Goal: Task Accomplishment & Management: Manage account settings

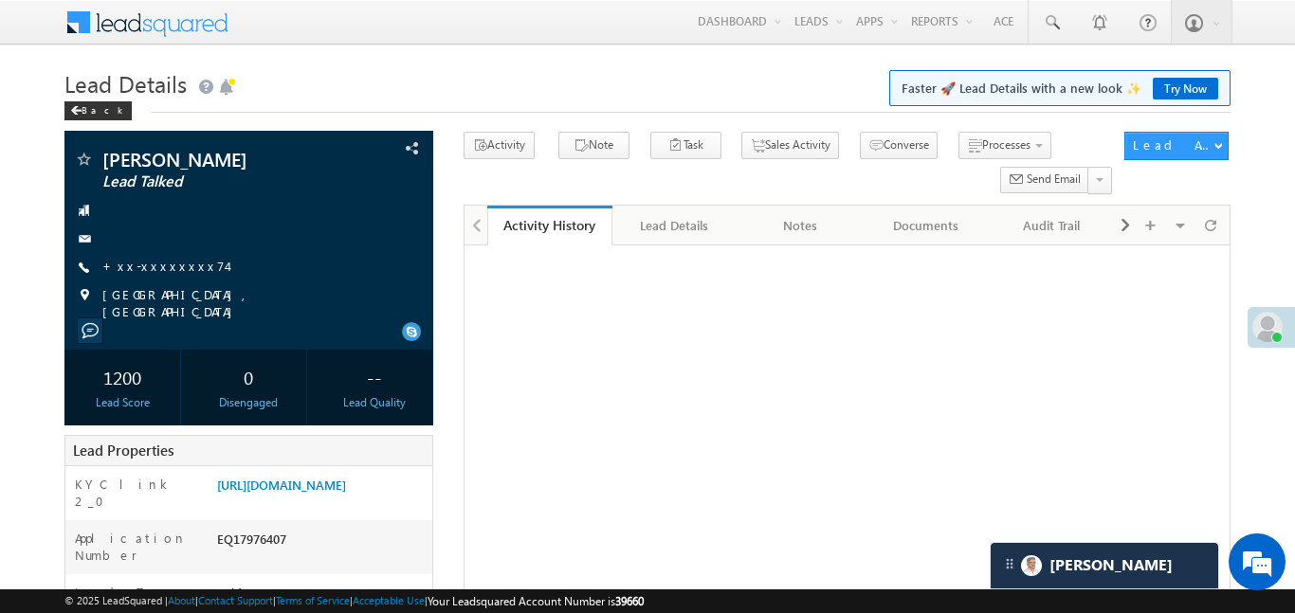
scroll to position [800, 0]
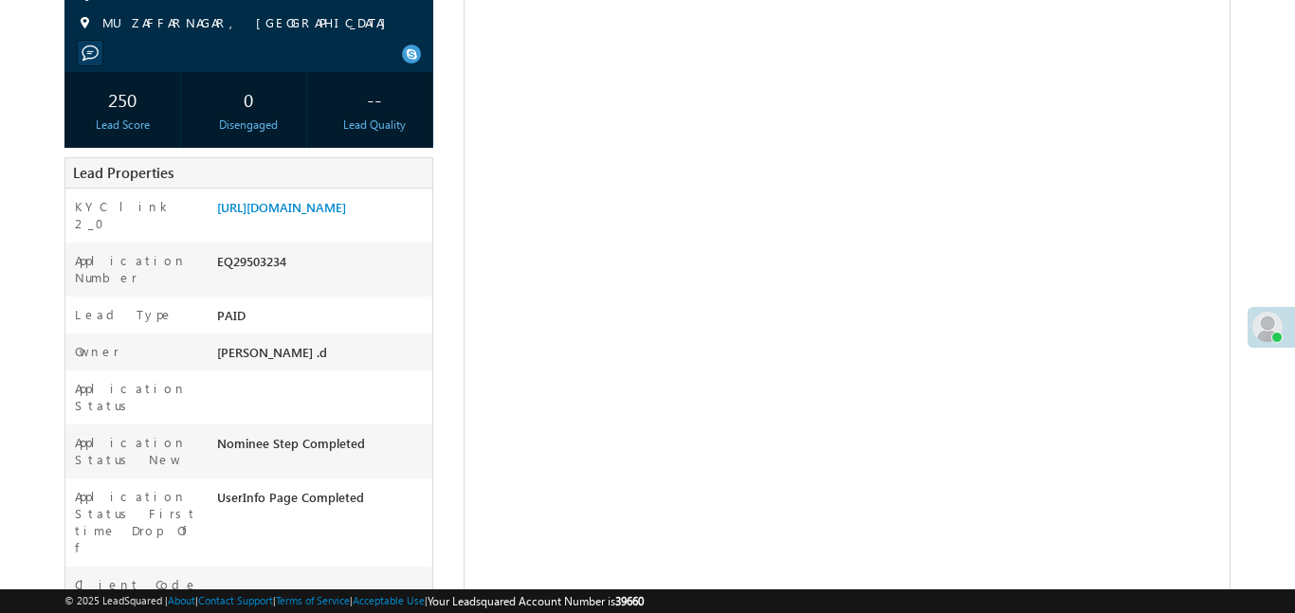
scroll to position [151, 0]
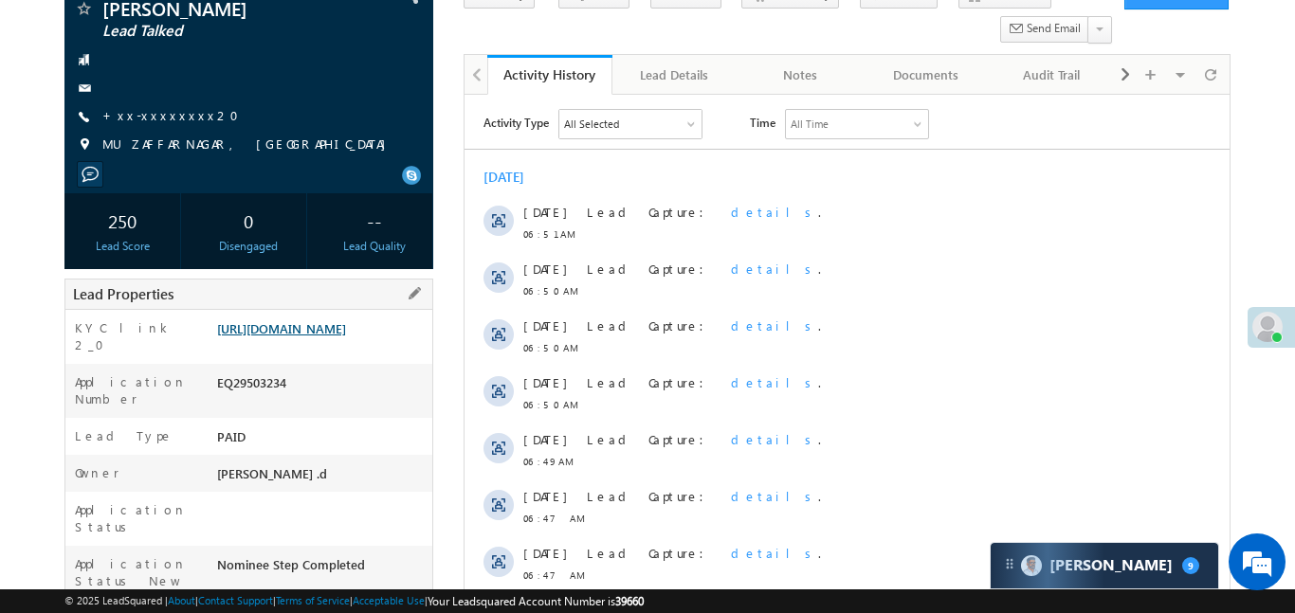
click at [346, 336] on link "https://angelbroking1-pk3em7sa.customui-test.leadsquared.com?leadId=43facd35-f9…" at bounding box center [281, 328] width 129 height 16
click at [323, 332] on link "https://angelbroking1-pk3em7sa.customui-test.leadsquared.com?leadId=43facd35-f9…" at bounding box center [281, 328] width 129 height 16
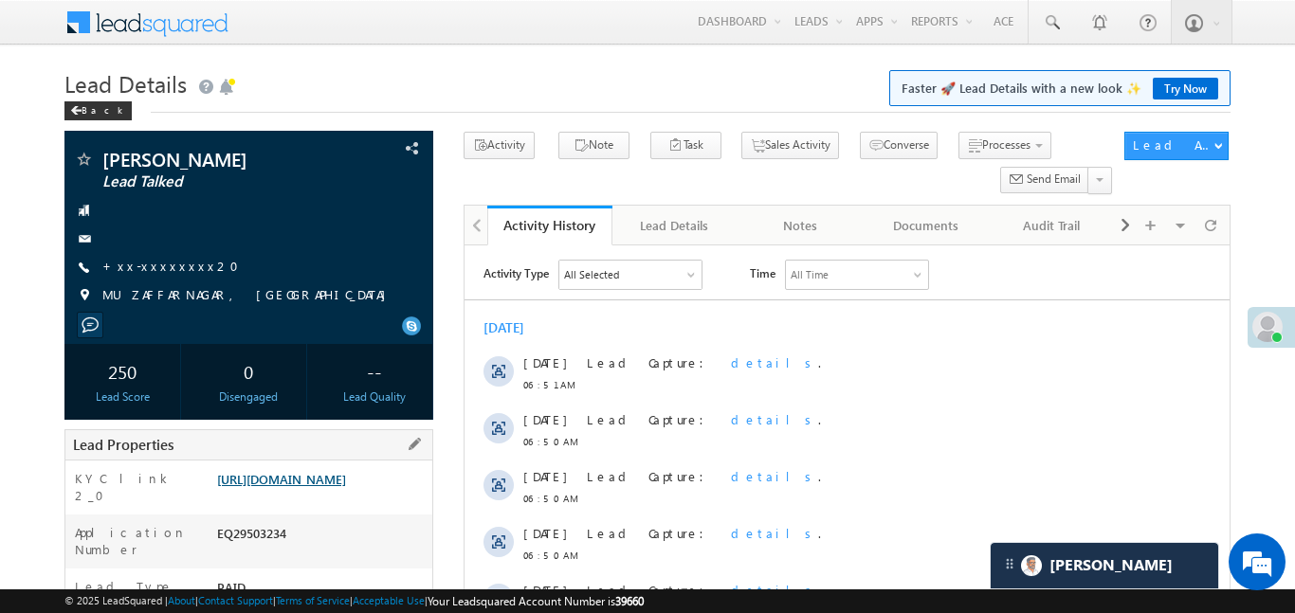
click at [346, 487] on link "https://angelbroking1-pk3em7sa.customui-test.leadsquared.com?leadId=43facd35-f9…" at bounding box center [281, 479] width 129 height 16
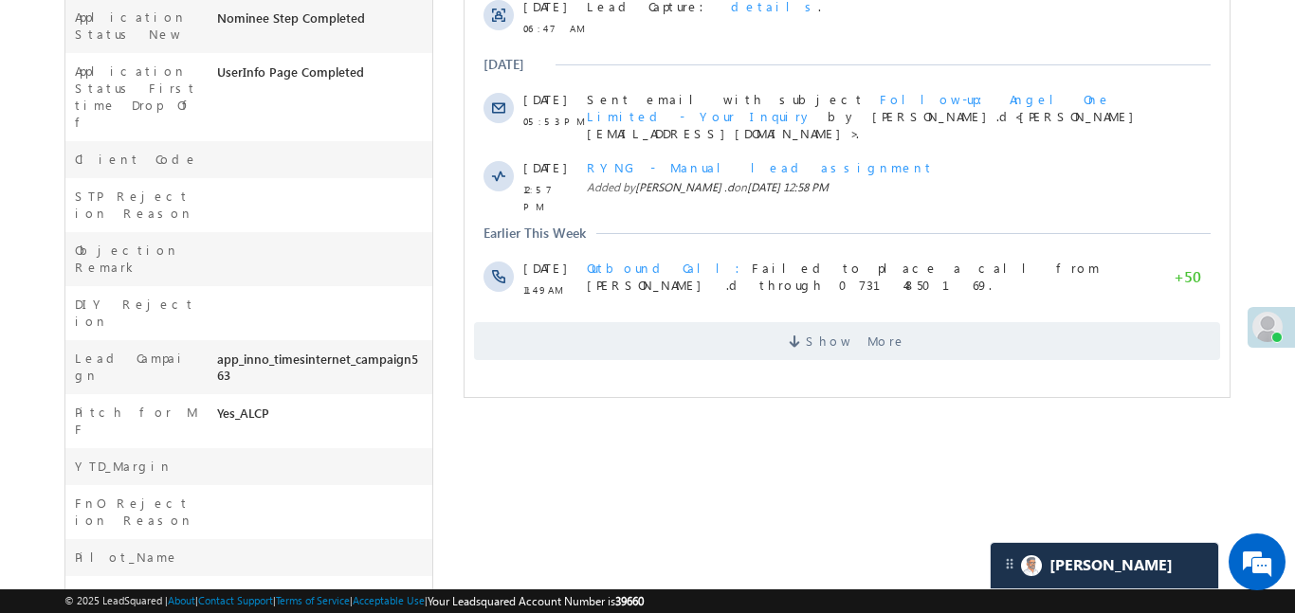
scroll to position [710, 0]
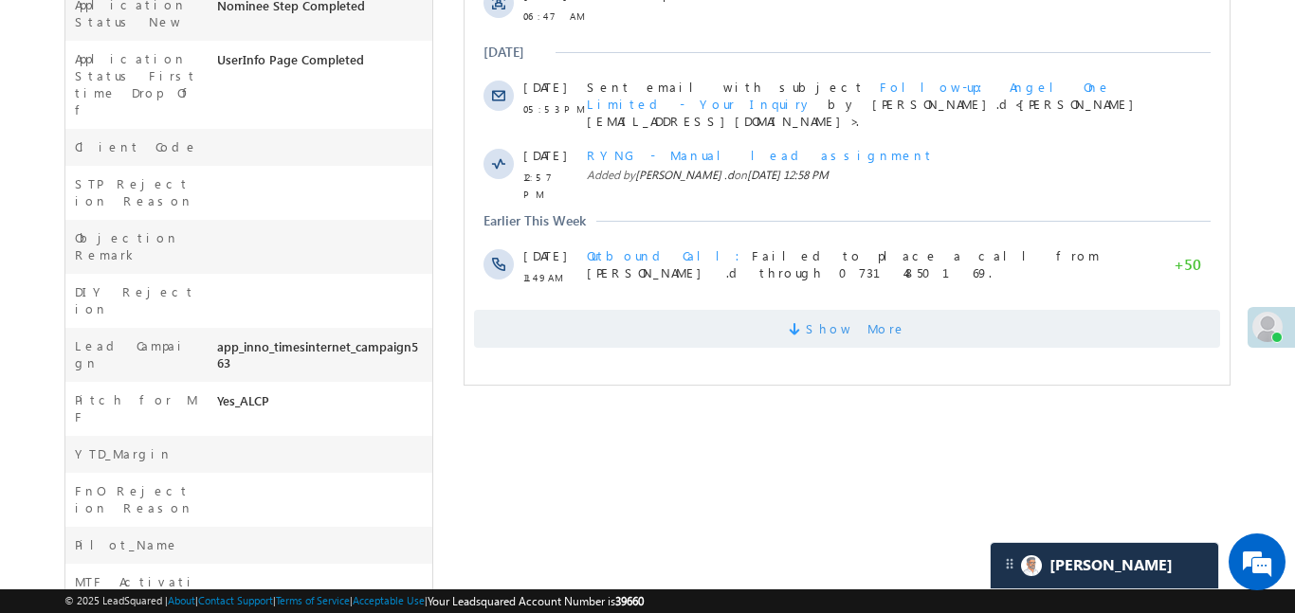
click at [809, 310] on span "Show More" at bounding box center [846, 329] width 746 height 38
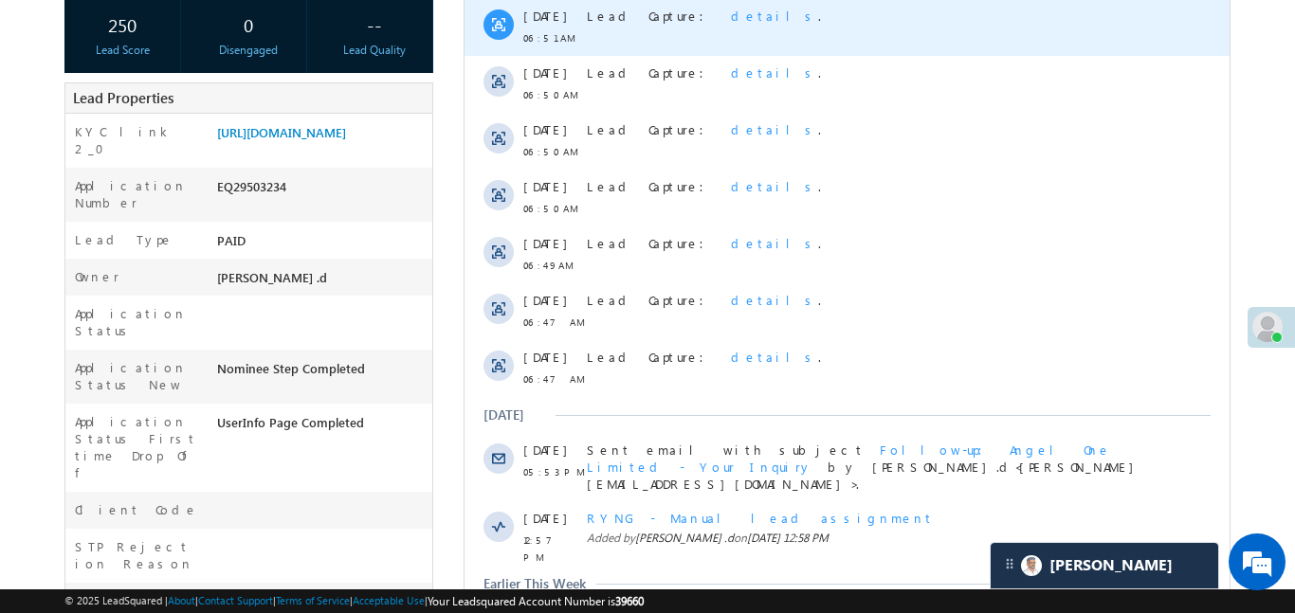
scroll to position [306, 0]
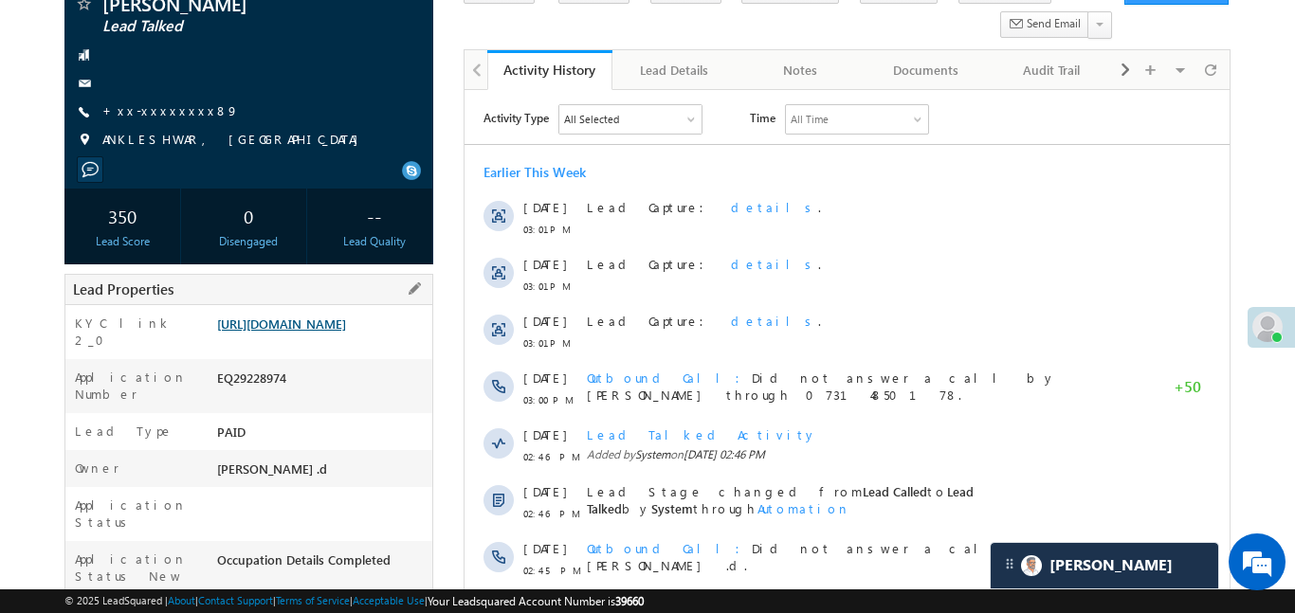
scroll to position [157, 0]
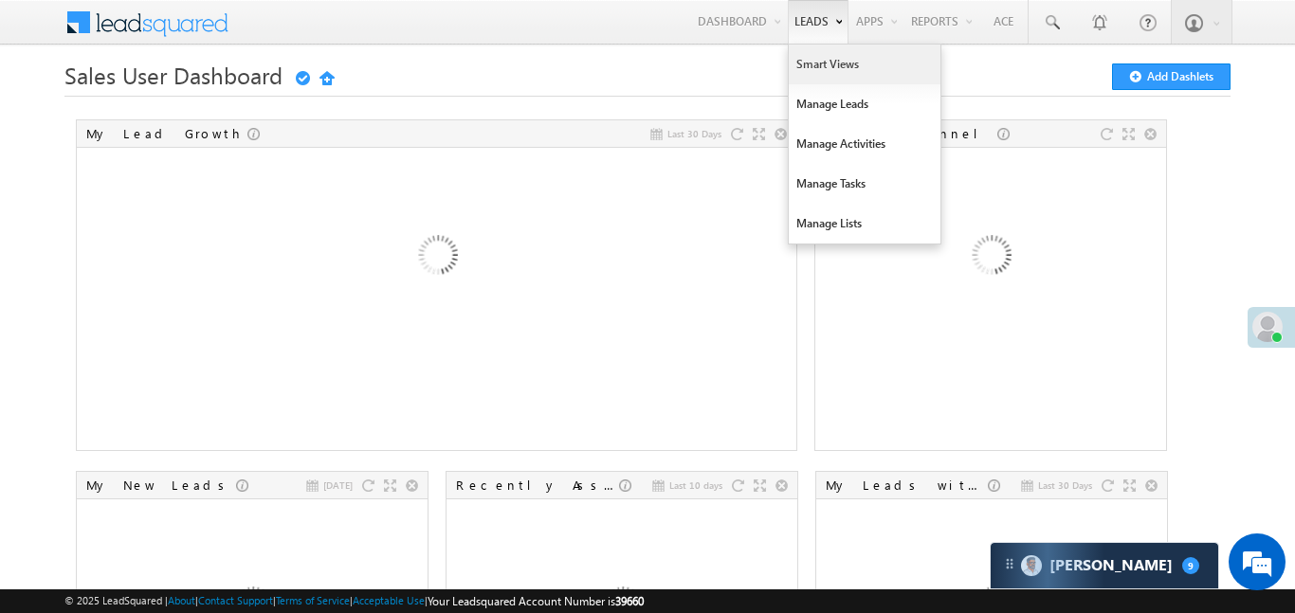
click at [817, 76] on link "Smart Views" at bounding box center [865, 65] width 152 height 40
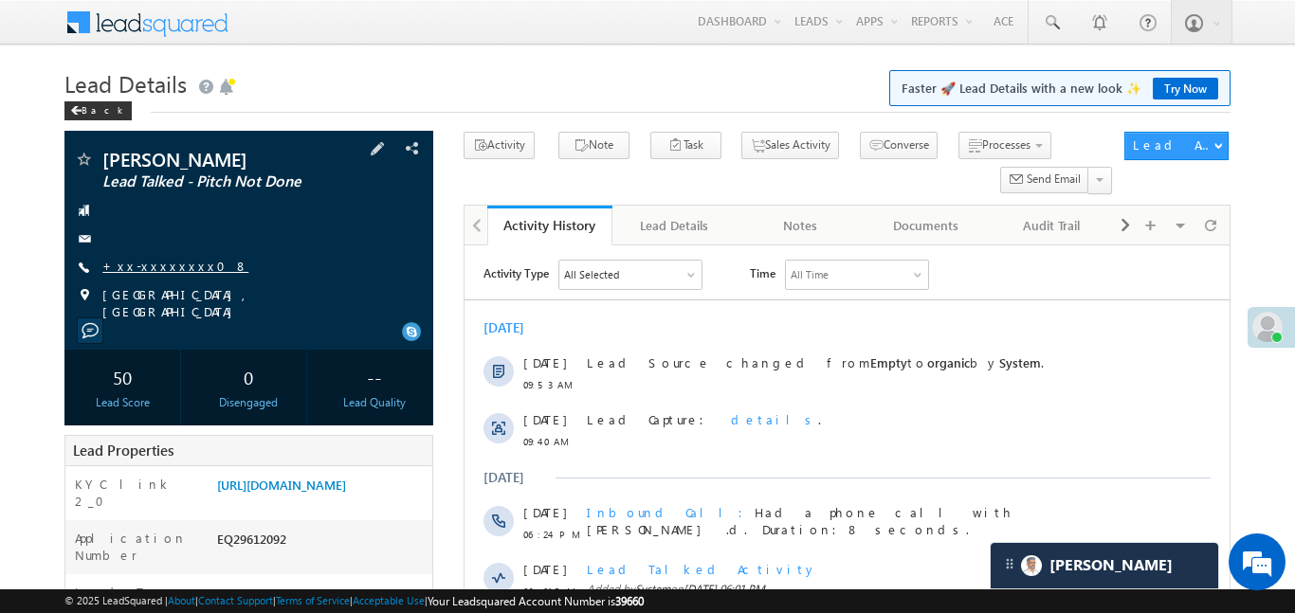
click at [163, 269] on link "+xx-xxxxxxxx08" at bounding box center [175, 266] width 146 height 16
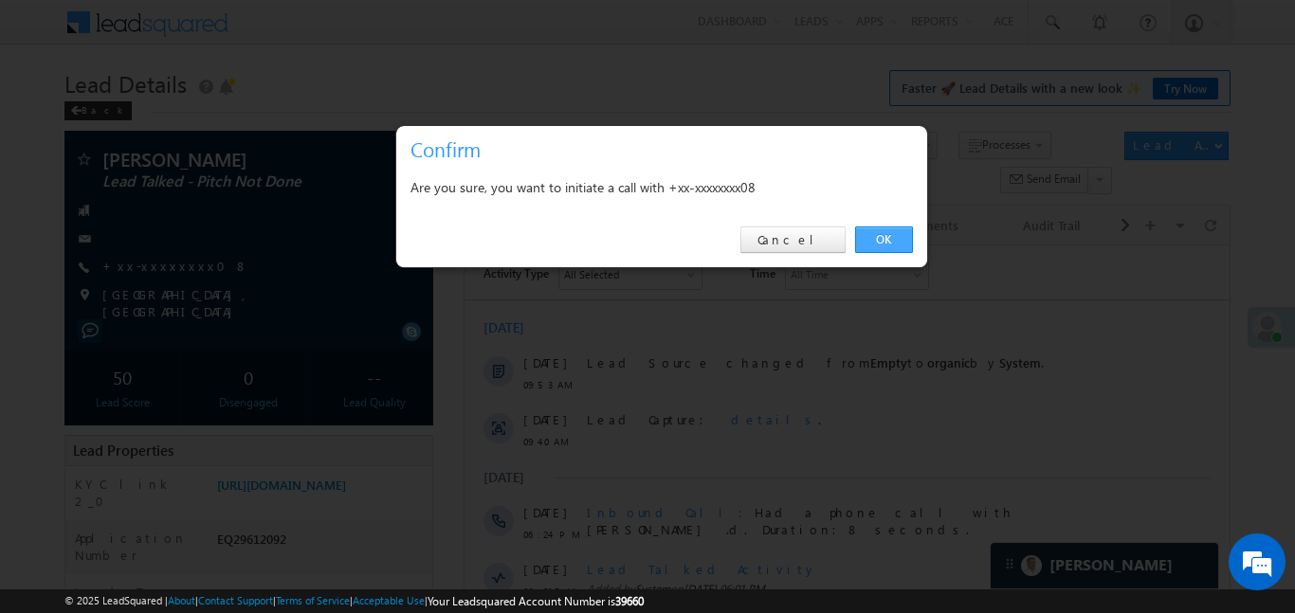
click at [879, 231] on link "OK" at bounding box center [884, 240] width 58 height 27
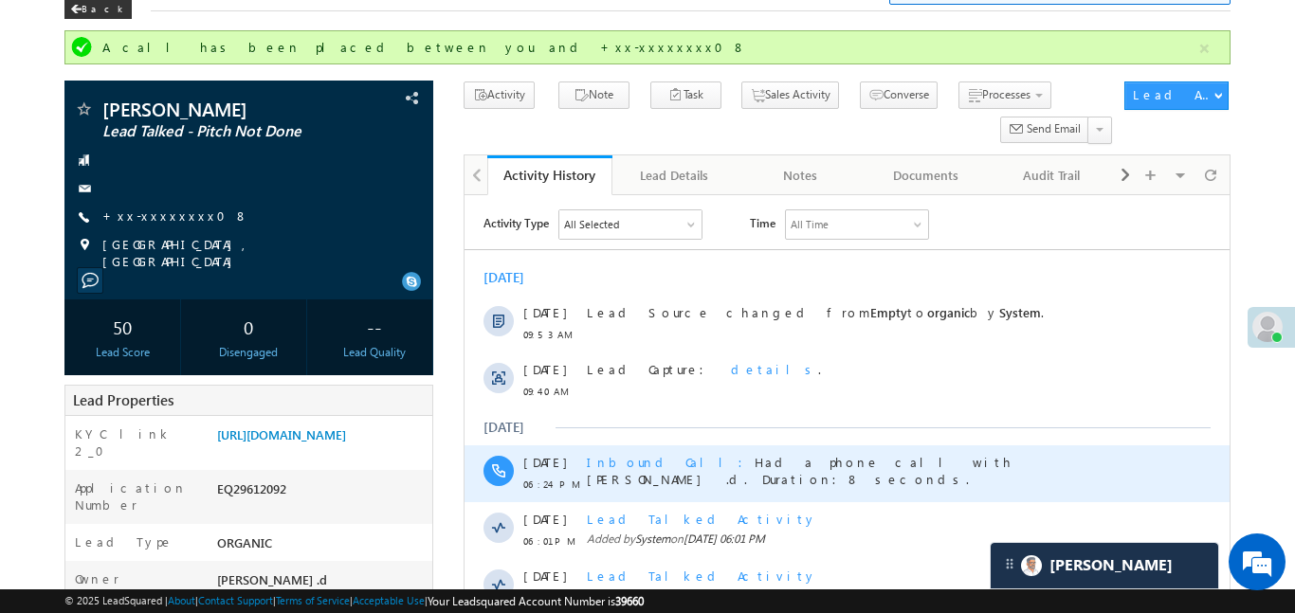
scroll to position [212, 0]
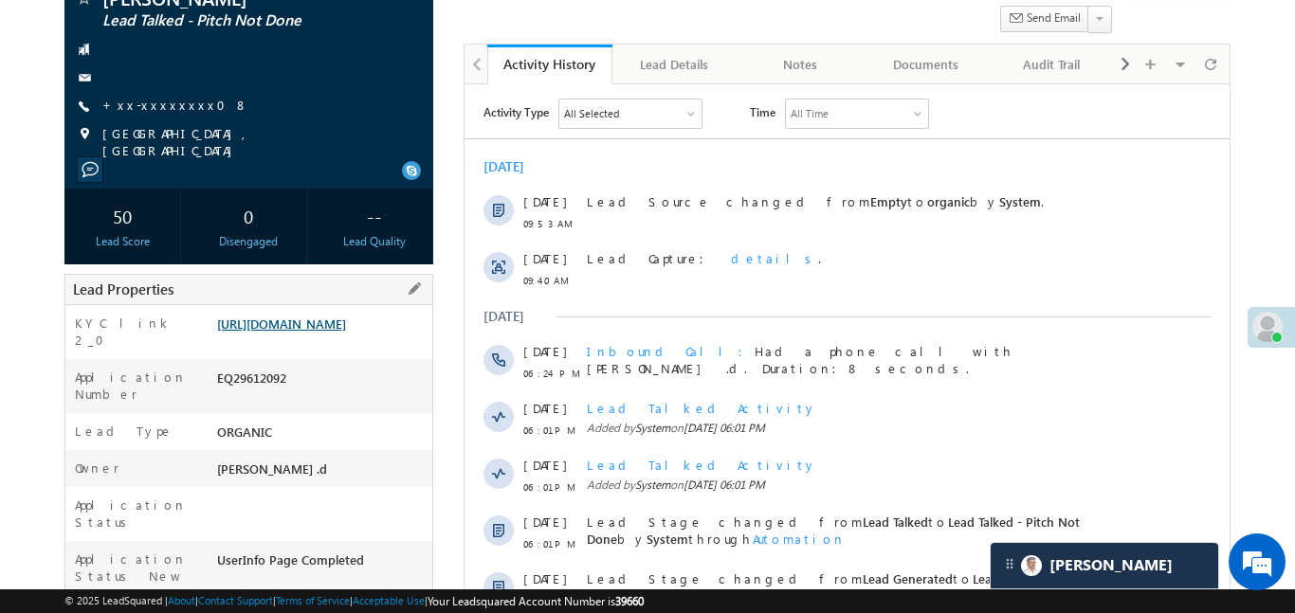
click at [346, 332] on link "https://angelbroking1-pk3em7sa.customui-test.leadsquared.com?leadId=a38e4aea-99…" at bounding box center [281, 324] width 129 height 16
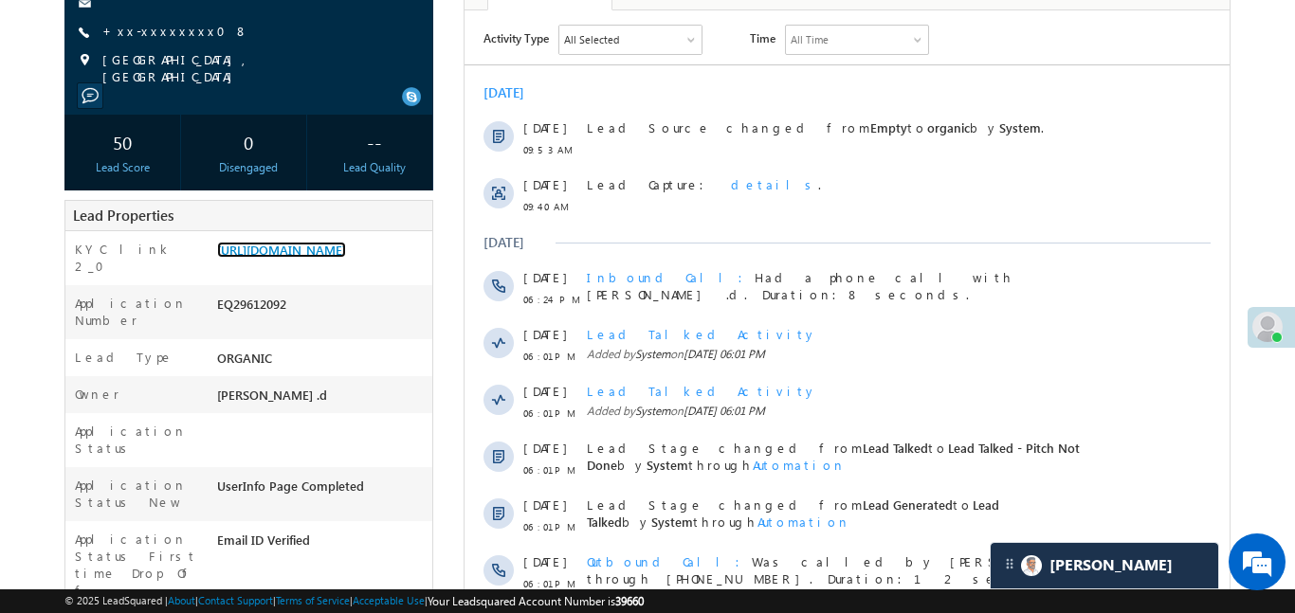
scroll to position [555, 0]
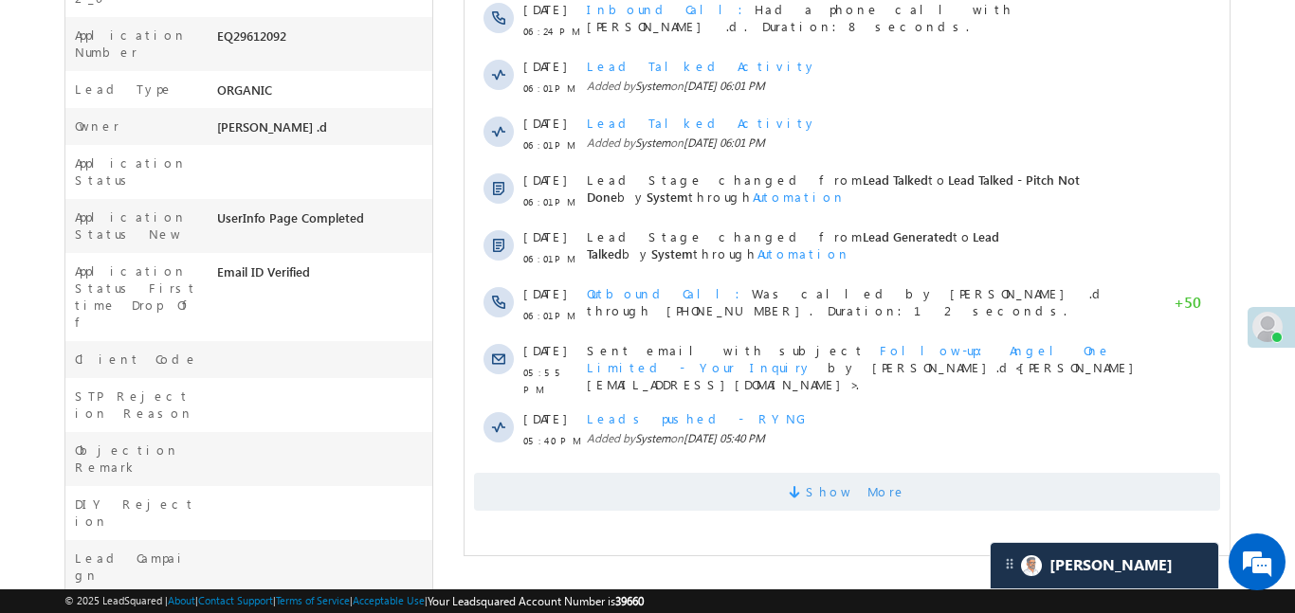
click at [750, 473] on span "Show More" at bounding box center [846, 492] width 746 height 38
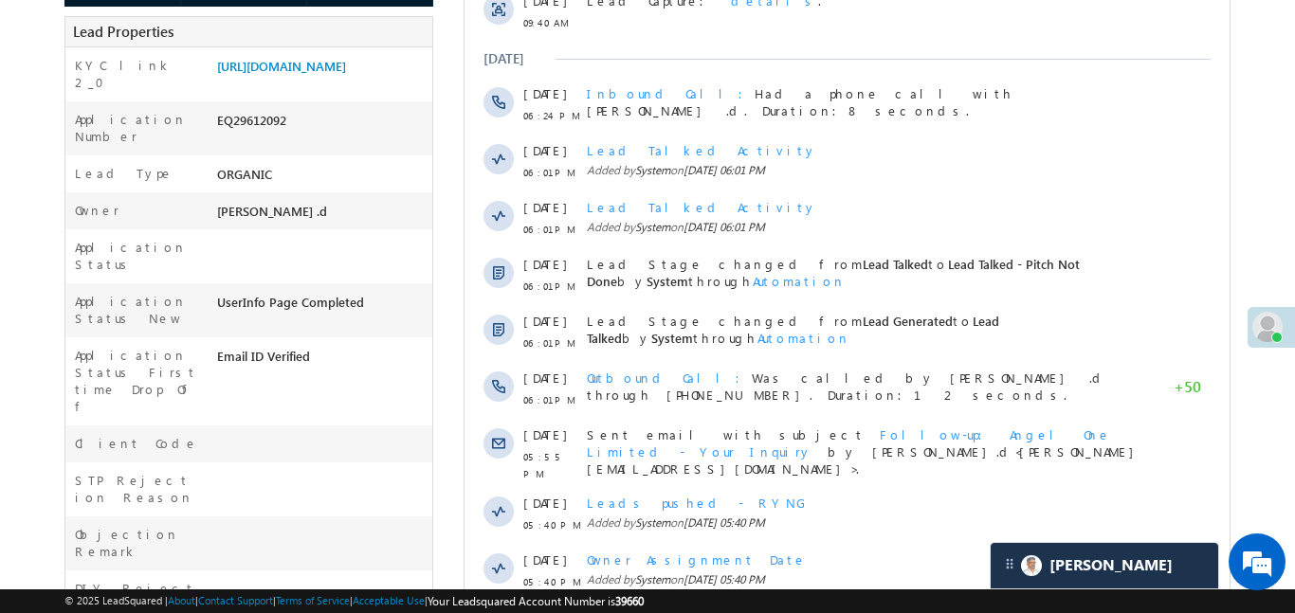
scroll to position [0, 0]
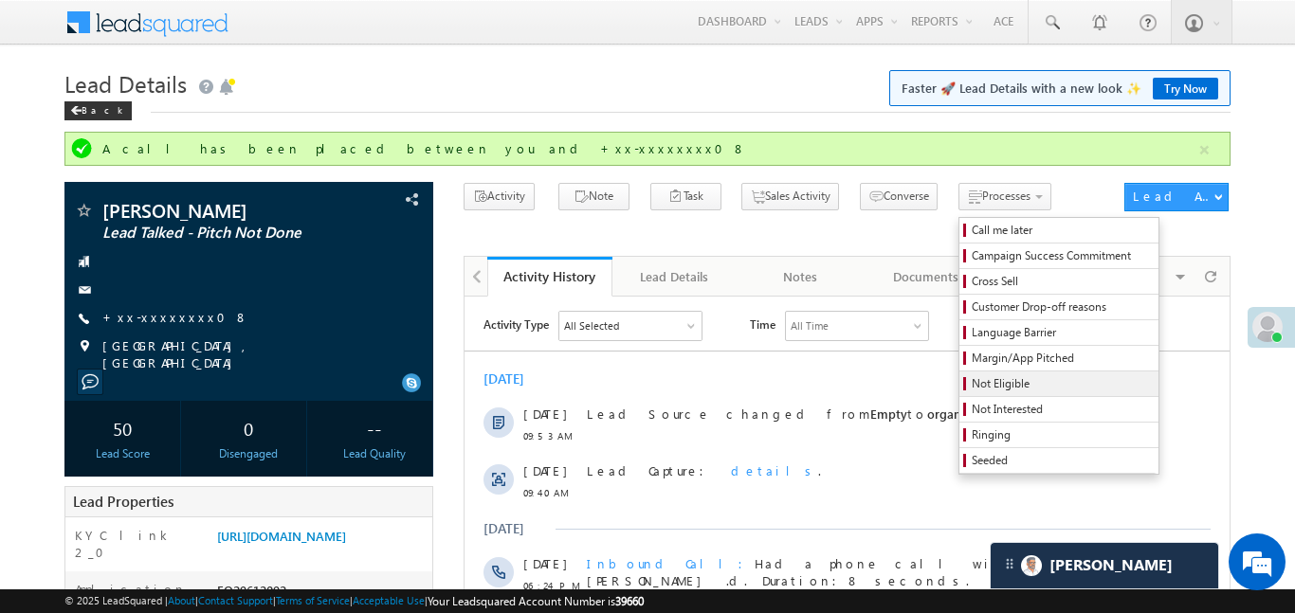
click at [972, 390] on span "Not Eligible" at bounding box center [1062, 383] width 180 height 17
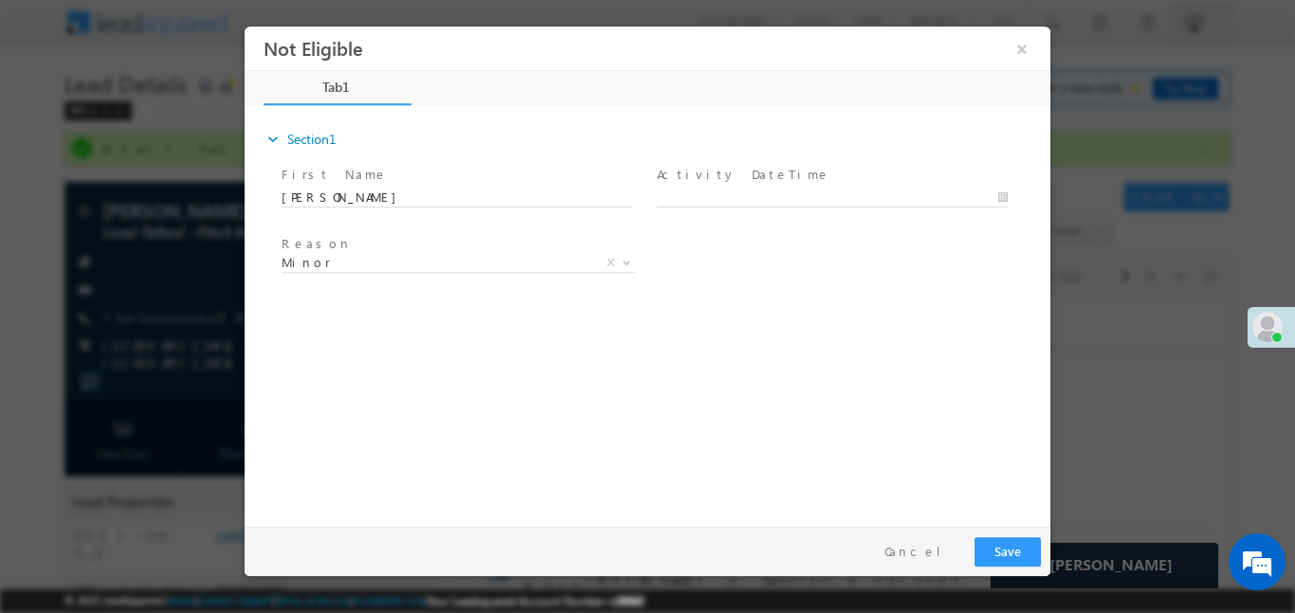
drag, startPoint x: 872, startPoint y: 210, endPoint x: 870, endPoint y: 192, distance: 18.1
click at [872, 202] on span at bounding box center [841, 197] width 368 height 21
type input "27/09/25 9:57 AM"
click at [870, 192] on input "27/09/25 9:57 AM" at bounding box center [832, 197] width 351 height 19
click at [987, 539] on button "Save" at bounding box center [1007, 551] width 66 height 29
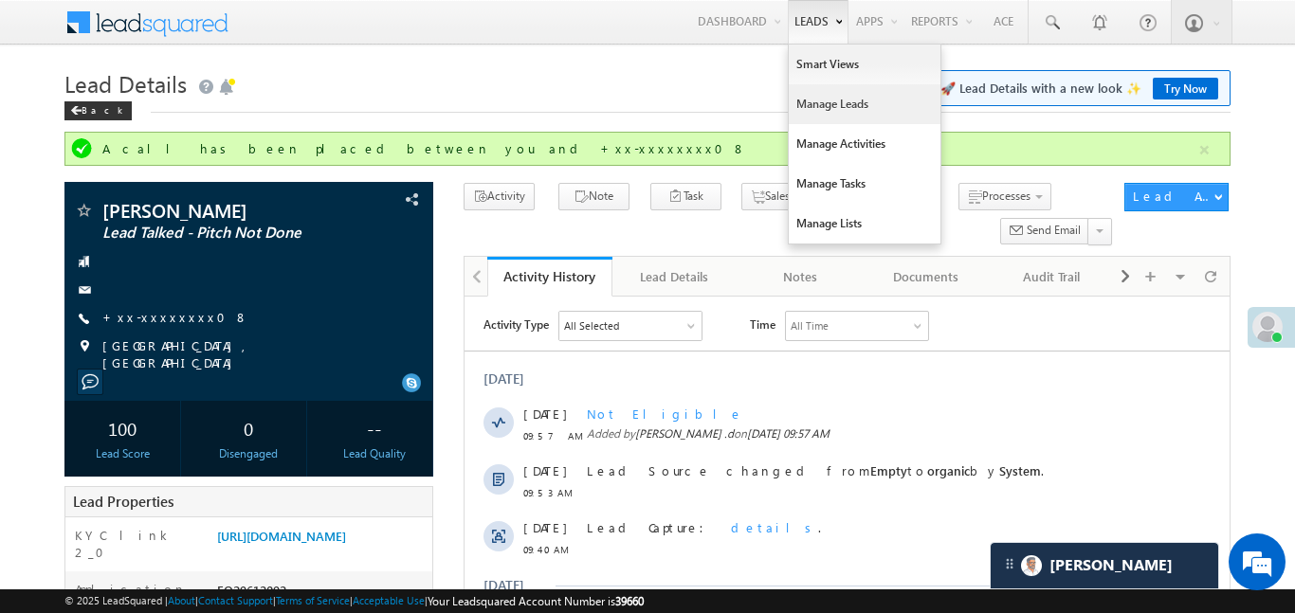
click at [826, 112] on link "Manage Leads" at bounding box center [865, 104] width 152 height 40
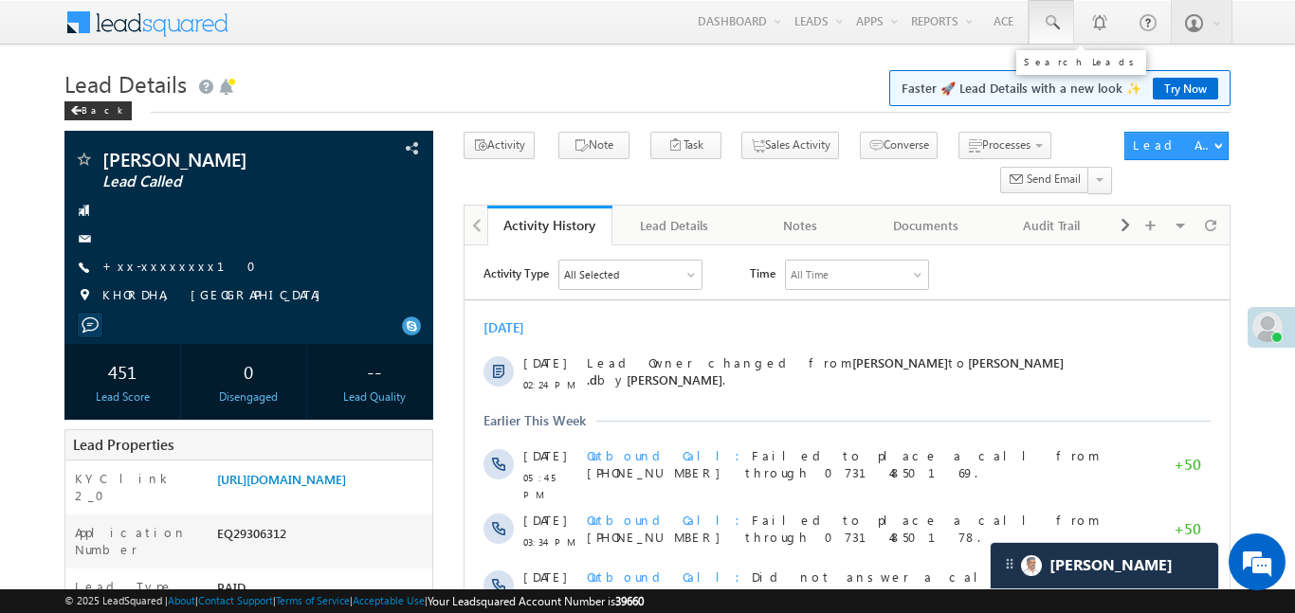
click at [1054, 24] on span at bounding box center [1051, 22] width 19 height 19
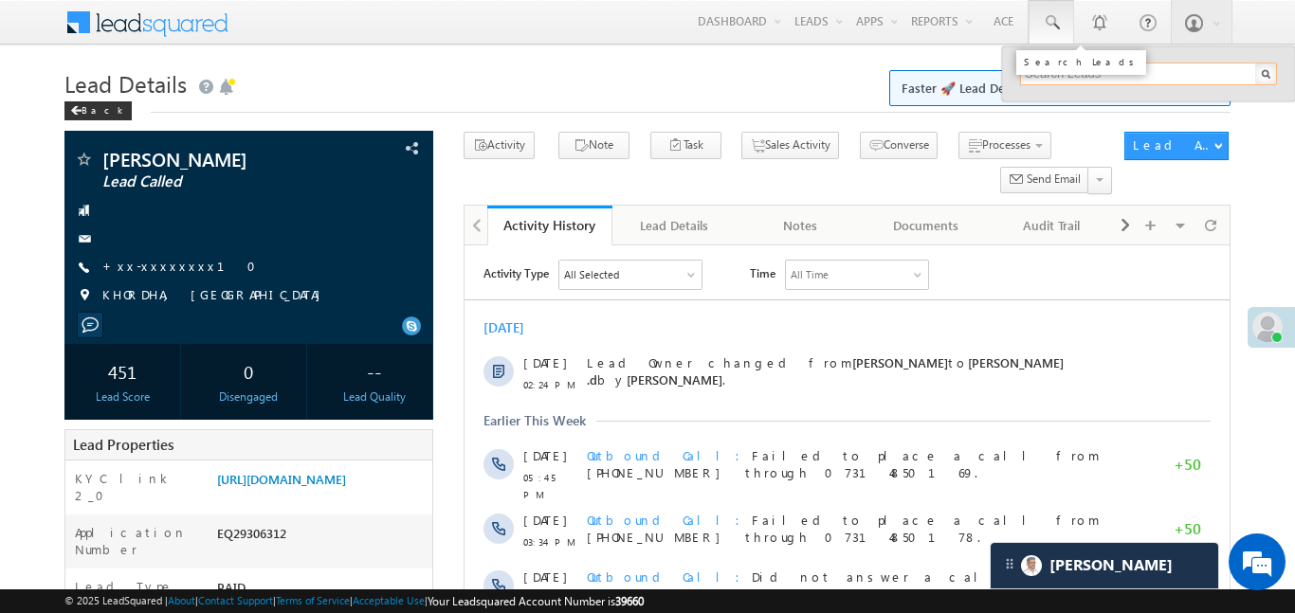
paste input "EQ29636785"
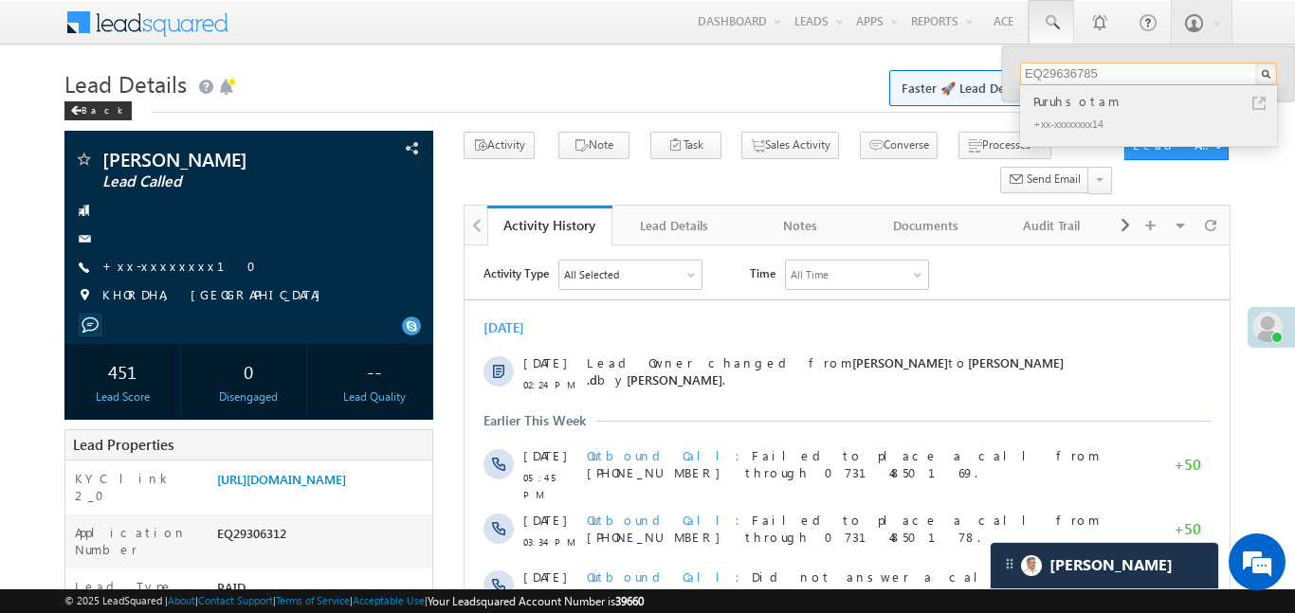
type input "EQ29636785"
click at [1079, 106] on div "Puruhsotam" at bounding box center [1156, 101] width 254 height 21
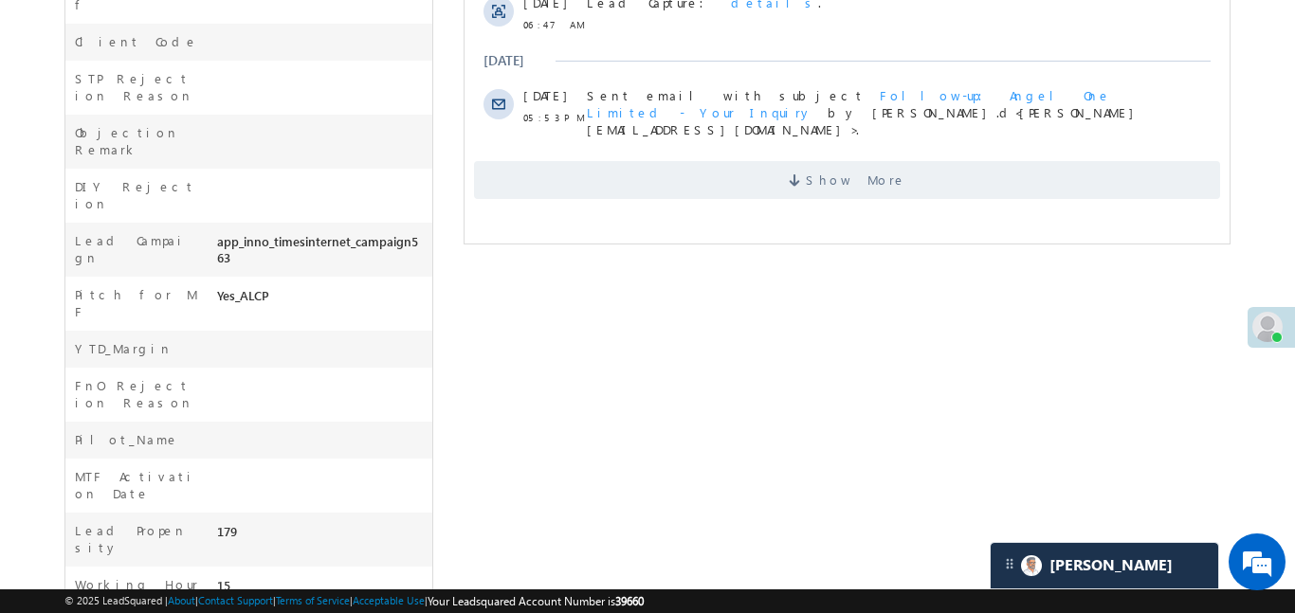
scroll to position [234, 0]
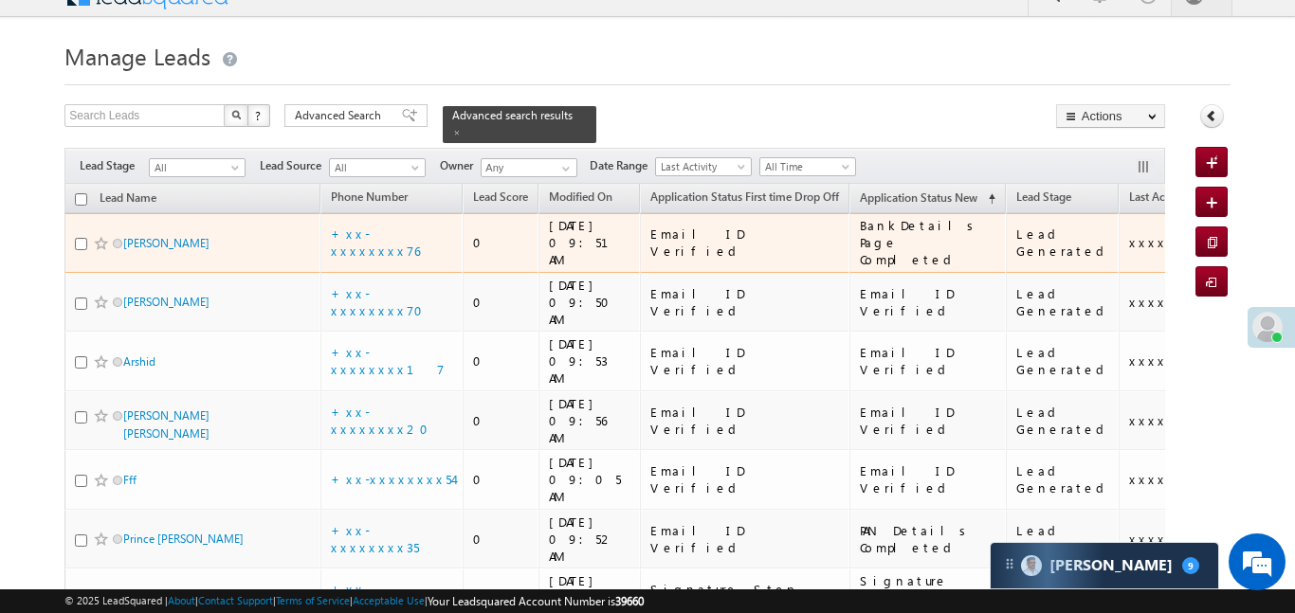
scroll to position [29, 0]
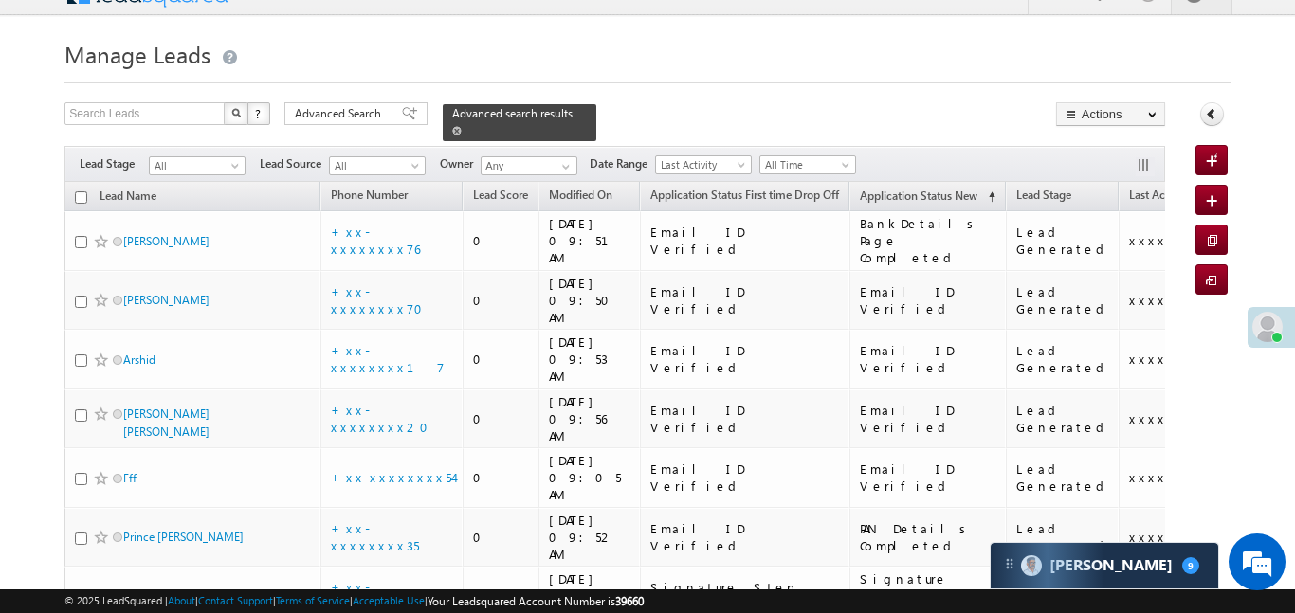
click at [462, 126] on span at bounding box center [456, 130] width 9 height 9
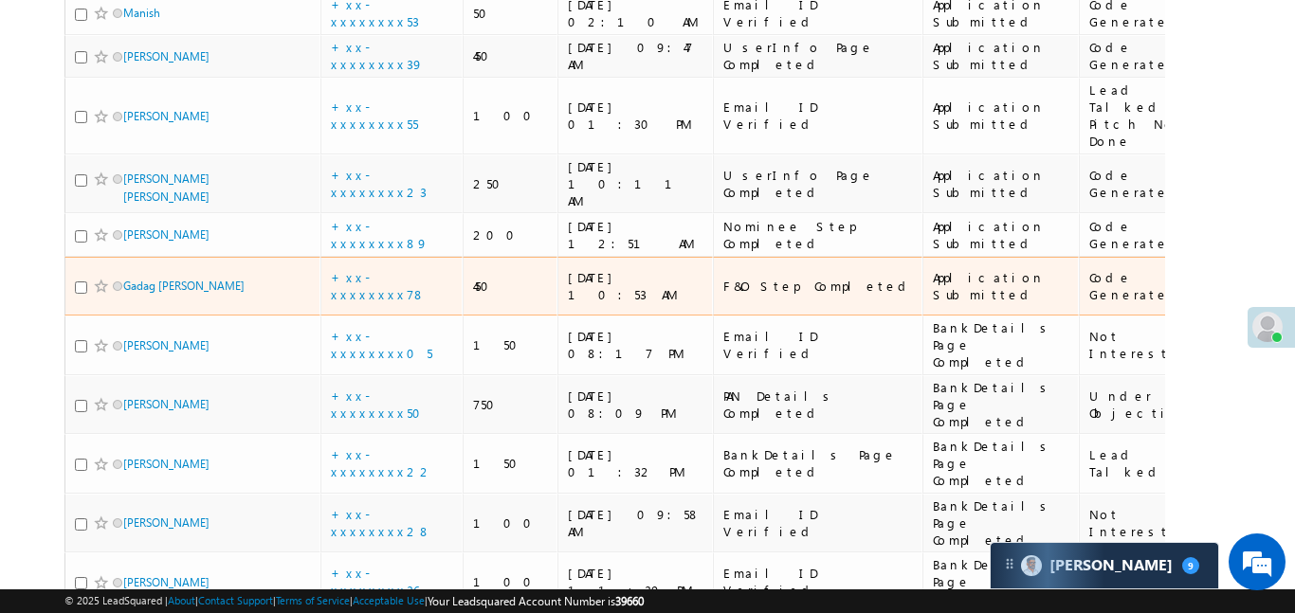
scroll to position [0, 0]
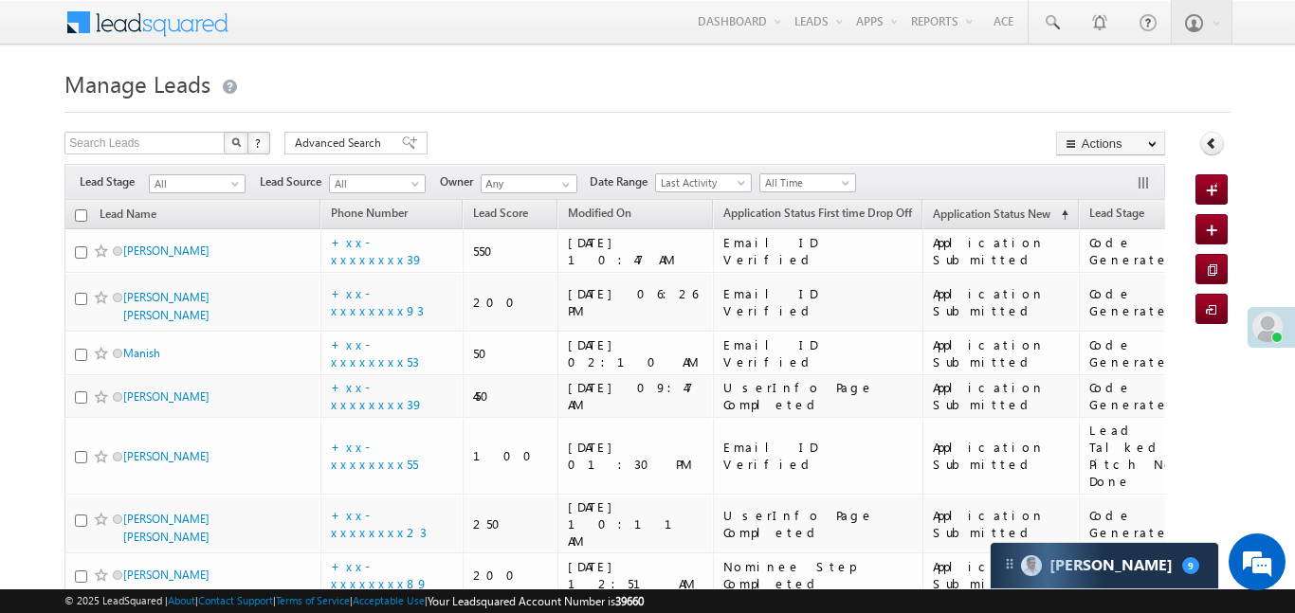
click at [782, 170] on div "Filters Lead Stage All All Lead Source All All Owner Any Any Date Range Go maxd…" at bounding box center [614, 182] width 1100 height 36
click at [798, 184] on span "All Time" at bounding box center [805, 182] width 90 height 17
click at [205, 185] on div "Filters Lead Stage All All Lead Source All All Owner Any Any Date Range Go maxd…" at bounding box center [614, 182] width 1100 height 36
click at [215, 179] on span "All" at bounding box center [195, 183] width 90 height 17
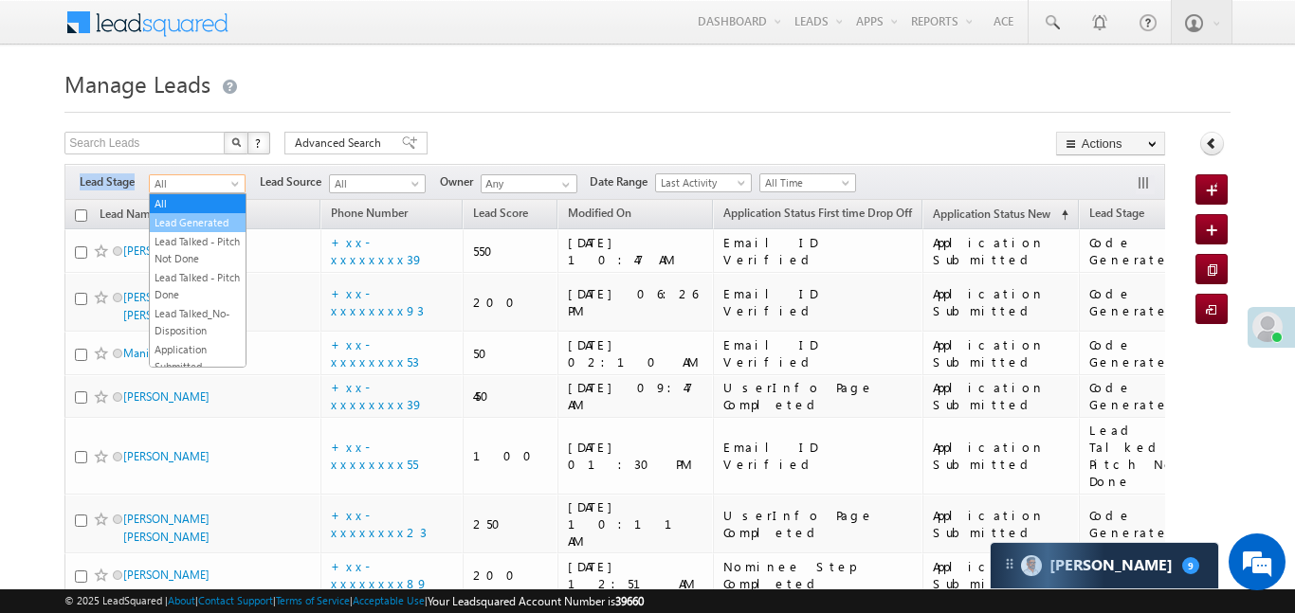
click at [197, 225] on link "Lead Generated" at bounding box center [198, 222] width 96 height 17
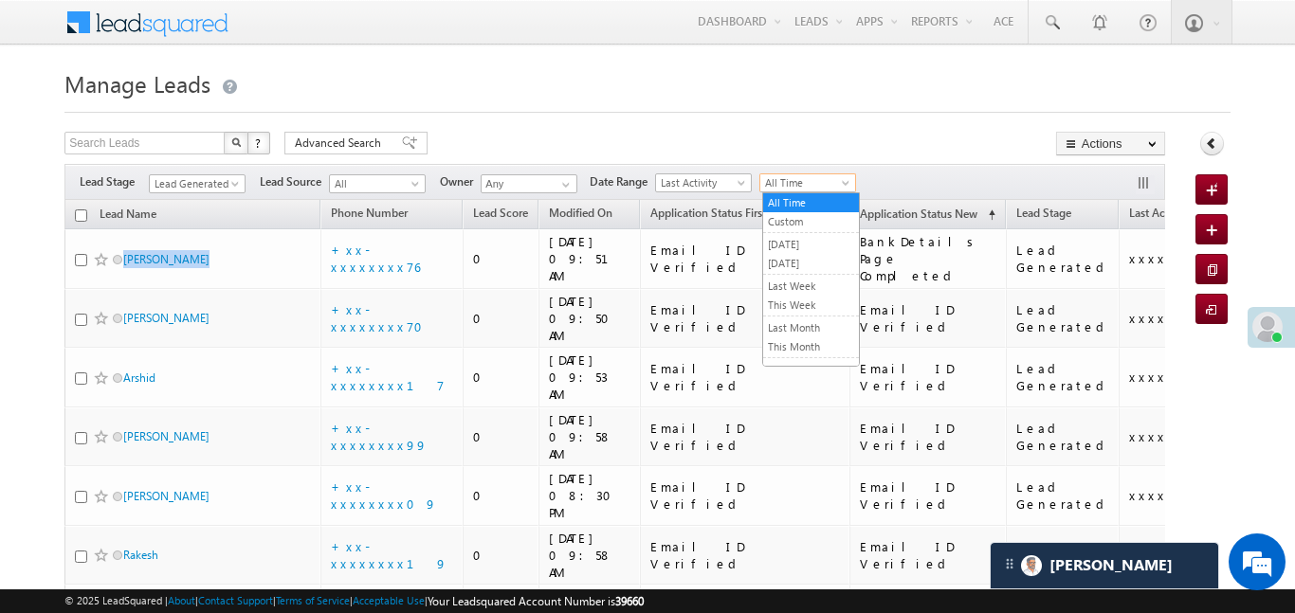
click at [779, 178] on span "All Time" at bounding box center [805, 182] width 90 height 17
click at [801, 256] on link "[DATE]" at bounding box center [811, 263] width 96 height 17
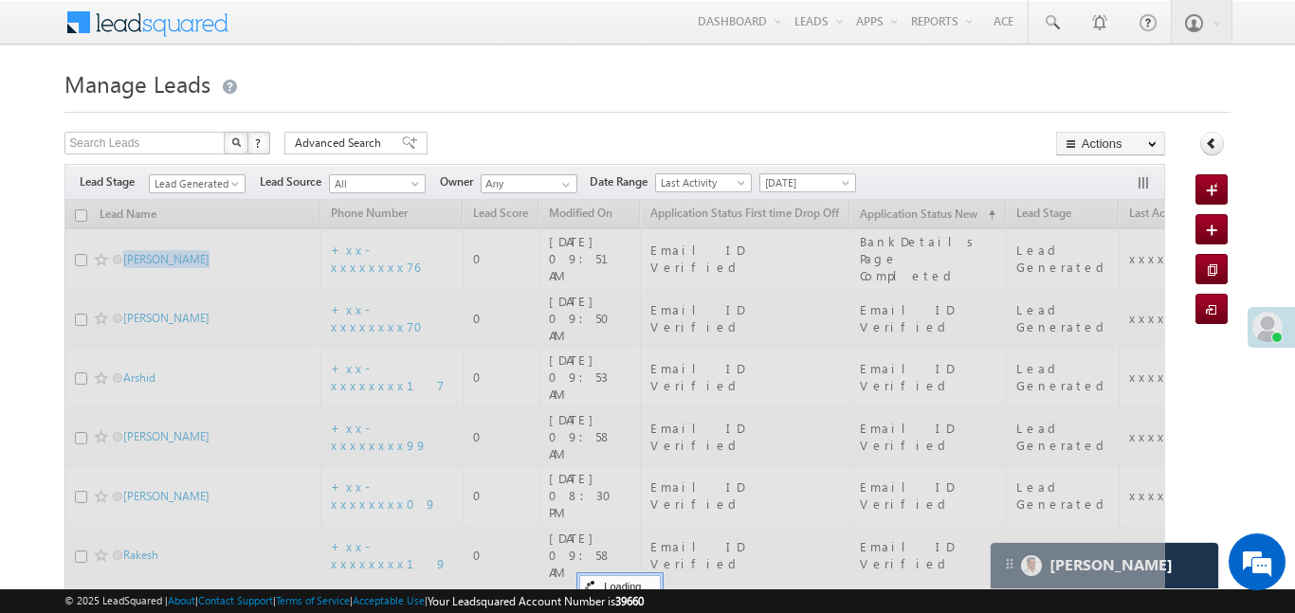
click at [239, 184] on span at bounding box center [236, 187] width 15 height 15
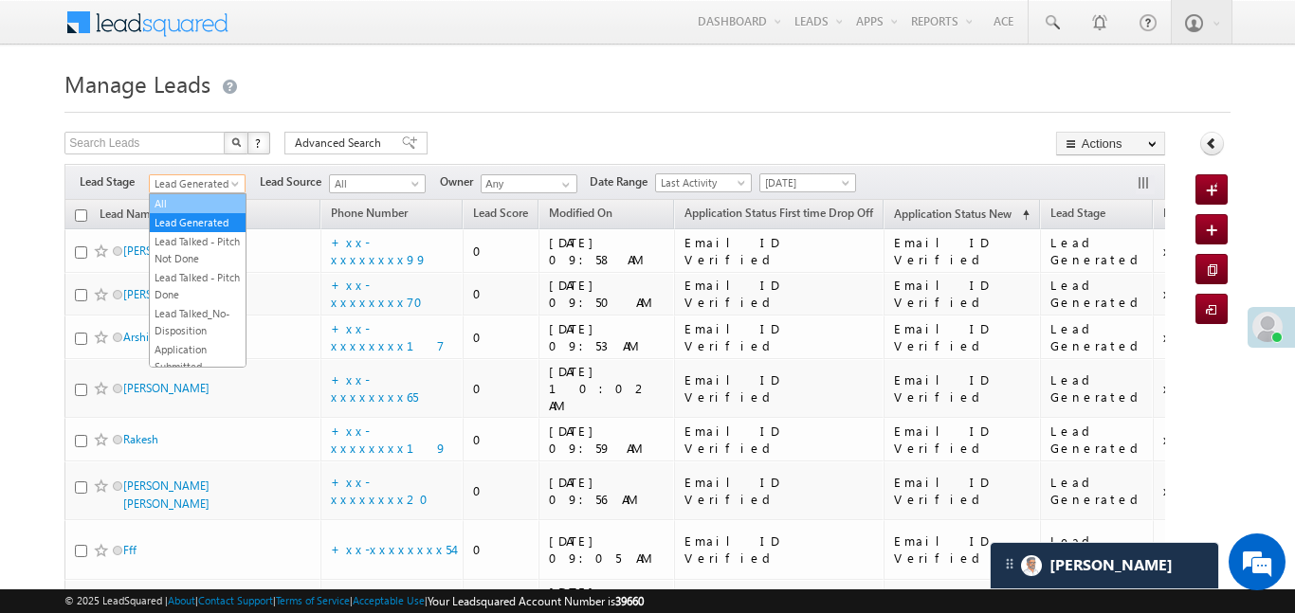
click at [198, 209] on link "All" at bounding box center [198, 203] width 96 height 17
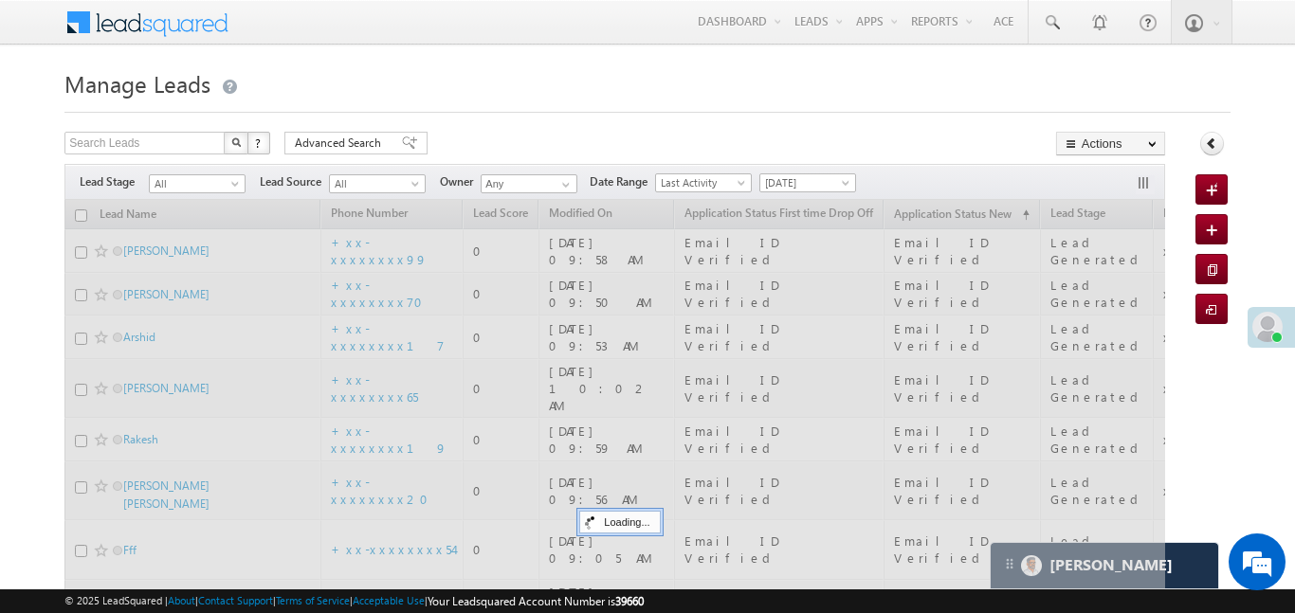
click at [803, 181] on span "[DATE]" at bounding box center [805, 182] width 90 height 17
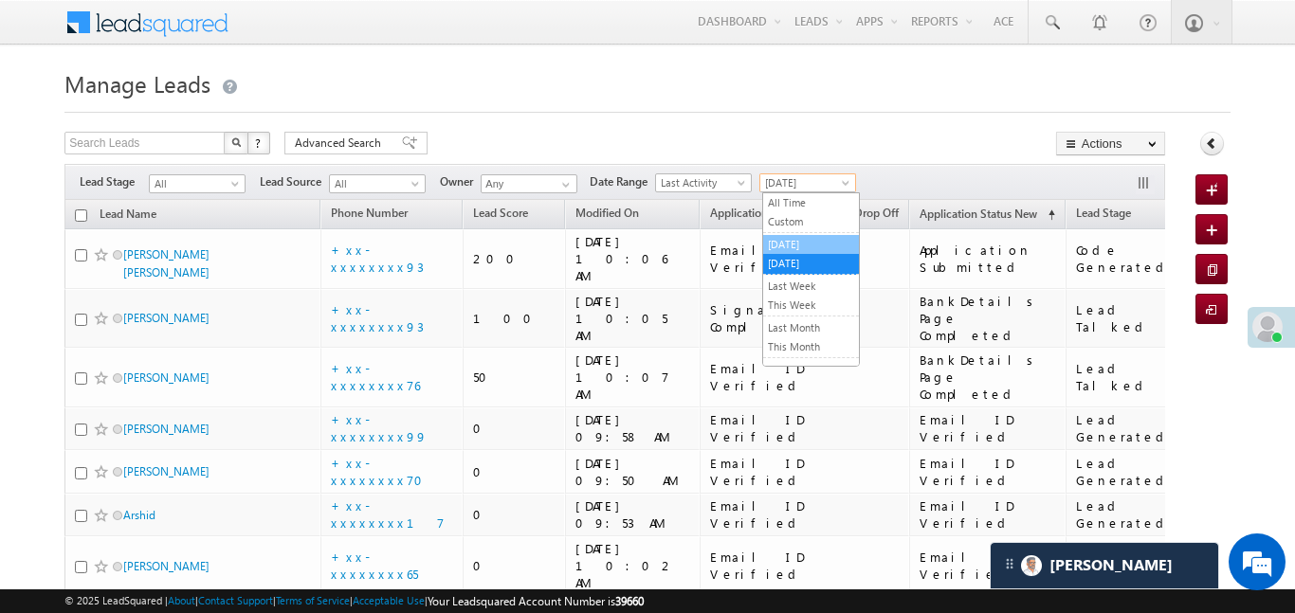
drag, startPoint x: 803, startPoint y: 240, endPoint x: 809, endPoint y: 249, distance: 11.1
click at [809, 249] on link "[DATE]" at bounding box center [811, 244] width 96 height 17
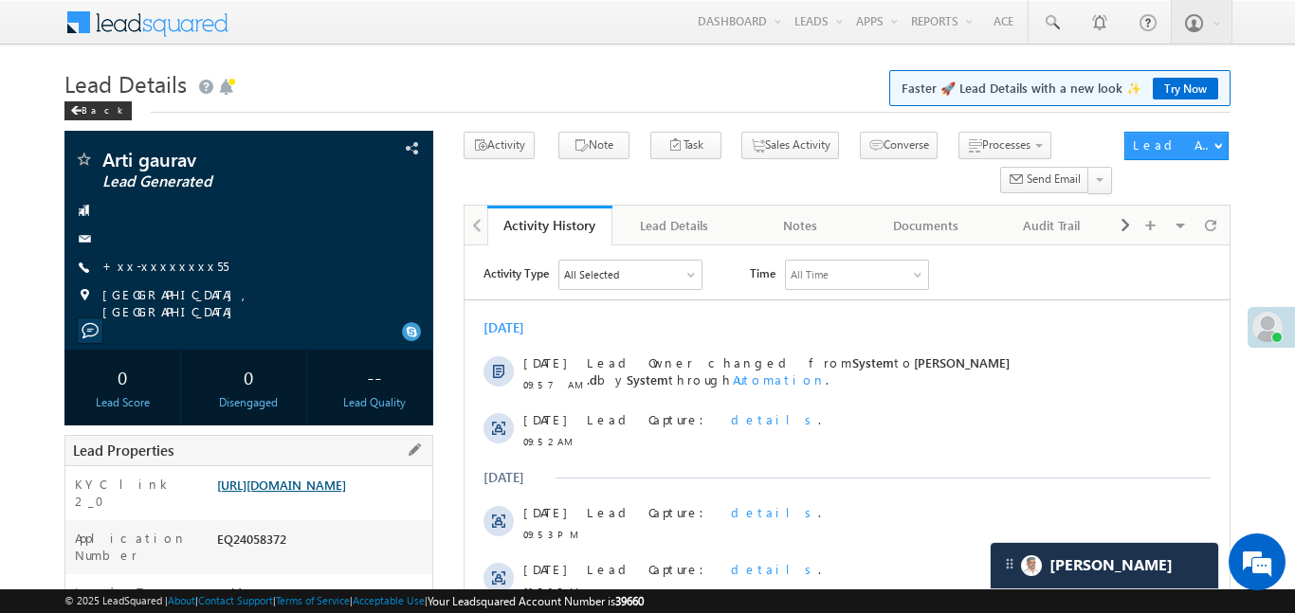
click at [346, 493] on link "https://angelbroking1-pk3em7sa.customui-test.leadsquared.com?leadId=82011f08-23…" at bounding box center [281, 485] width 129 height 16
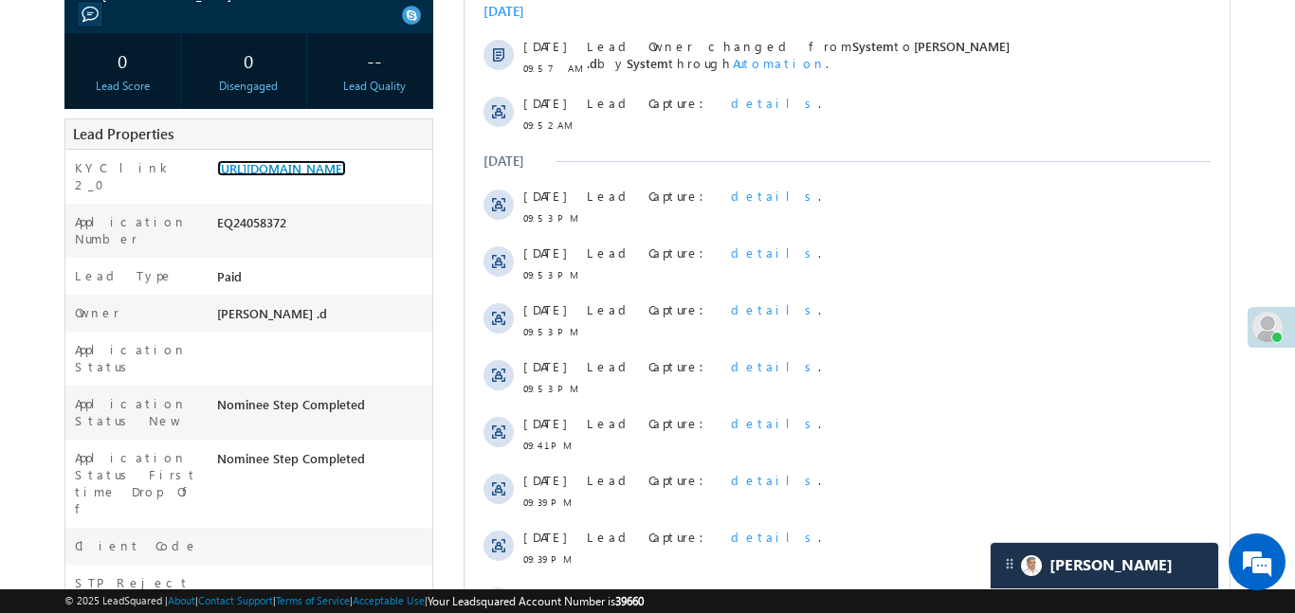
scroll to position [110, 0]
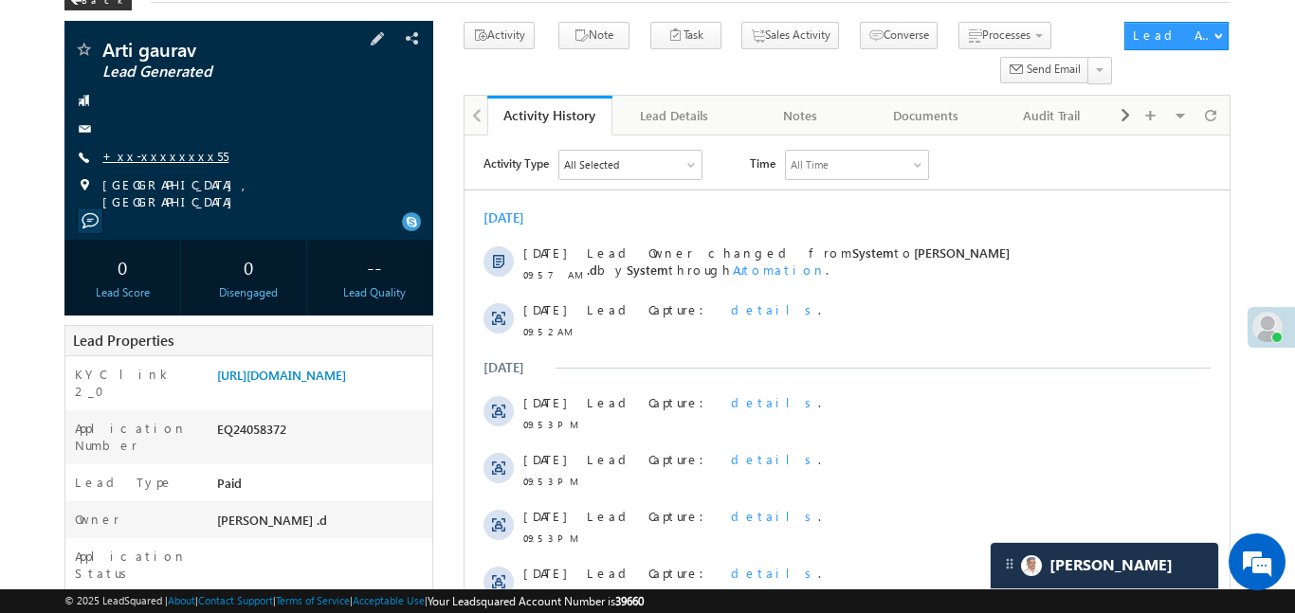
click at [151, 148] on link "+xx-xxxxxxxx55" at bounding box center [165, 156] width 126 height 16
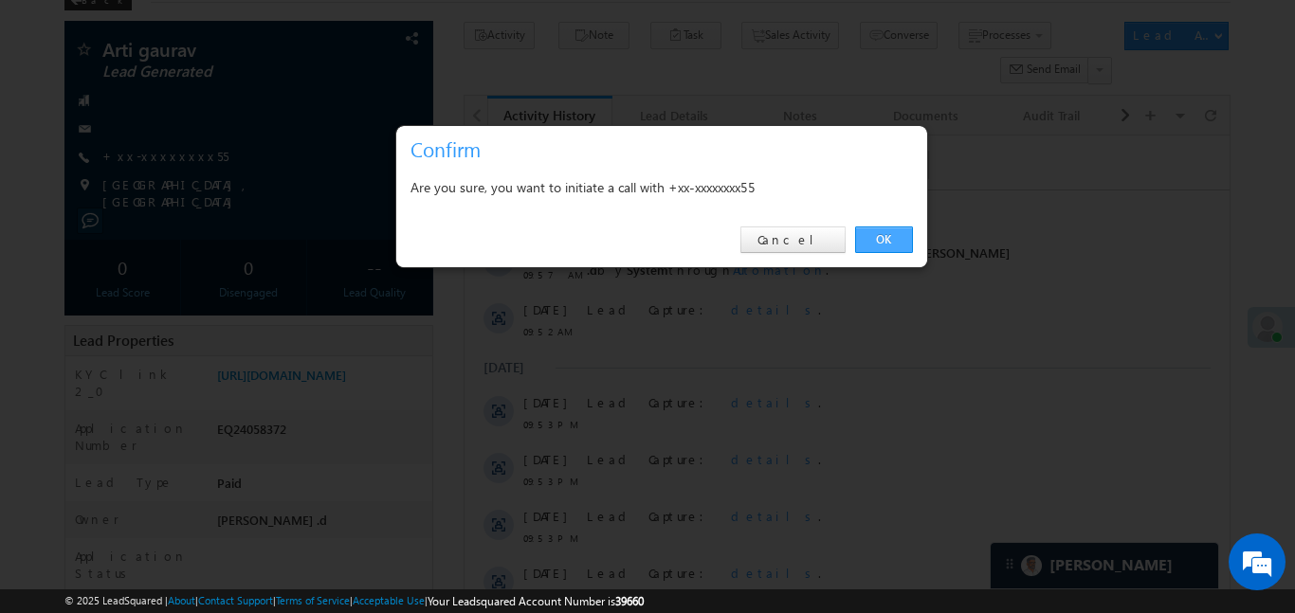
click at [891, 240] on link "OK" at bounding box center [884, 240] width 58 height 27
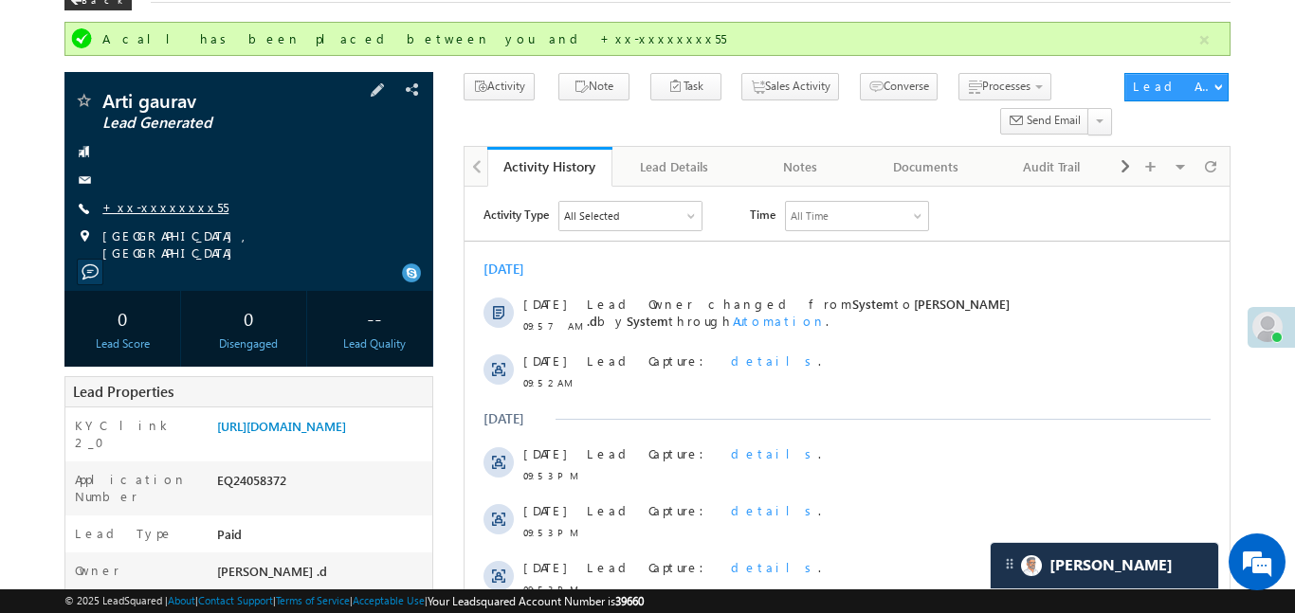
click at [164, 203] on link "+xx-xxxxxxxx55" at bounding box center [165, 207] width 126 height 16
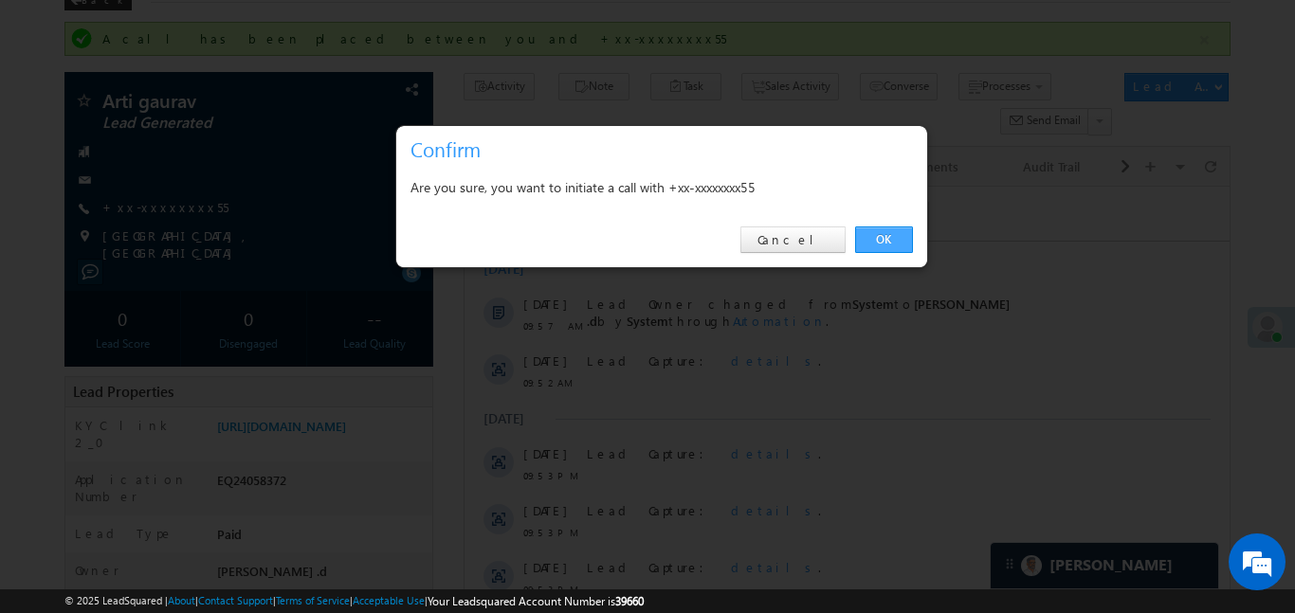
click at [896, 246] on link "OK" at bounding box center [884, 240] width 58 height 27
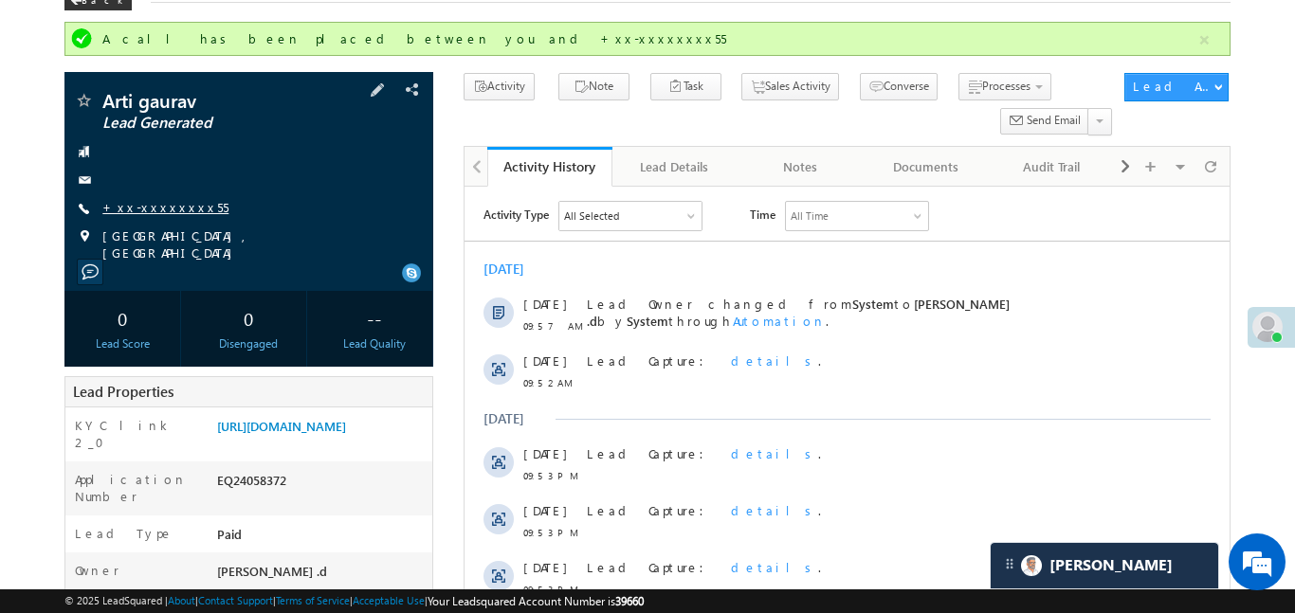
click at [178, 209] on link "+xx-xxxxxxxx55" at bounding box center [165, 207] width 126 height 16
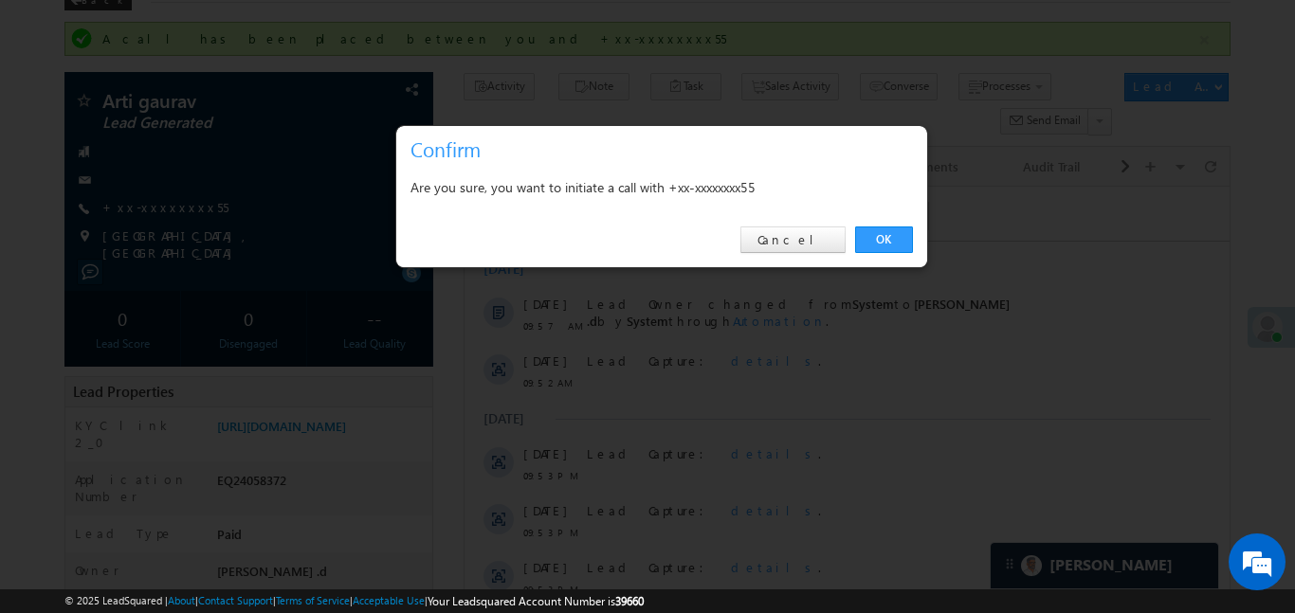
click at [903, 238] on link "OK" at bounding box center [884, 240] width 58 height 27
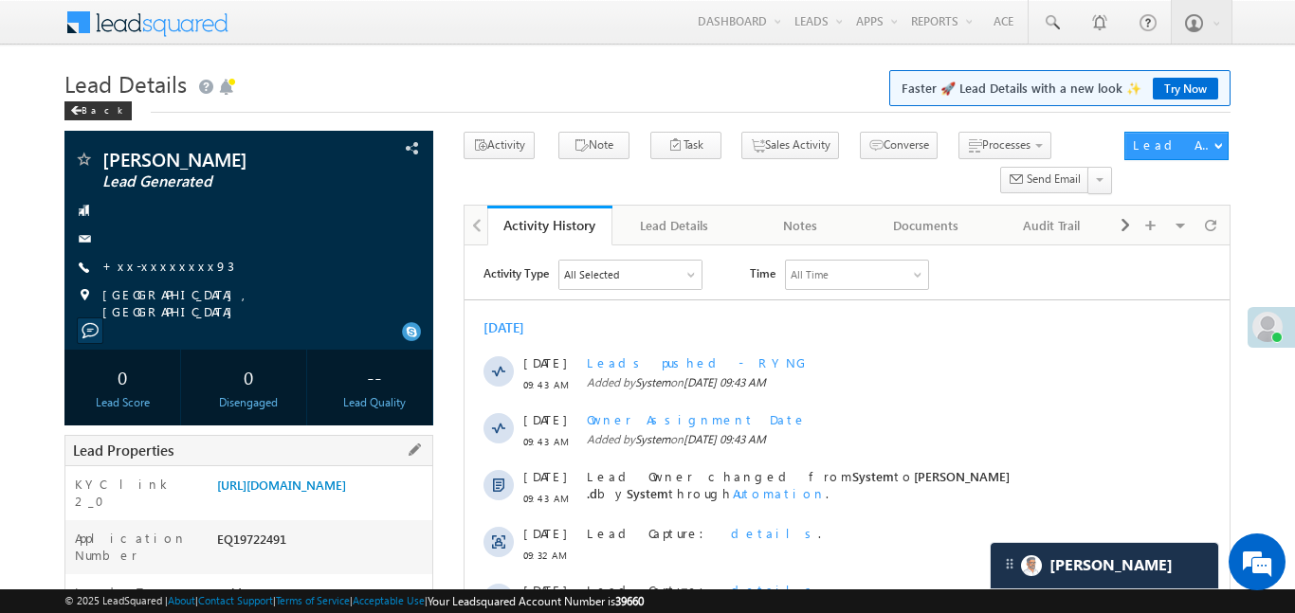
click at [377, 502] on div "https://angelbroking1-pk3em7sa.customui-test.leadsquared.com?leadId=7d988f94-7e…" at bounding box center [322, 489] width 220 height 27
click at [346, 493] on link "https://angelbroking1-pk3em7sa.customui-test.leadsquared.com?leadId=7d988f94-7e…" at bounding box center [281, 485] width 129 height 16
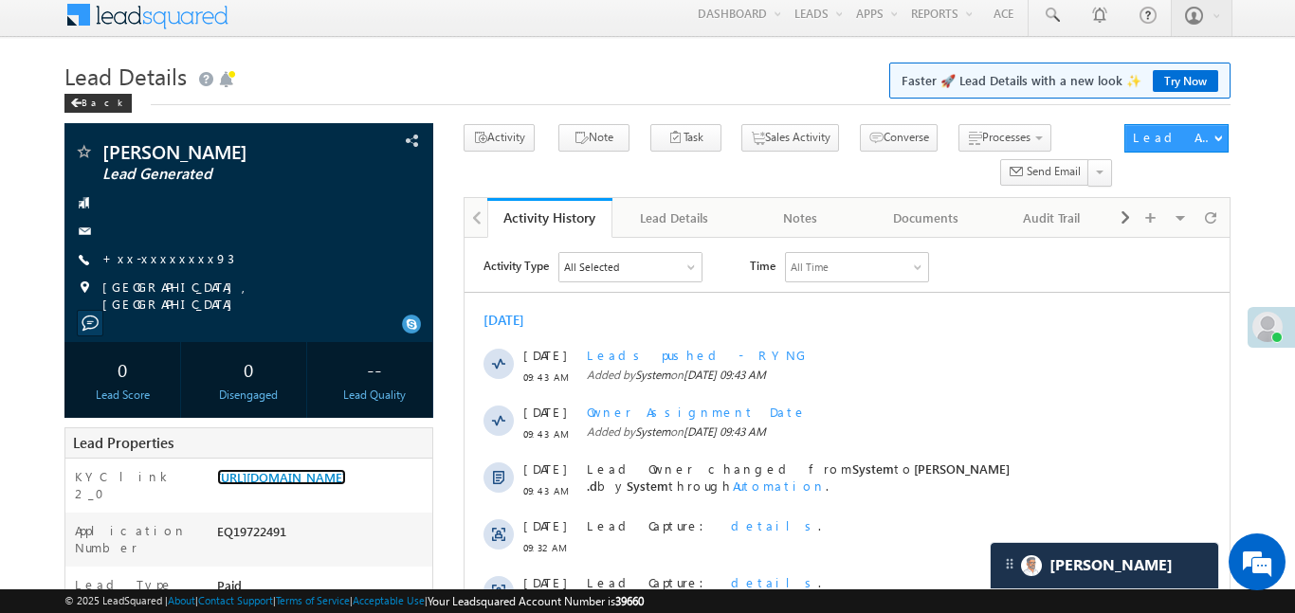
scroll to position [4, 0]
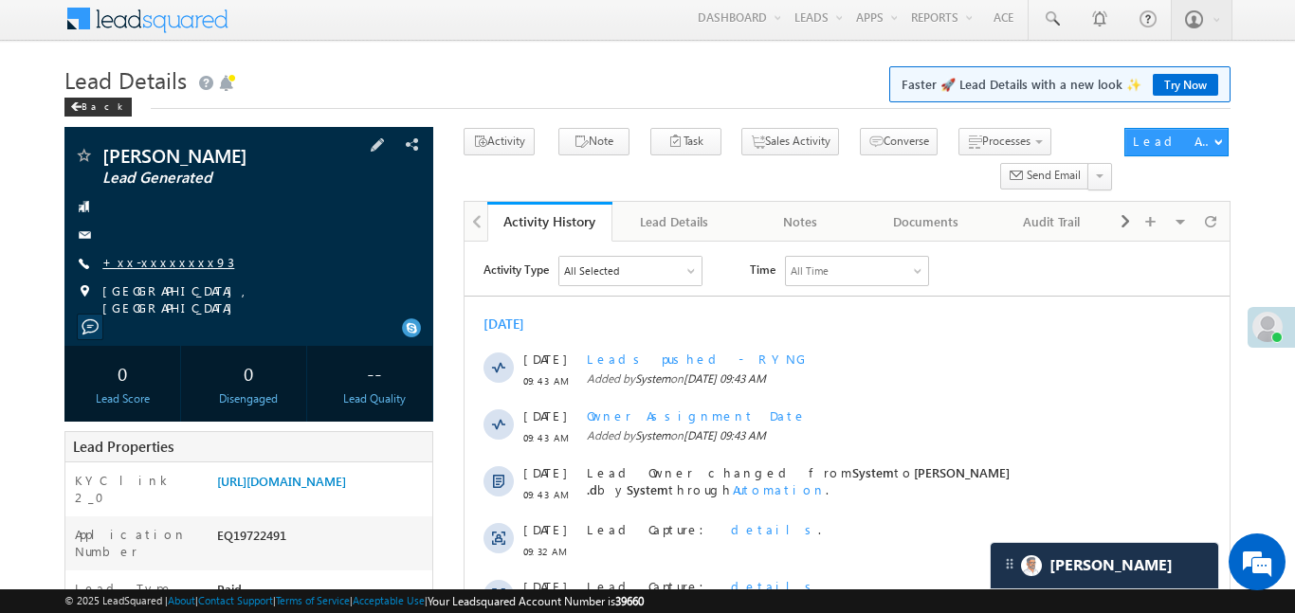
click at [168, 263] on link "+xx-xxxxxxxx93" at bounding box center [168, 262] width 132 height 16
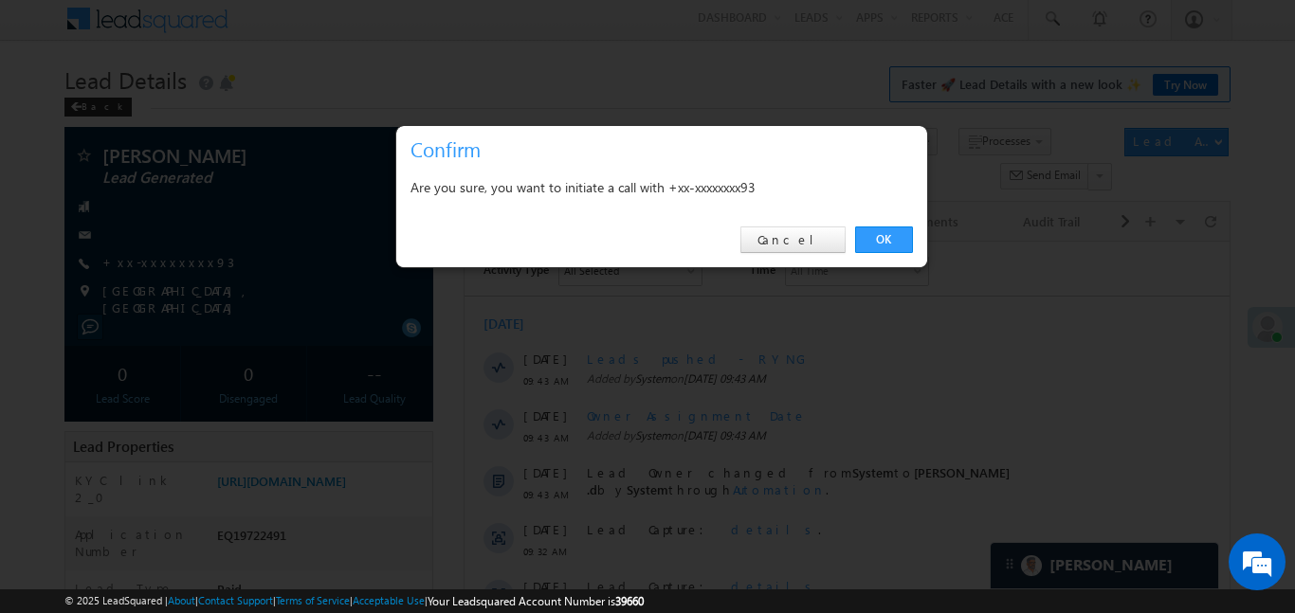
click at [912, 225] on div "OK Cancel" at bounding box center [661, 240] width 531 height 54
click at [902, 227] on link "OK" at bounding box center [884, 240] width 58 height 27
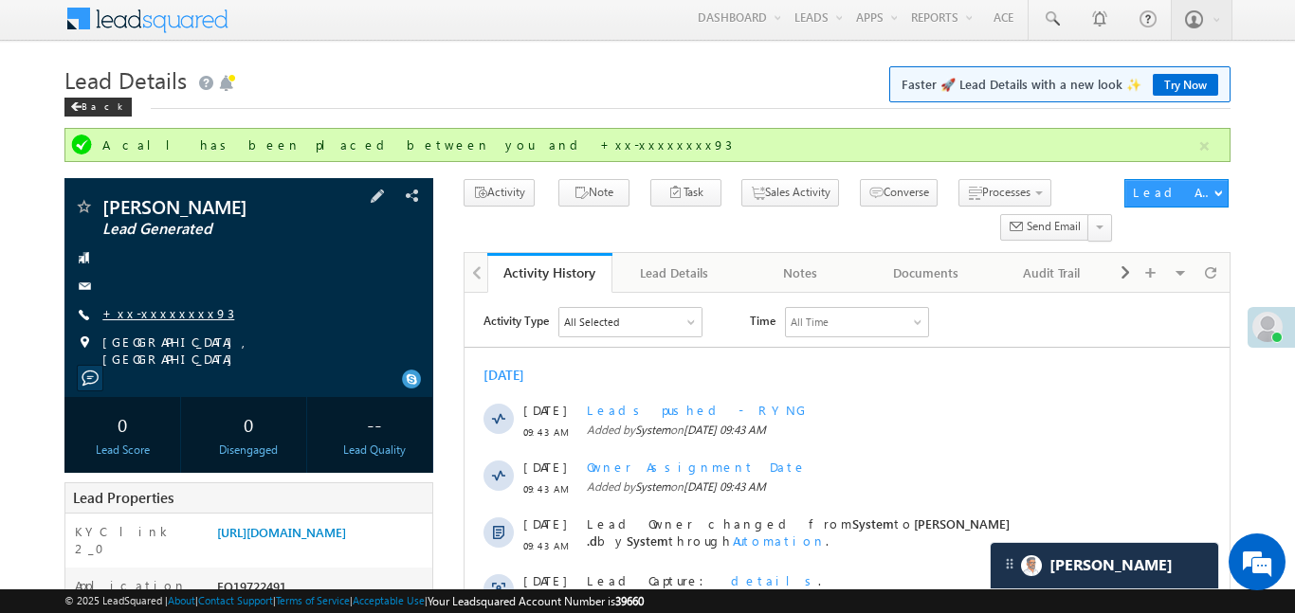
click at [178, 309] on link "+xx-xxxxxxxx93" at bounding box center [168, 313] width 132 height 16
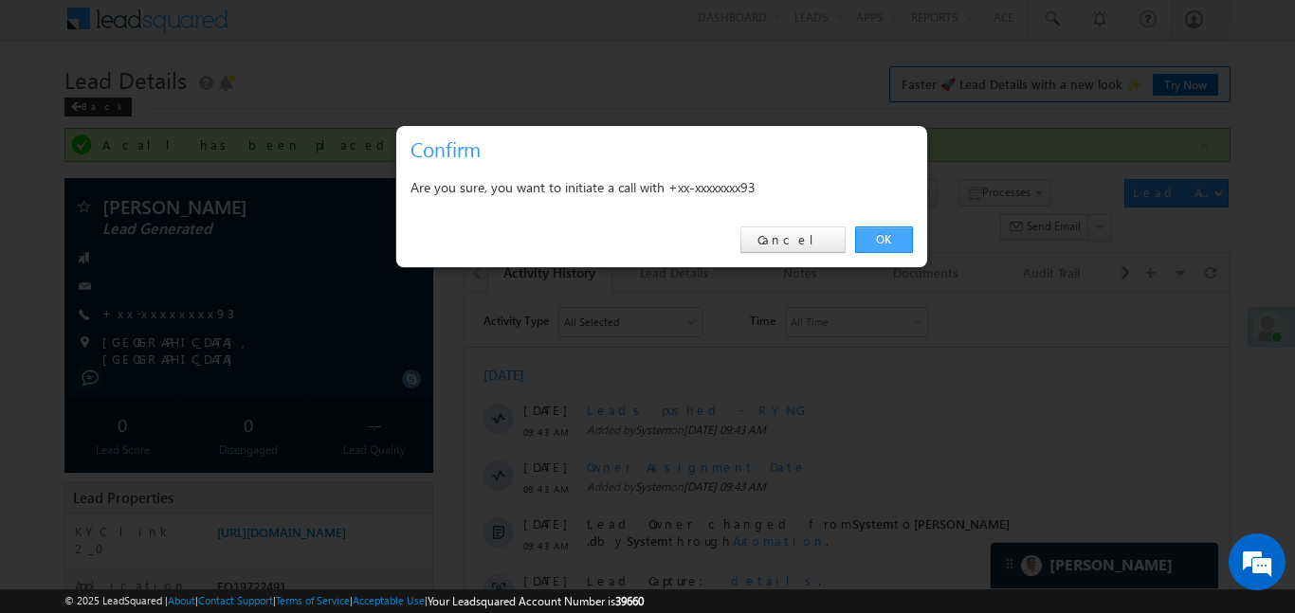
click at [899, 245] on link "OK" at bounding box center [884, 240] width 58 height 27
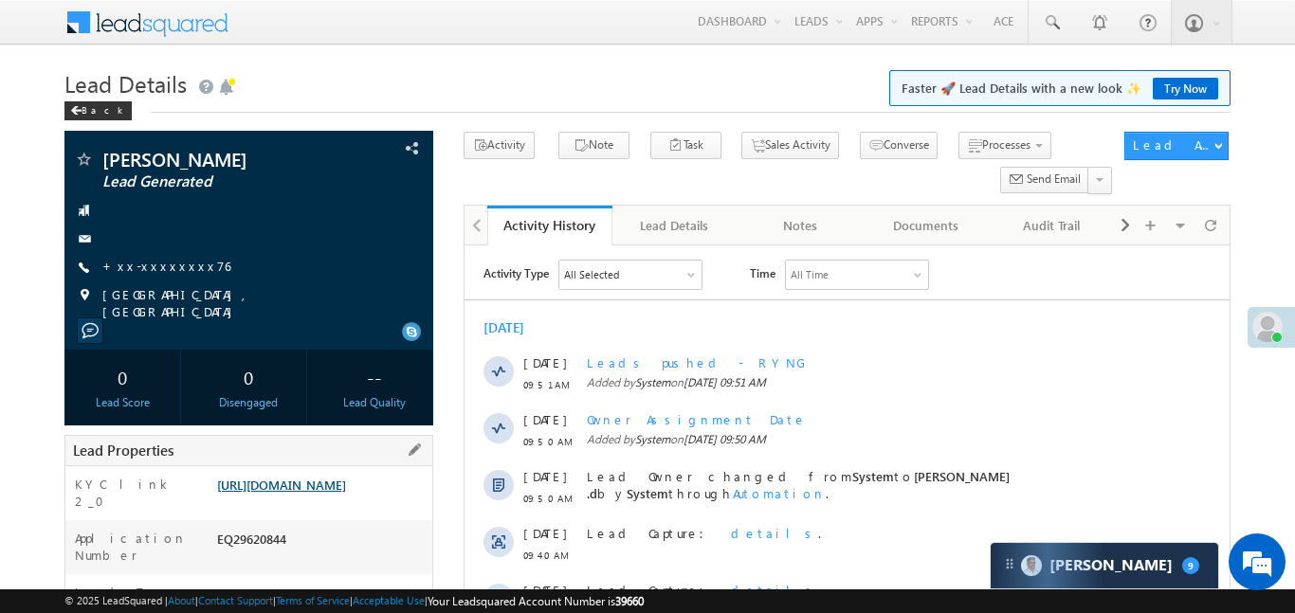
click at [315, 489] on link "https://angelbroking1-pk3em7sa.customui-test.leadsquared.com?leadId=c7e82a0b-95…" at bounding box center [281, 485] width 129 height 16
click at [149, 263] on link "+xx-xxxxxxxx76" at bounding box center [166, 266] width 128 height 16
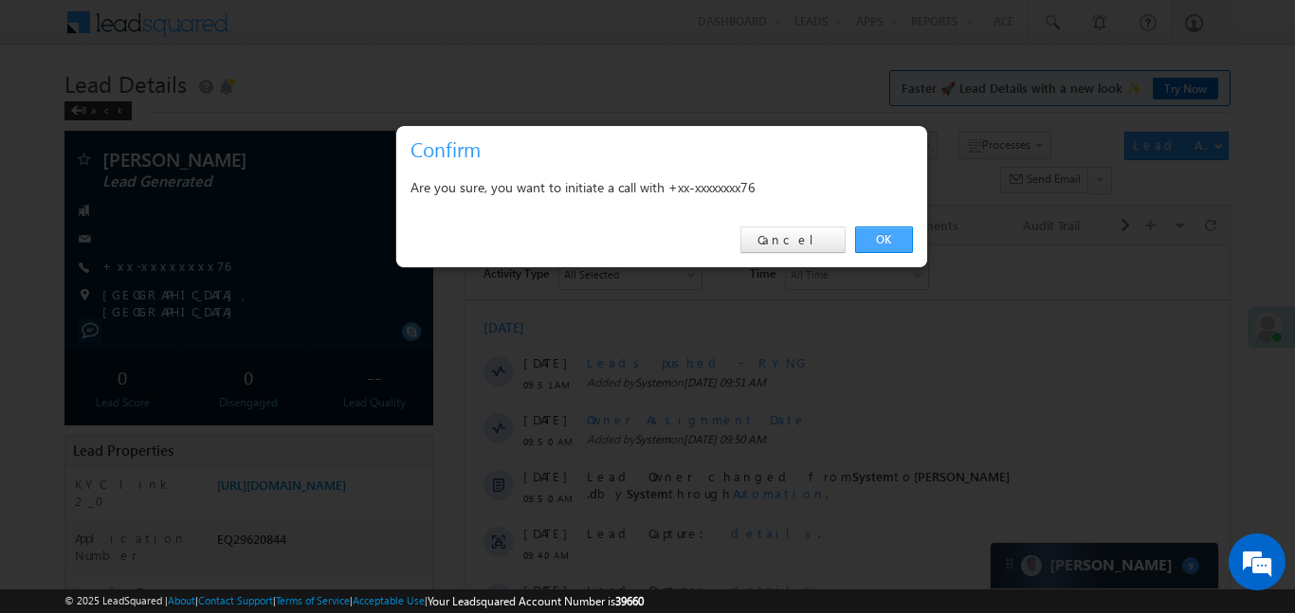
click at [890, 247] on link "OK" at bounding box center [884, 240] width 58 height 27
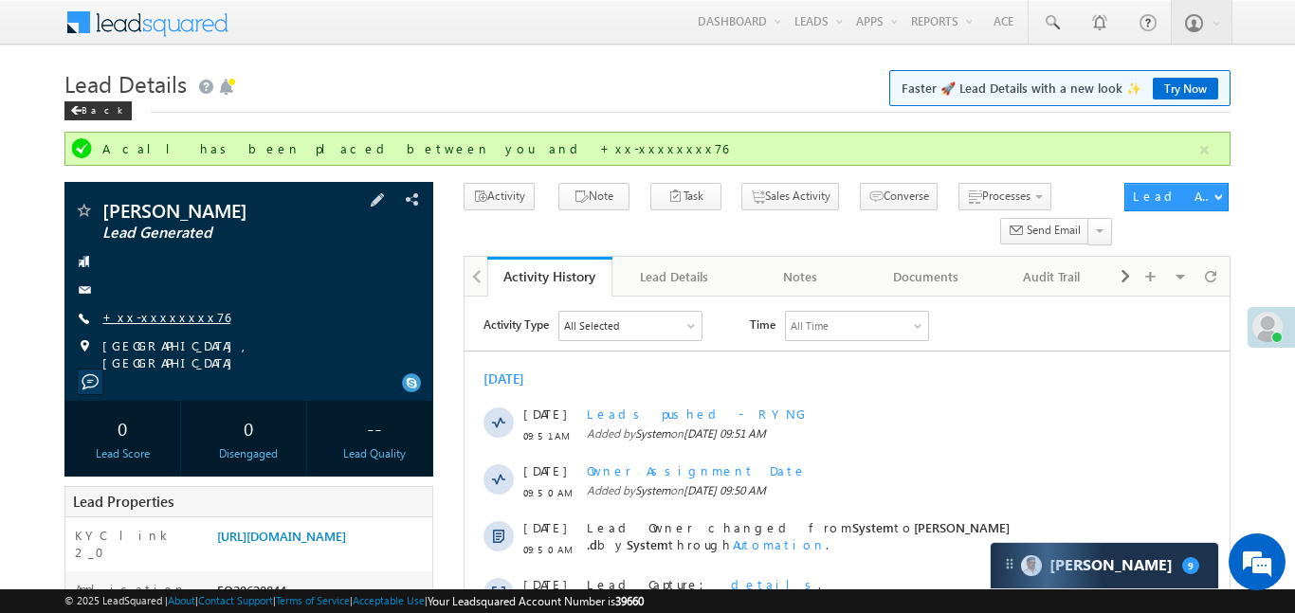
click at [159, 319] on link "+xx-xxxxxxxx76" at bounding box center [166, 317] width 128 height 16
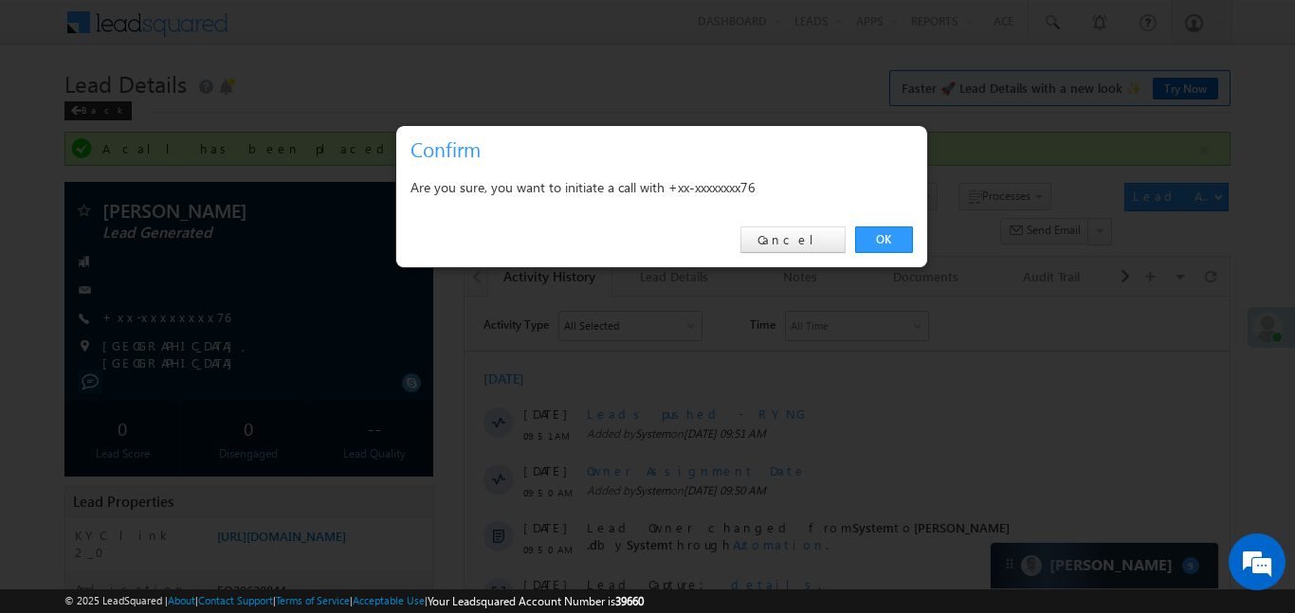
click at [888, 209] on div "Are you sure, you want to initiate a call with +xx-xxxxxxxx76" at bounding box center [661, 189] width 531 height 47
click at [882, 240] on link "OK" at bounding box center [884, 240] width 58 height 27
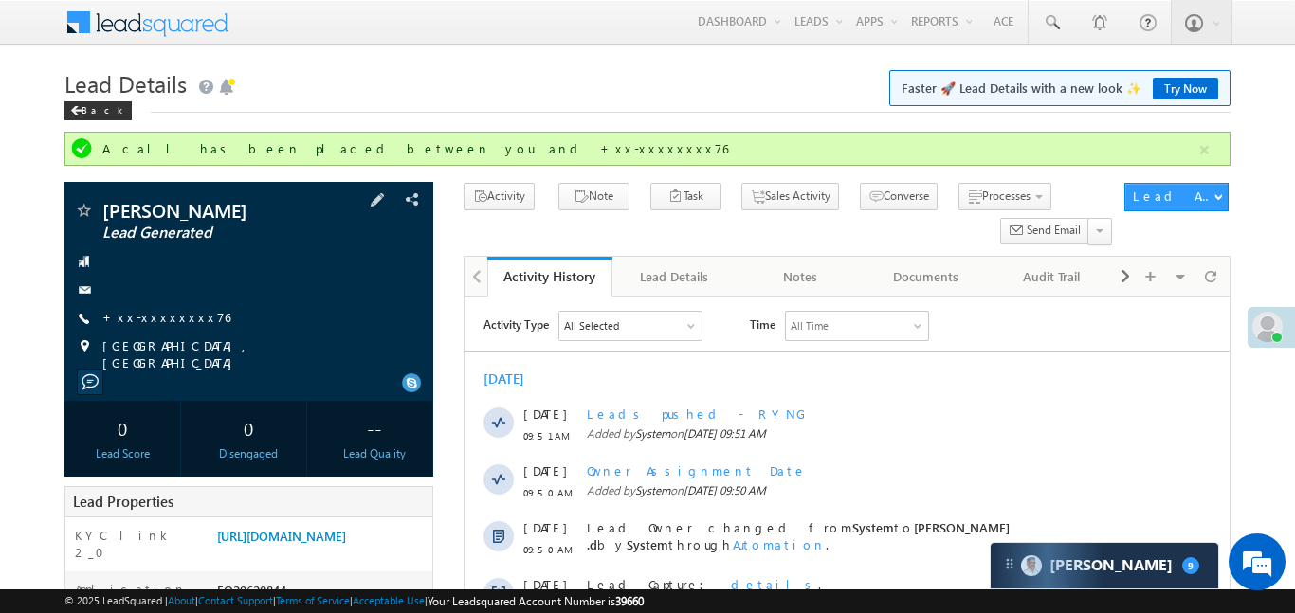
click at [163, 326] on span "+xx-xxxxxxxx76" at bounding box center [166, 318] width 128 height 19
click at [163, 322] on link "+xx-xxxxxxxx76" at bounding box center [166, 317] width 128 height 16
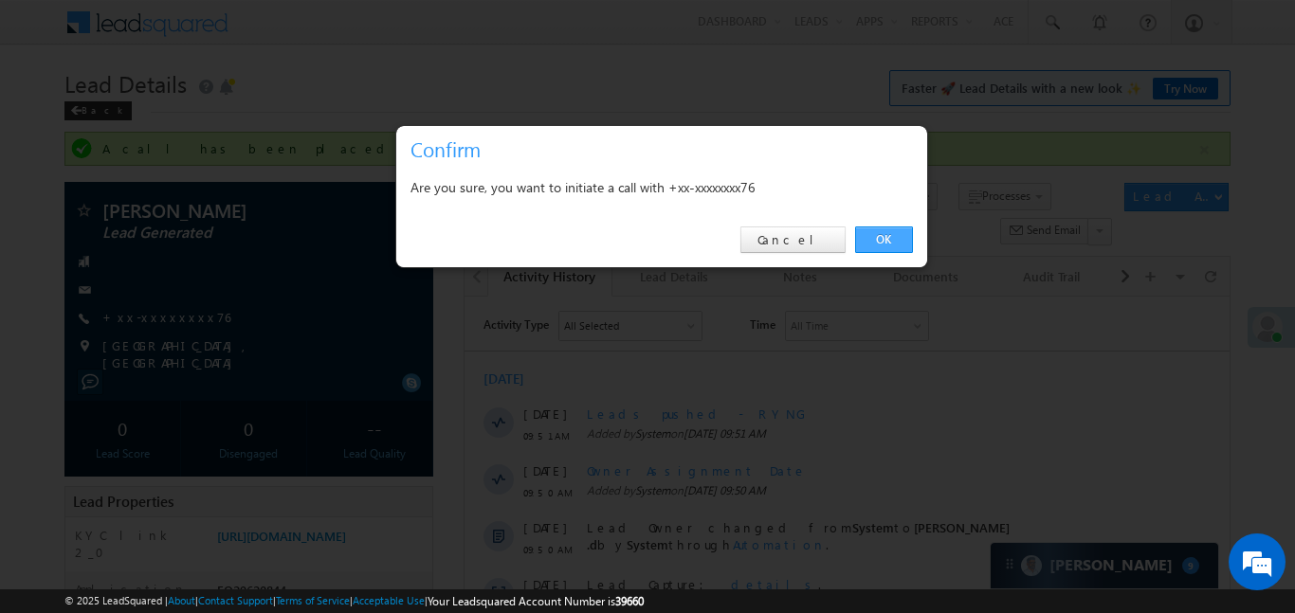
click at [871, 250] on link "OK" at bounding box center [884, 240] width 58 height 27
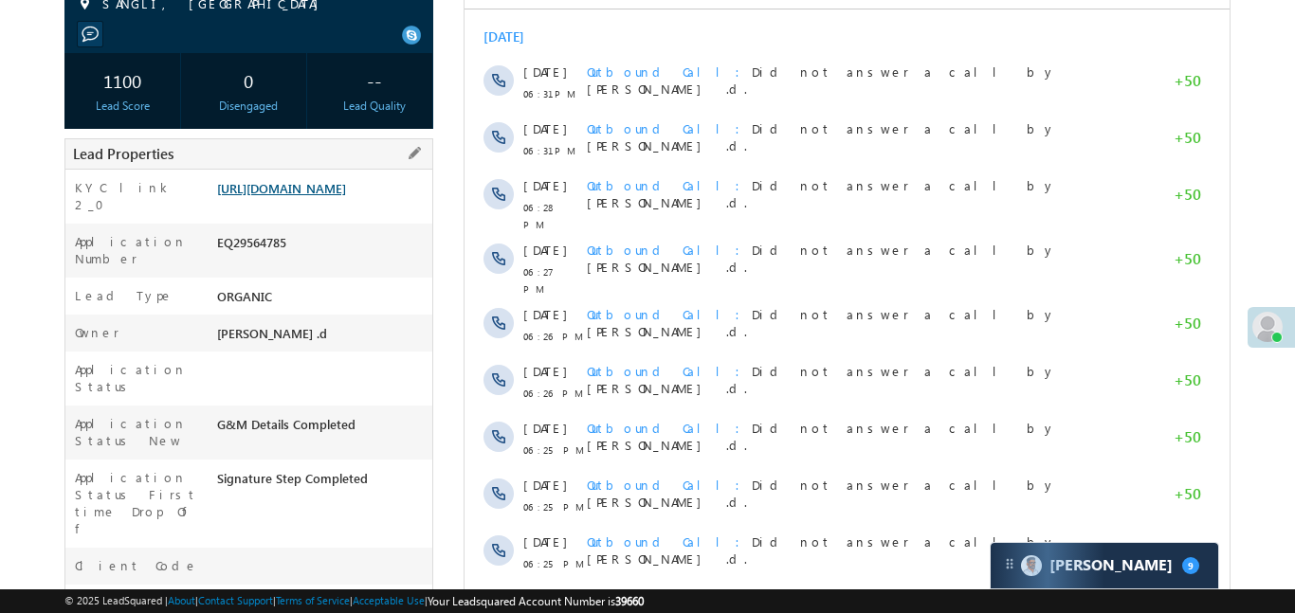
click at [346, 196] on link "[URL][DOMAIN_NAME]" at bounding box center [281, 188] width 129 height 16
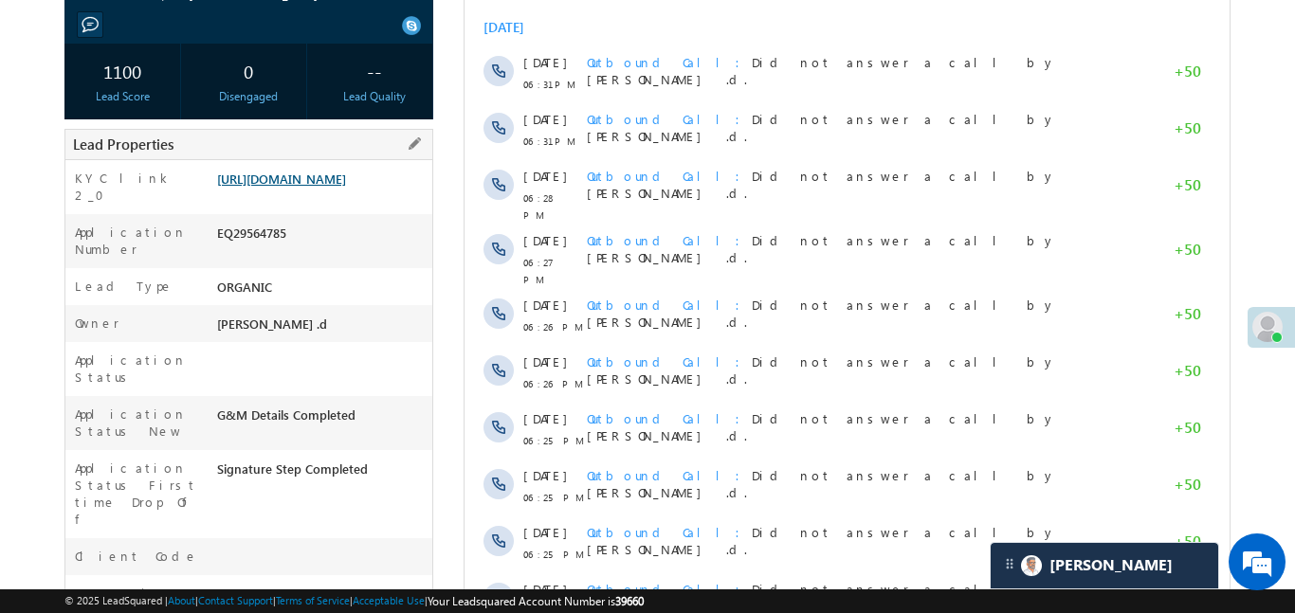
click at [344, 187] on link "[URL][DOMAIN_NAME]" at bounding box center [281, 179] width 129 height 16
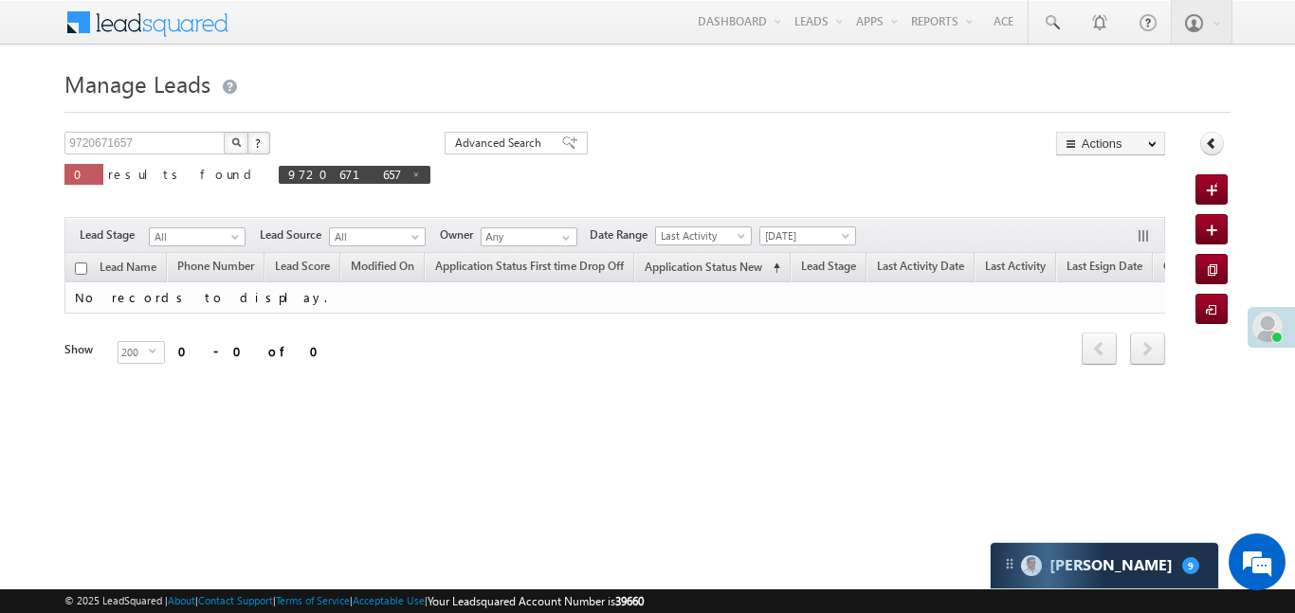
click at [767, 247] on div "Filters Lead Stage All All Lead Source All All Owner Any Any Date Range Go [DAT…" at bounding box center [614, 235] width 1100 height 36
click at [788, 236] on span "[DATE]" at bounding box center [805, 235] width 90 height 17
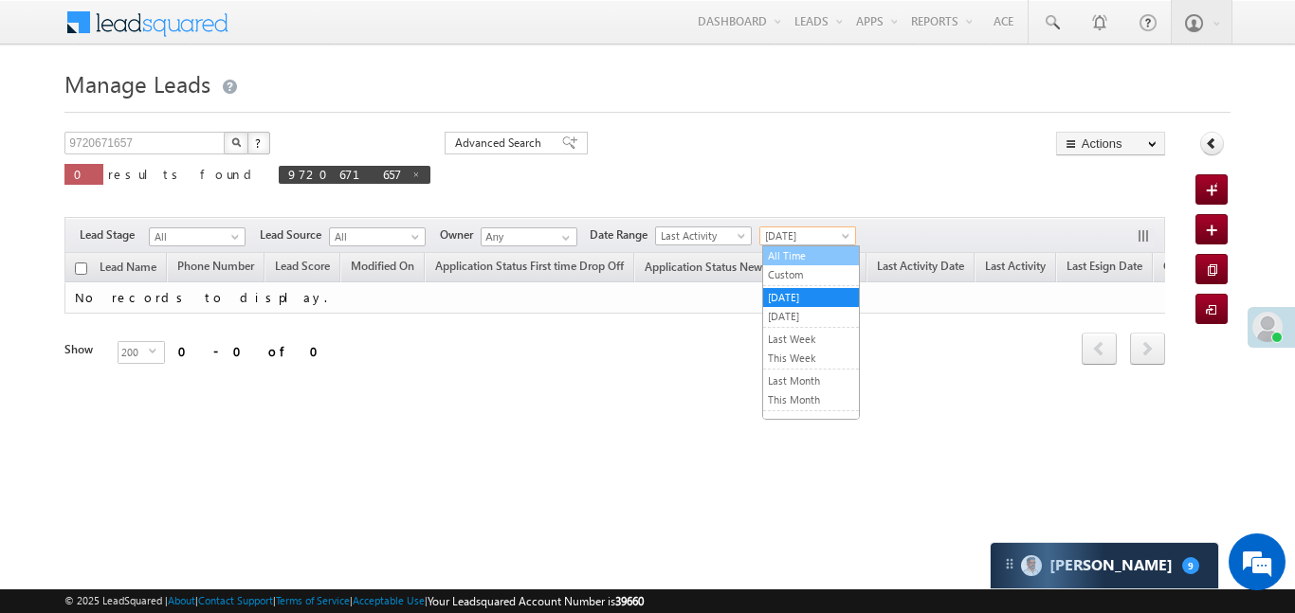
click at [806, 259] on link "All Time" at bounding box center [811, 255] width 96 height 17
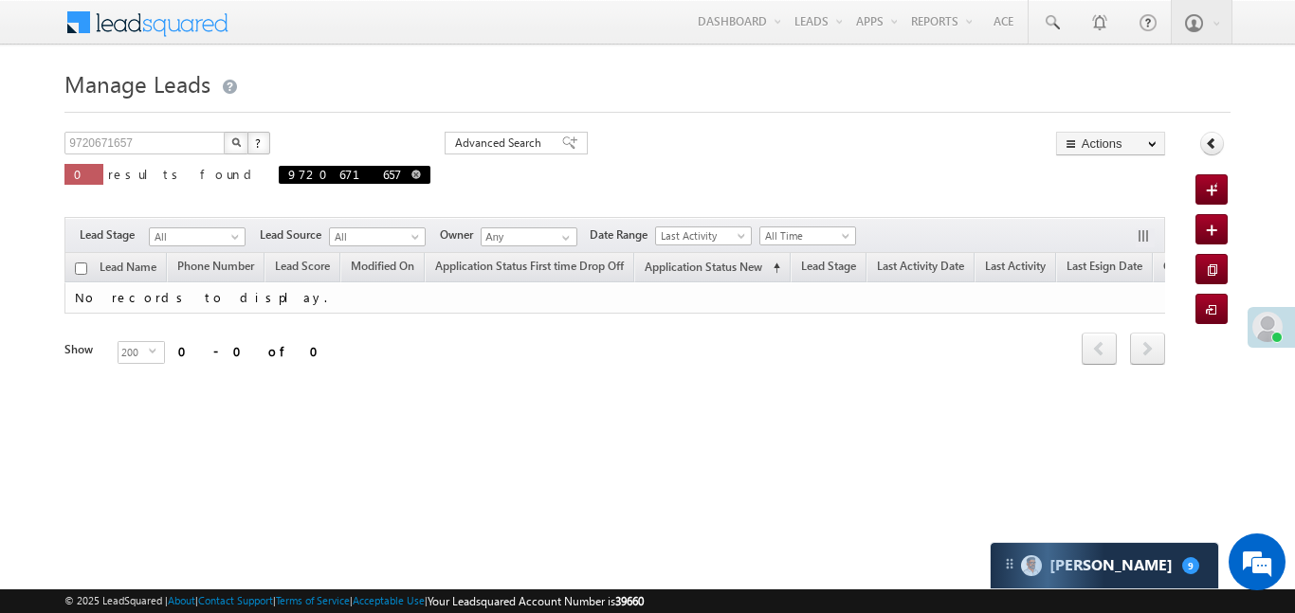
click at [411, 174] on span at bounding box center [415, 174] width 9 height 9
type input "Search Leads"
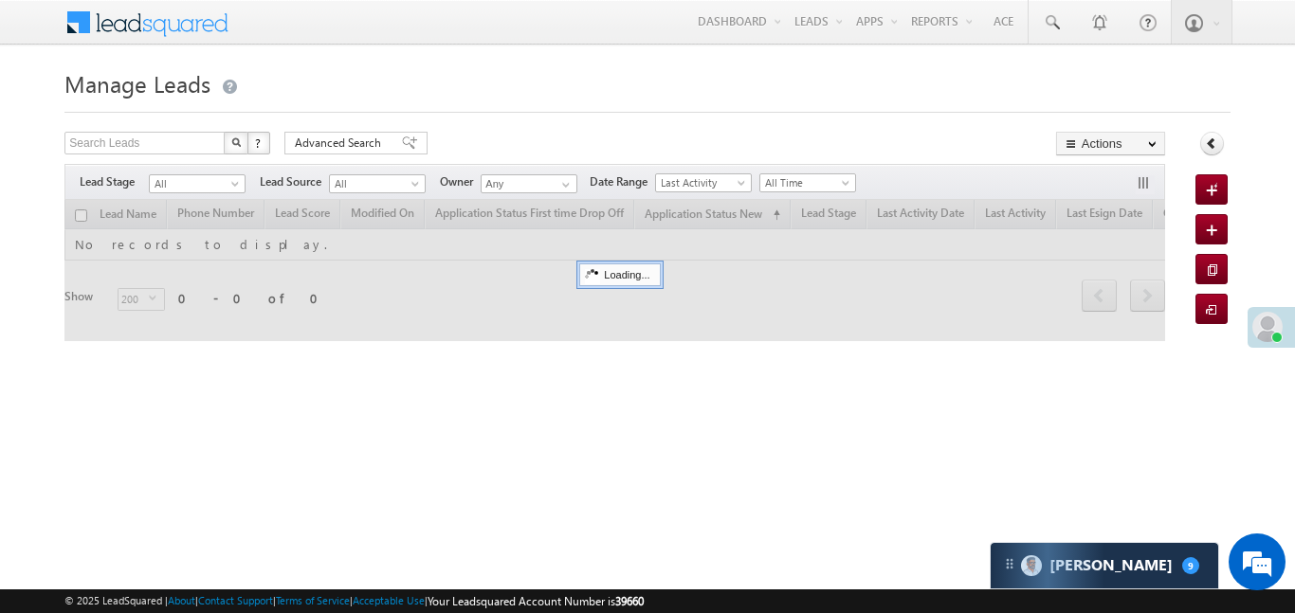
click at [823, 186] on span "All Time" at bounding box center [805, 182] width 90 height 17
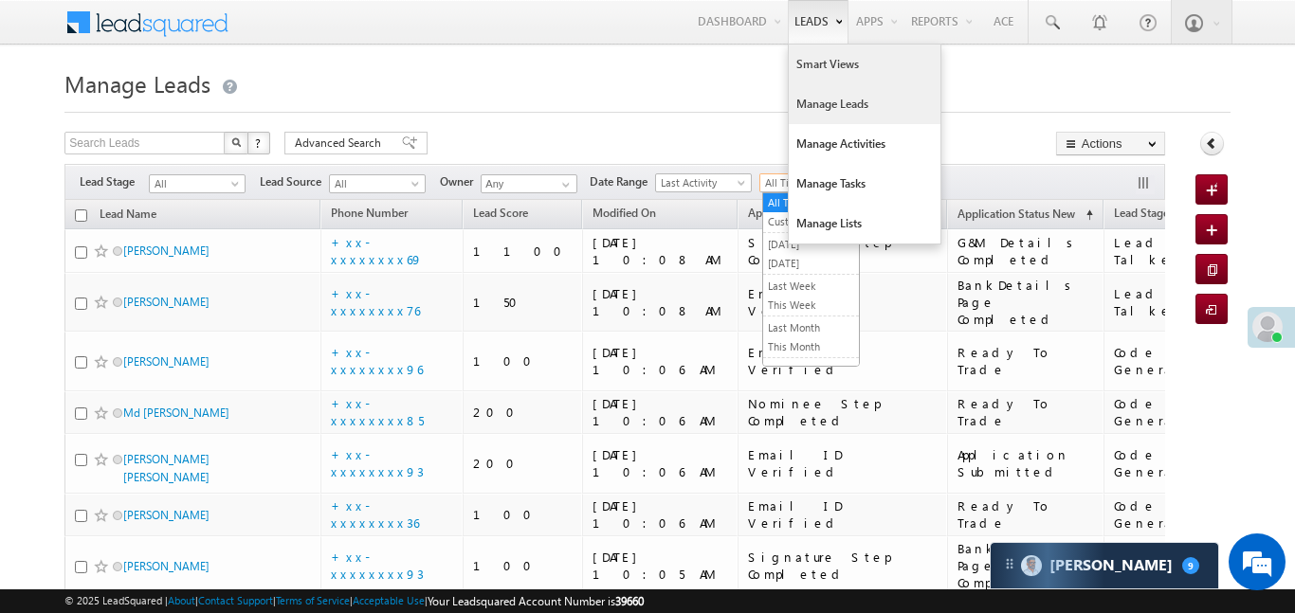
click at [818, 64] on link "Smart Views" at bounding box center [865, 65] width 152 height 40
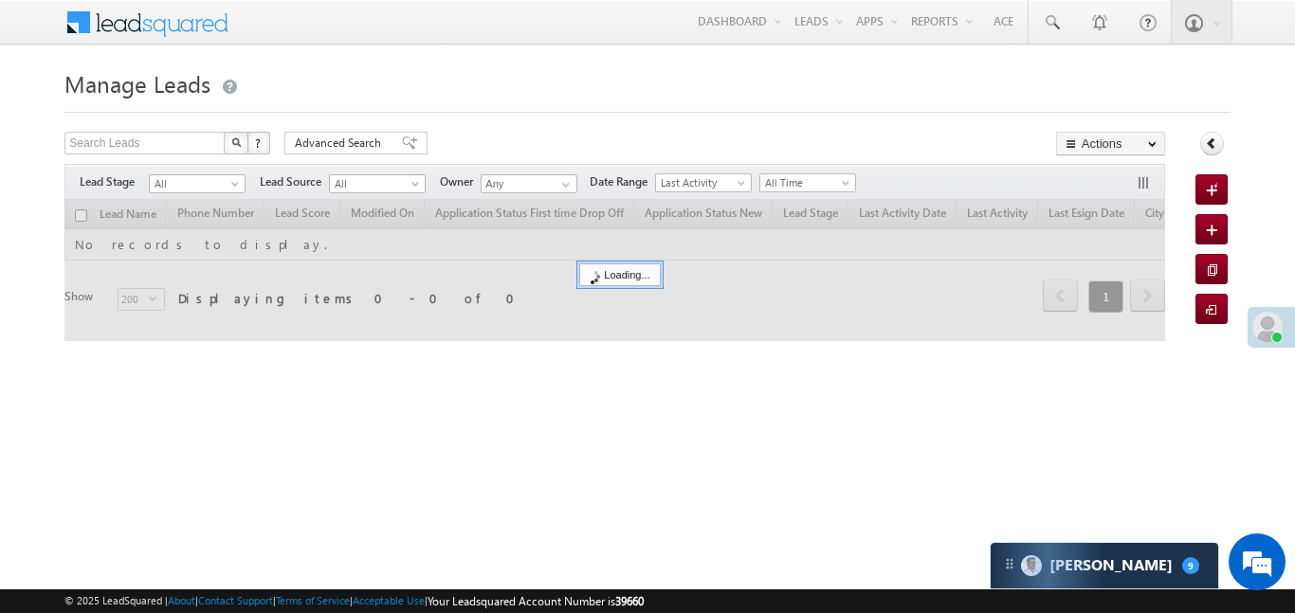
click at [202, 189] on span "All" at bounding box center [195, 183] width 90 height 17
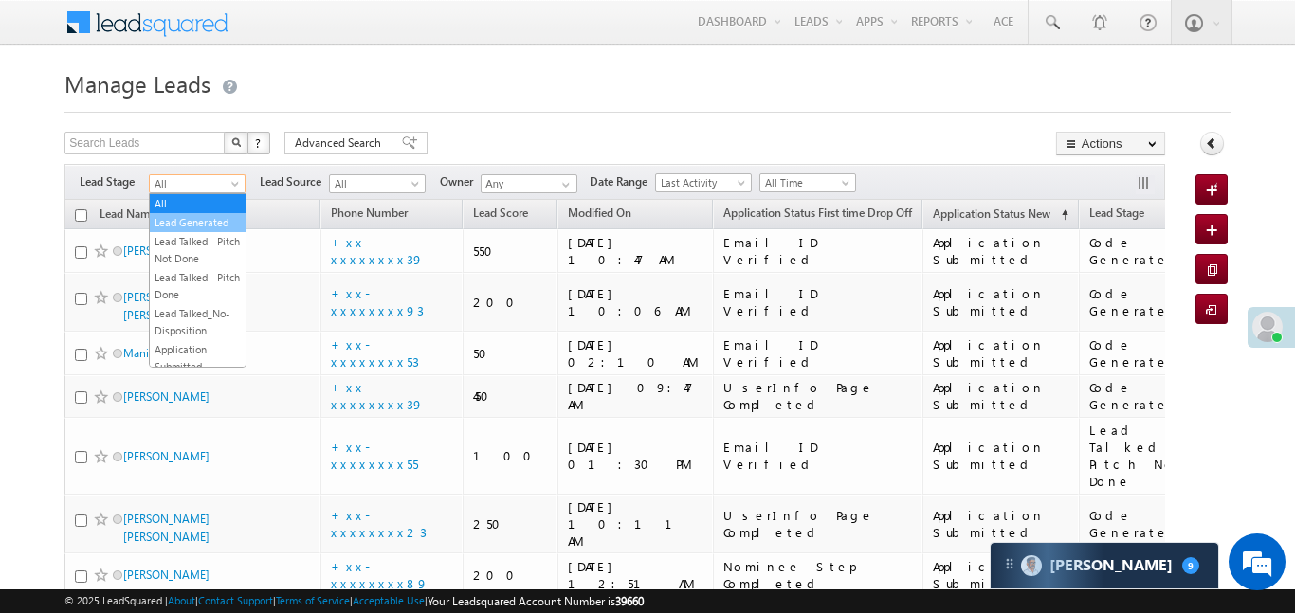
click at [195, 216] on link "Lead Generated" at bounding box center [198, 222] width 96 height 17
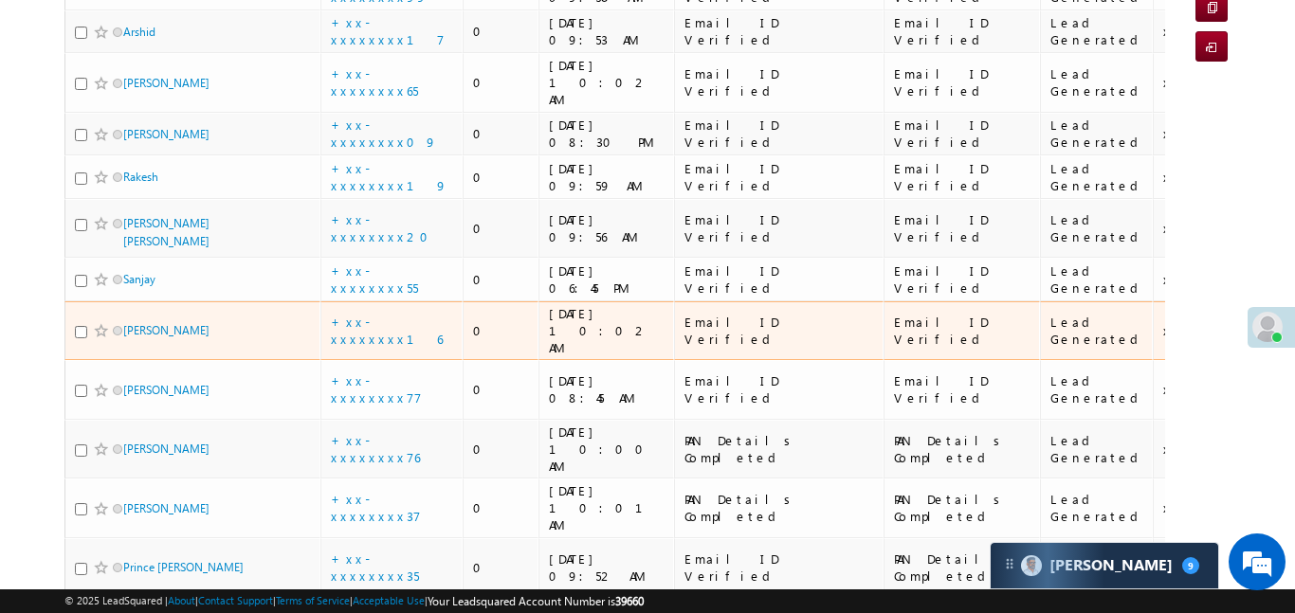
scroll to position [336, 0]
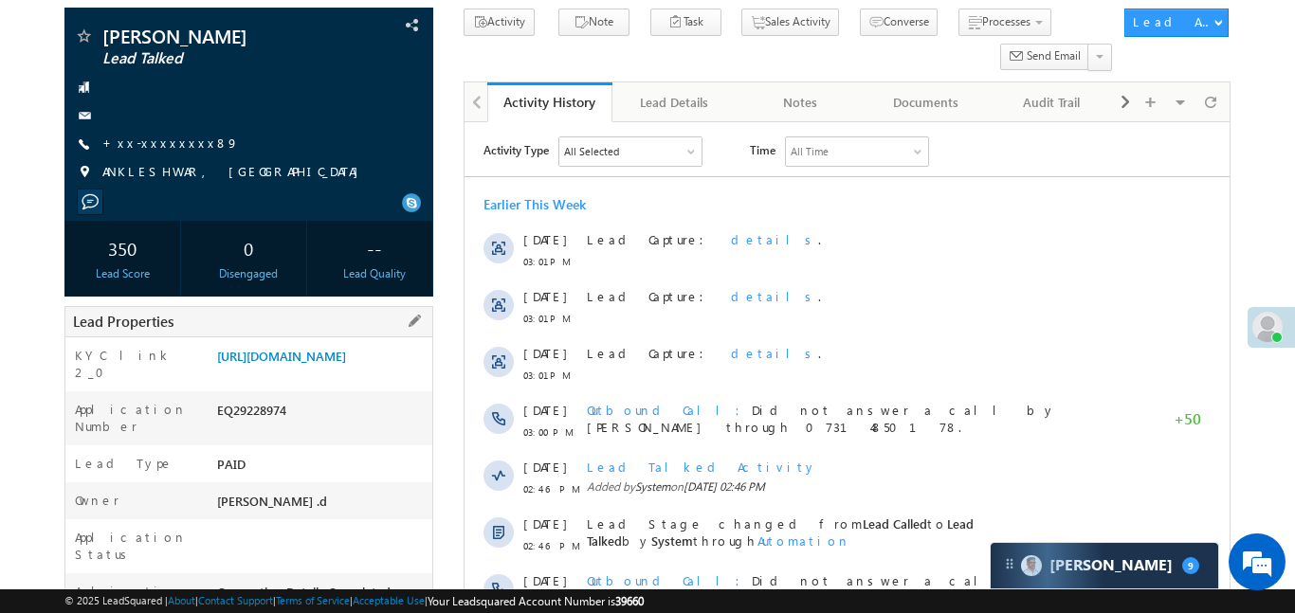
scroll to position [318, 0]
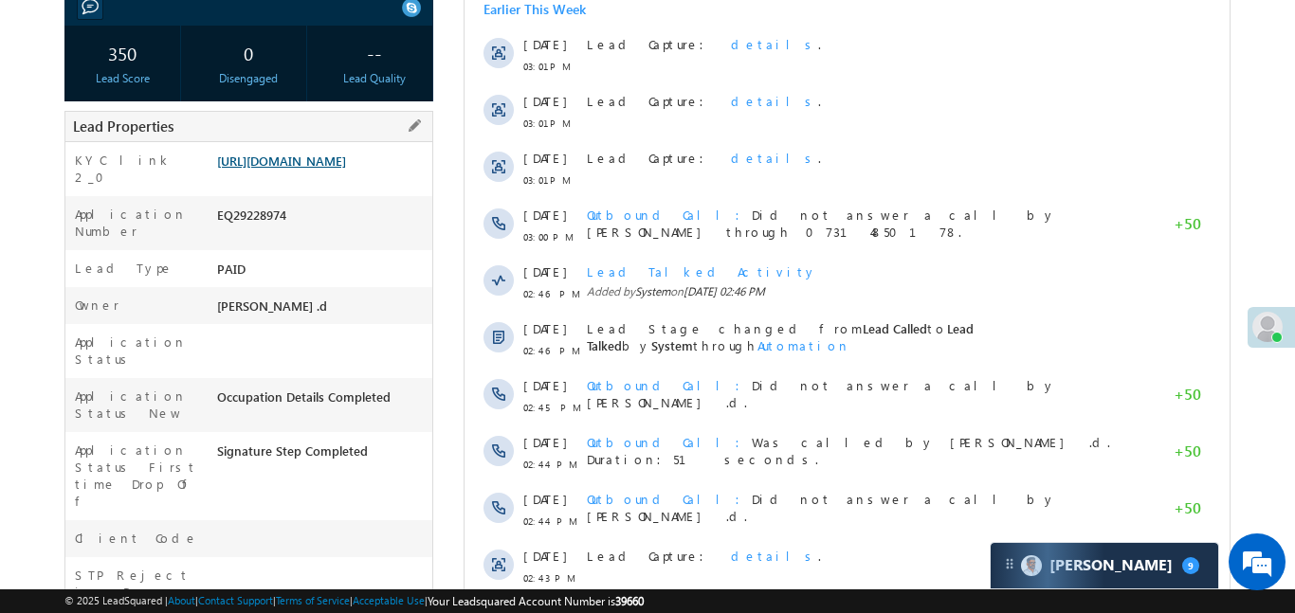
click at [317, 169] on link "[URL][DOMAIN_NAME]" at bounding box center [281, 161] width 129 height 16
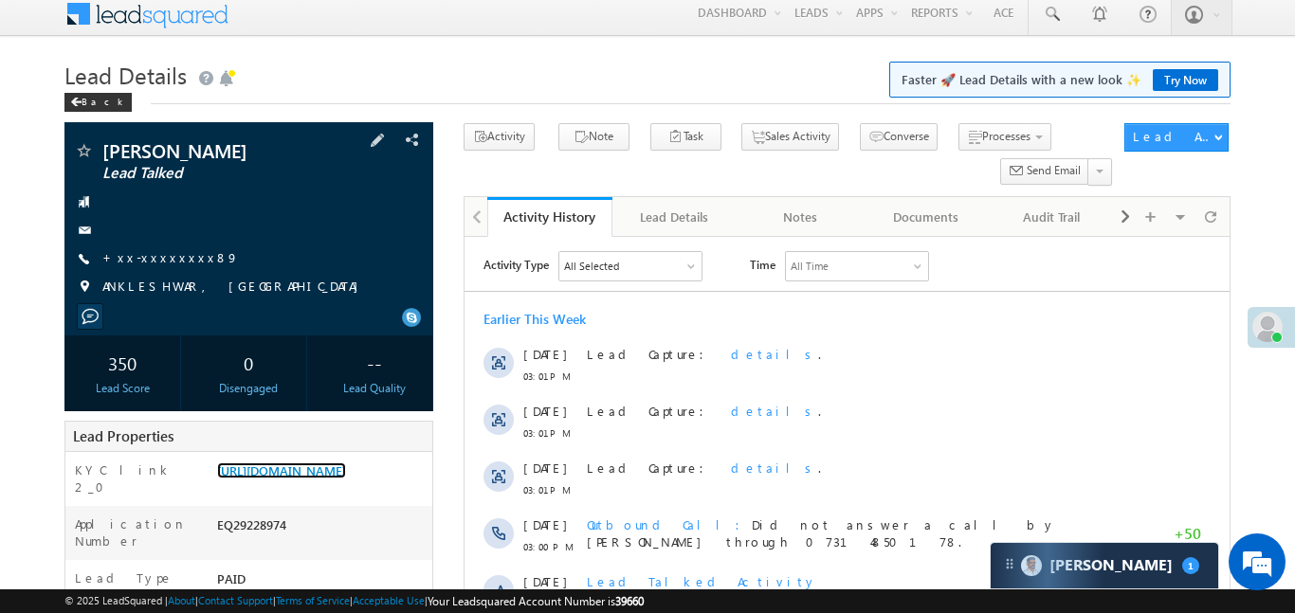
scroll to position [0, 0]
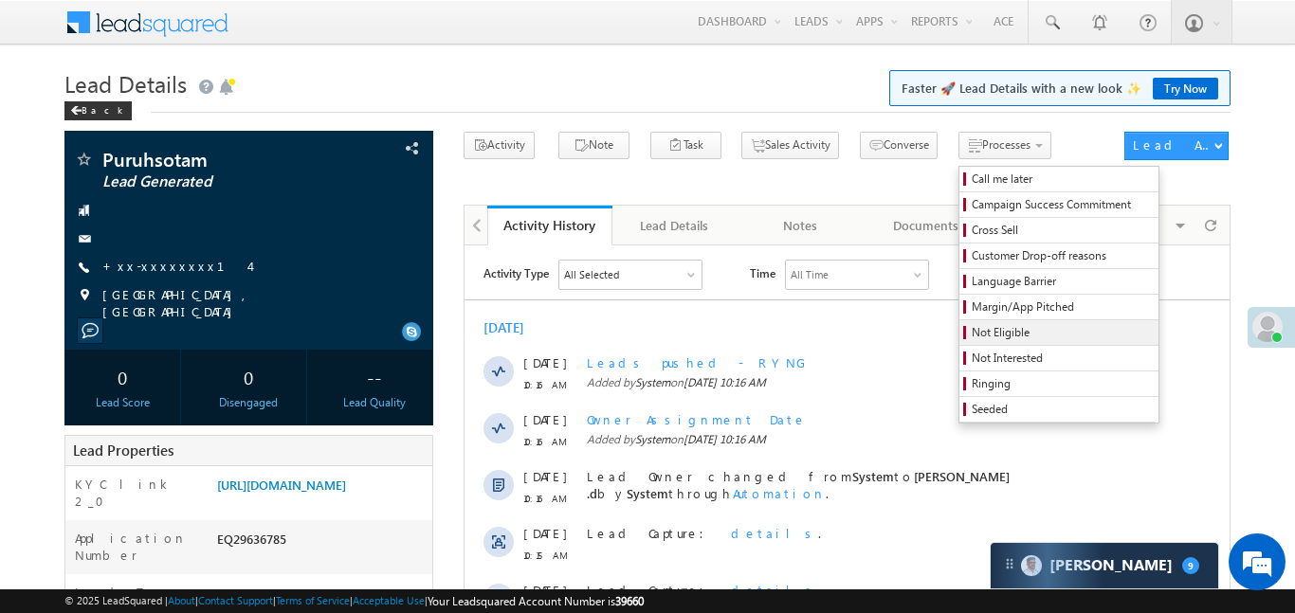
click at [981, 335] on span "Not Eligible" at bounding box center [1062, 332] width 180 height 17
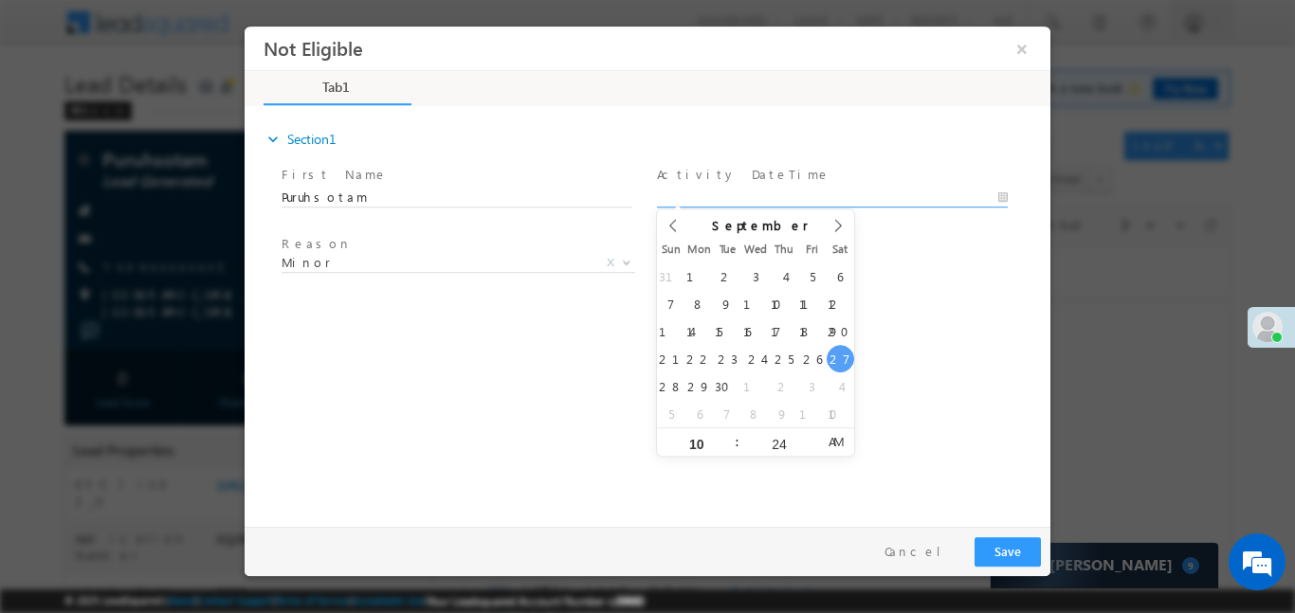
type input "27/09/25 10:24 AM"
click at [747, 188] on input "27/09/25 10:24 AM" at bounding box center [832, 197] width 351 height 19
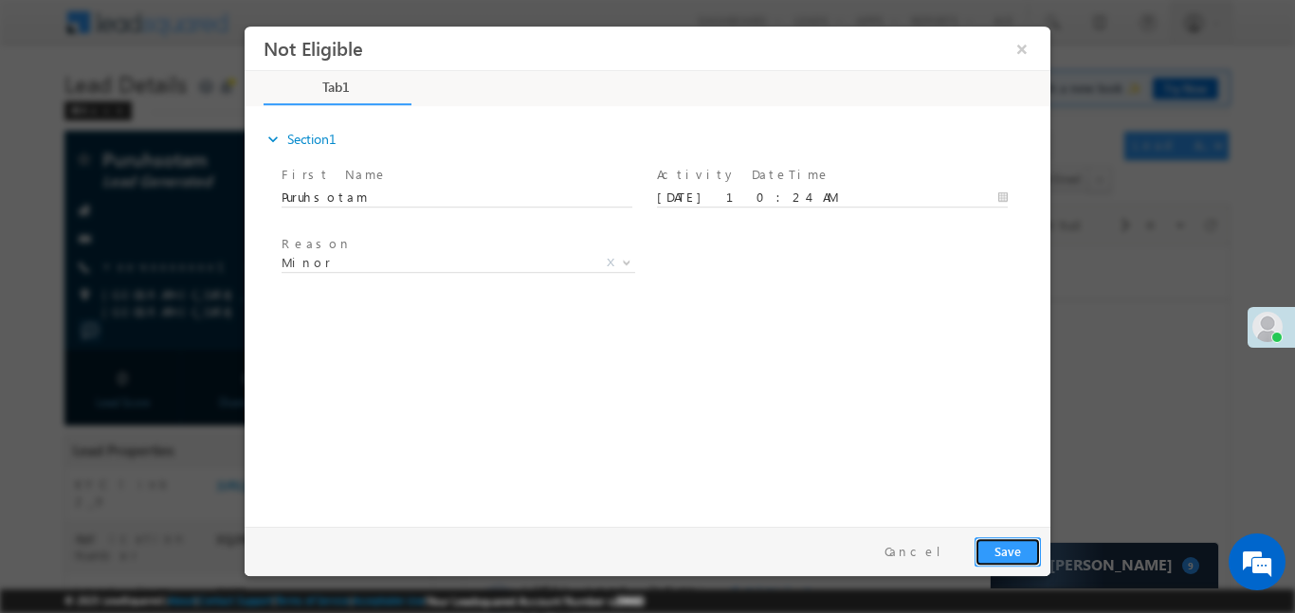
click at [1032, 555] on button "Save" at bounding box center [1007, 551] width 66 height 29
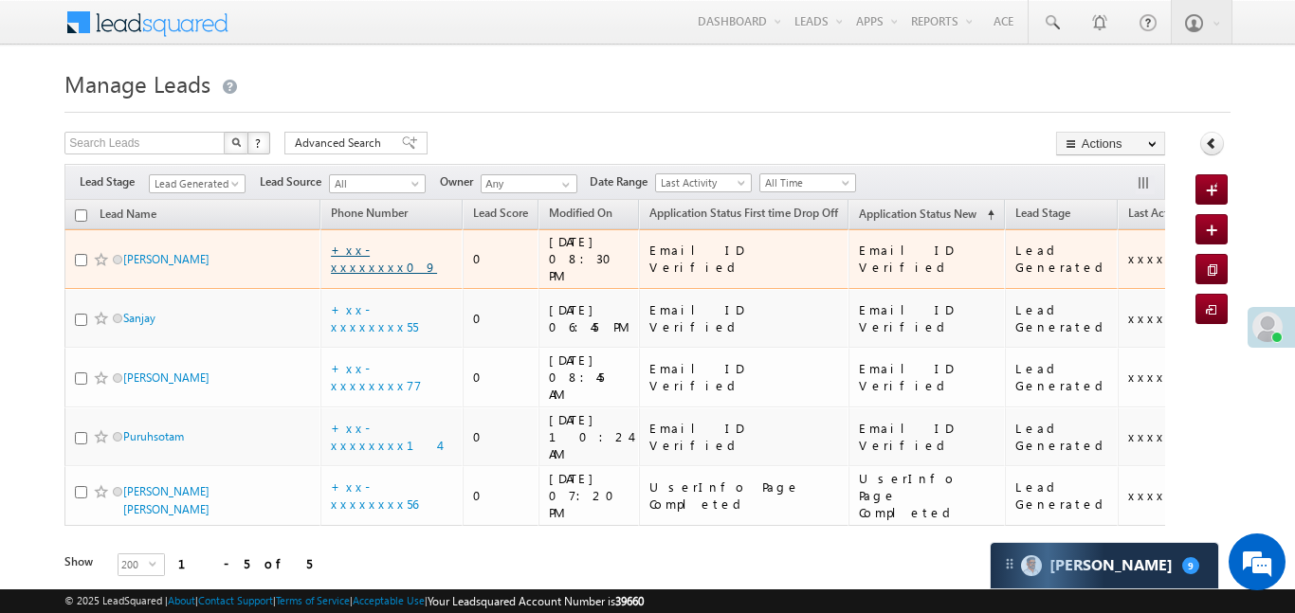
click at [375, 253] on link "+xx-xxxxxxxx09" at bounding box center [384, 258] width 106 height 33
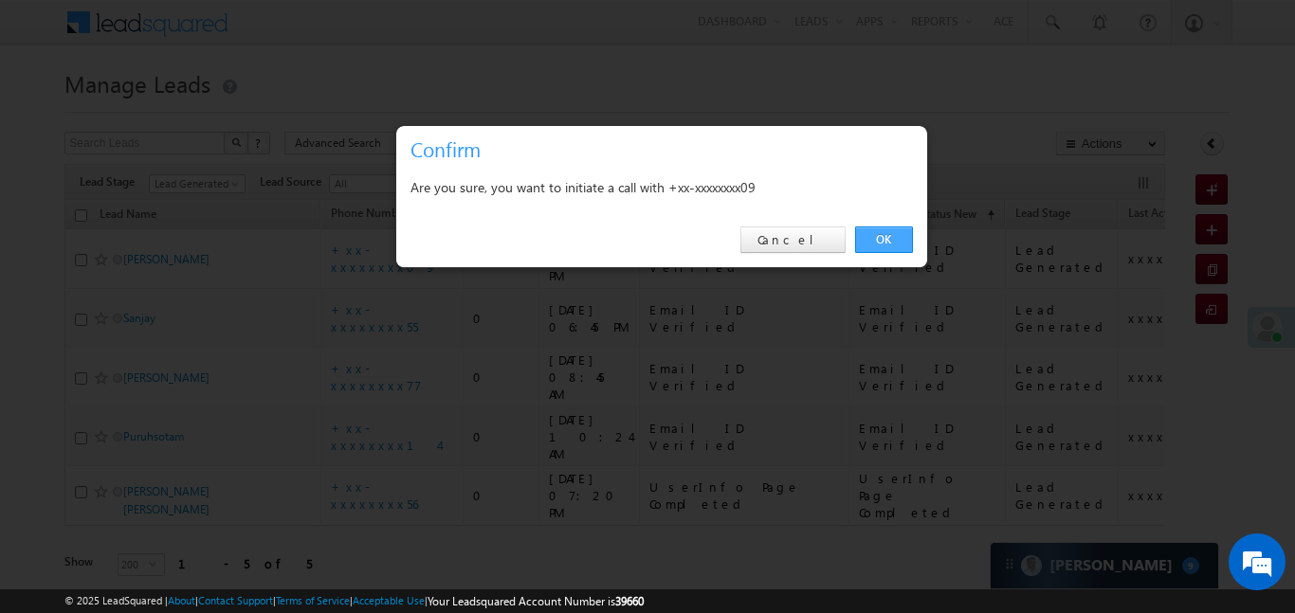
click at [880, 233] on link "OK" at bounding box center [884, 240] width 58 height 27
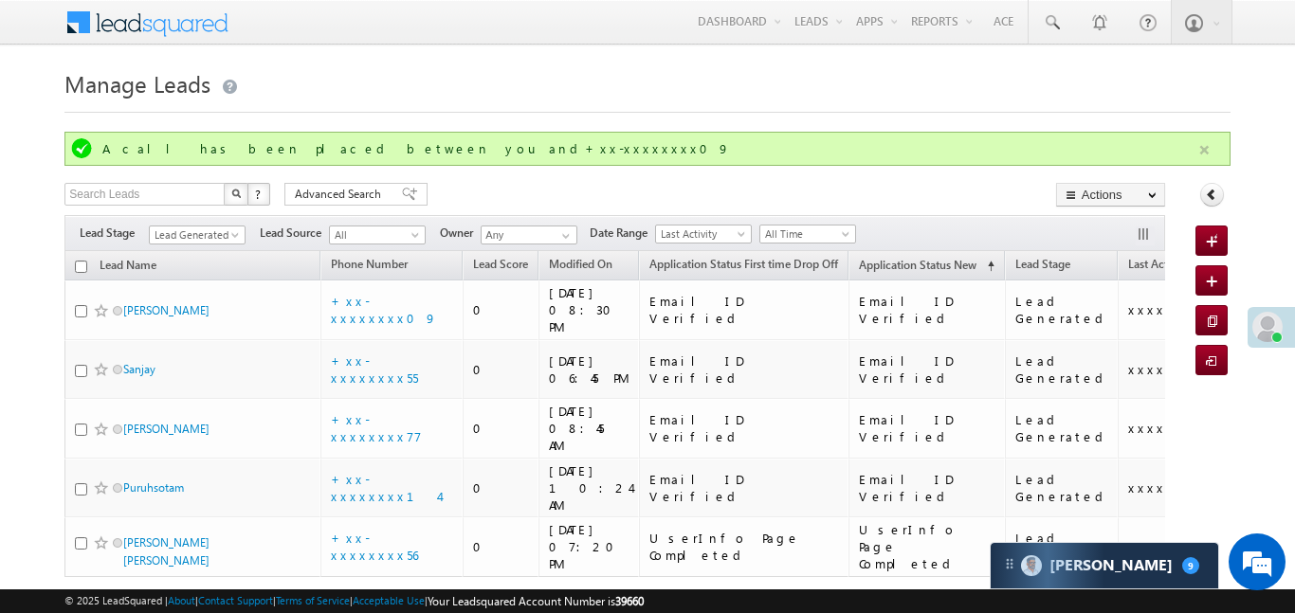
click at [1209, 154] on button "button" at bounding box center [1204, 150] width 24 height 24
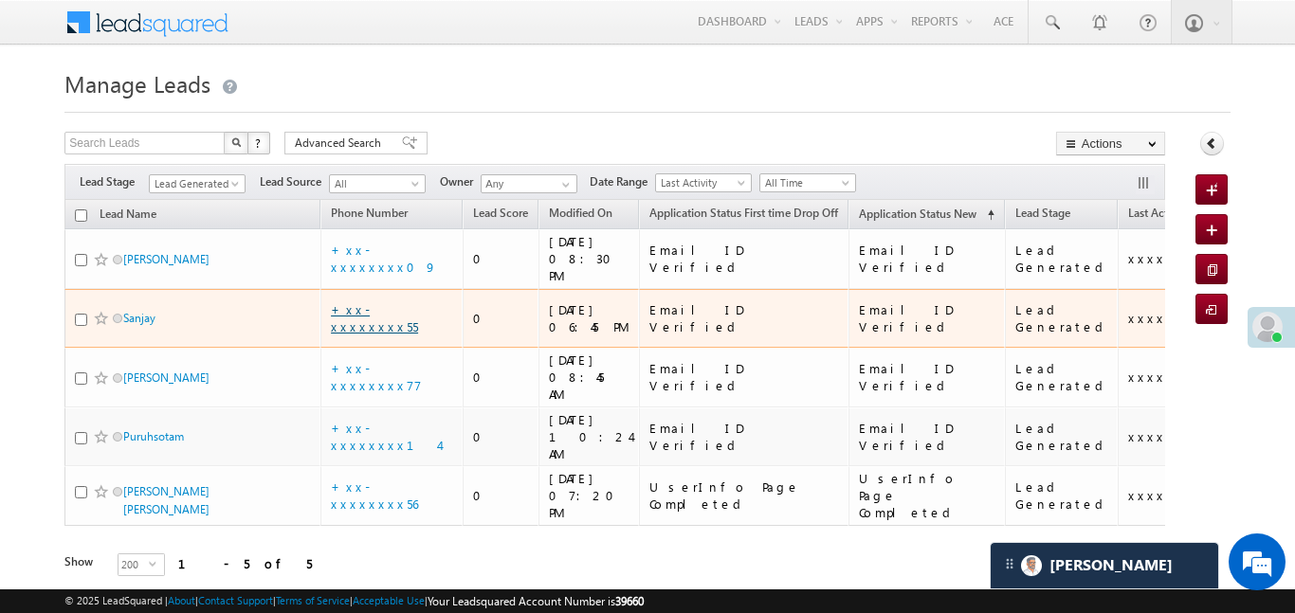
click at [388, 301] on link "+xx-xxxxxxxx55" at bounding box center [374, 317] width 87 height 33
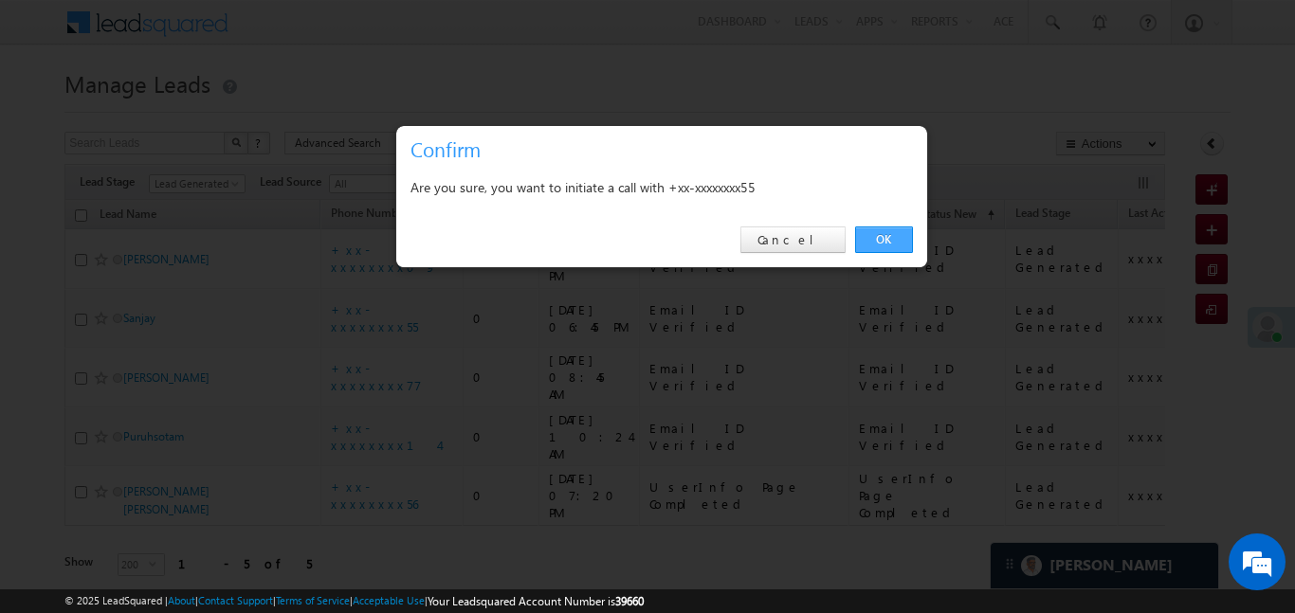
click at [875, 243] on link "OK" at bounding box center [884, 240] width 58 height 27
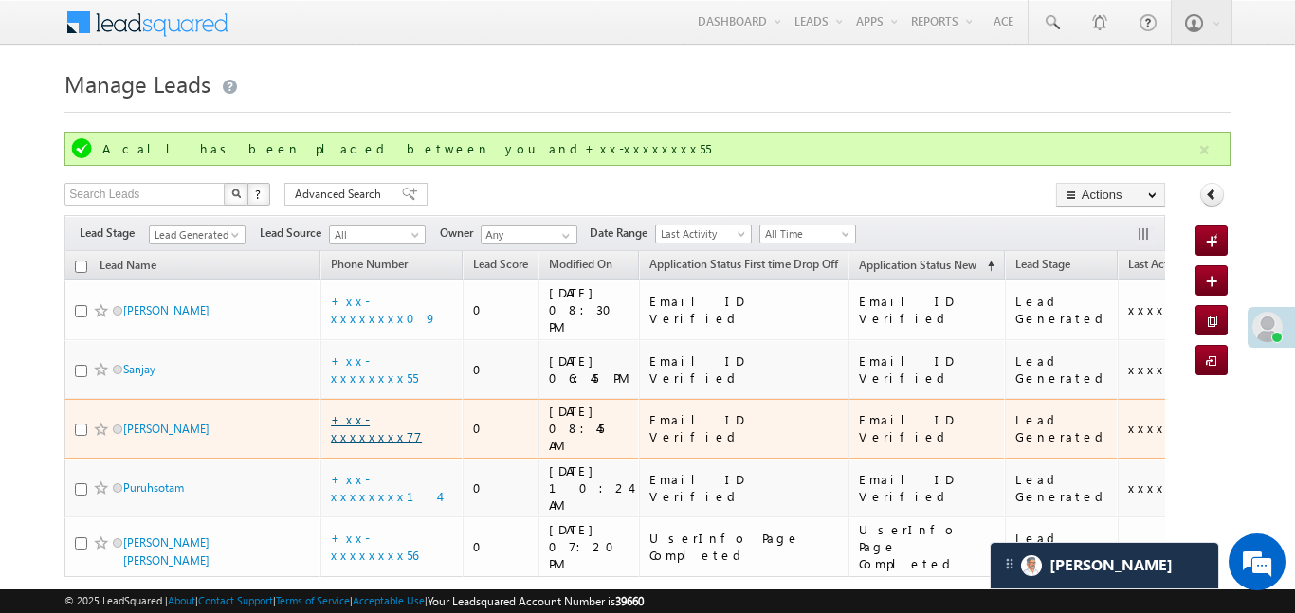
click at [381, 411] on link "+xx-xxxxxxxx77" at bounding box center [376, 427] width 91 height 33
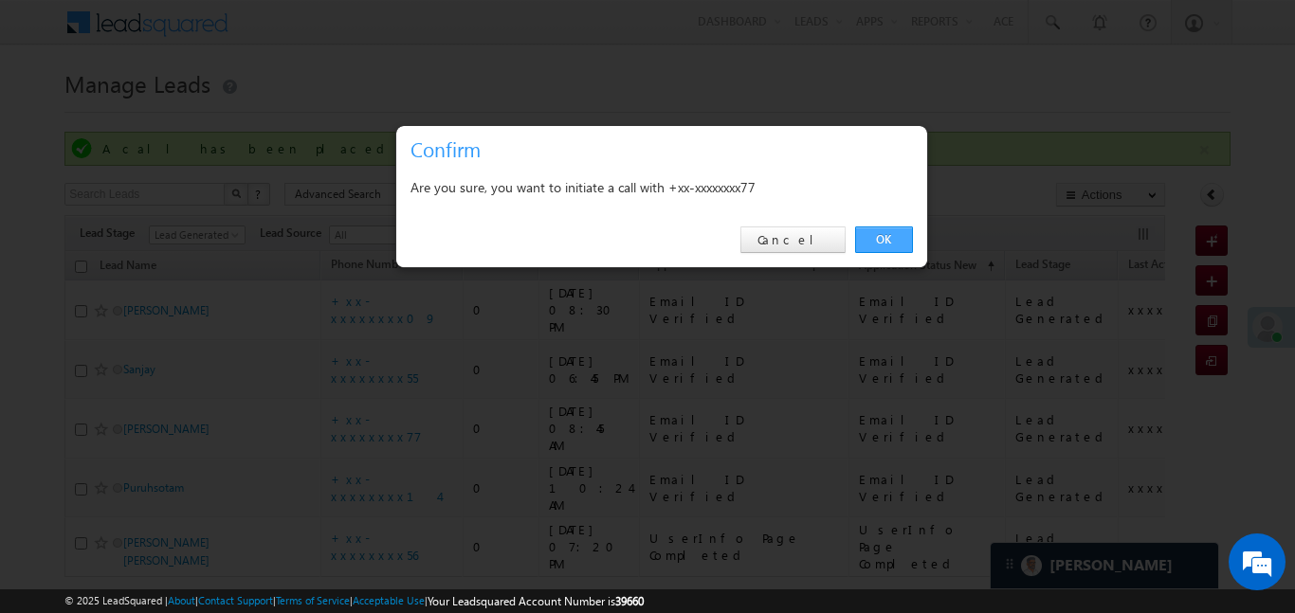
click at [882, 249] on link "OK" at bounding box center [884, 240] width 58 height 27
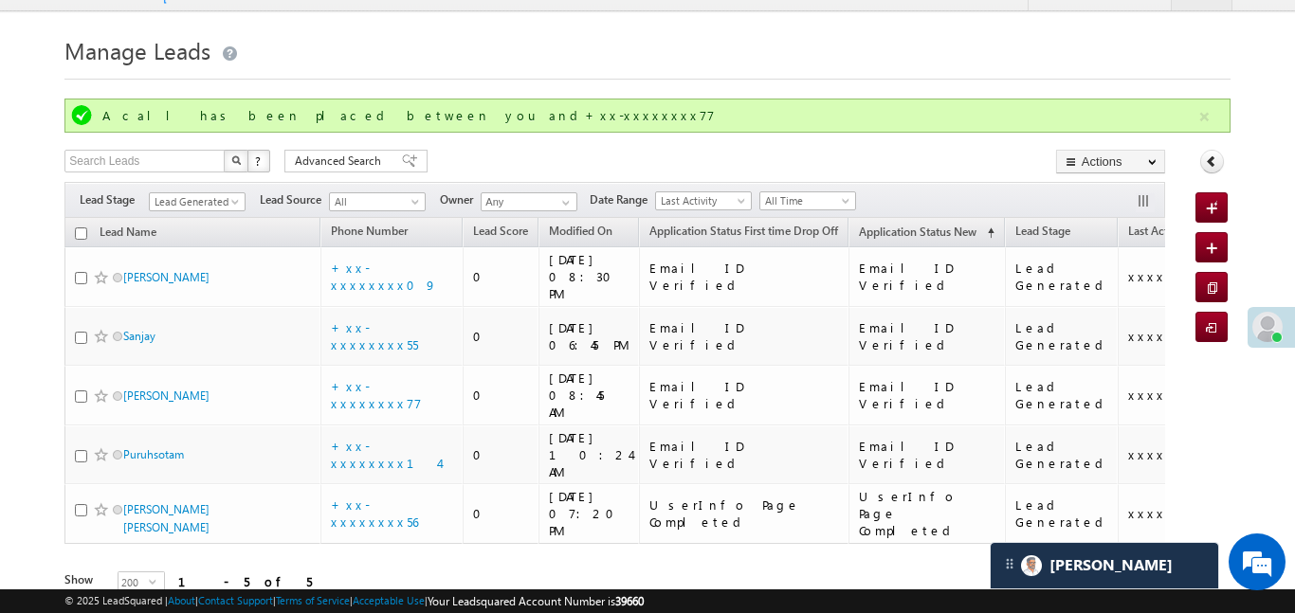
scroll to position [35, 0]
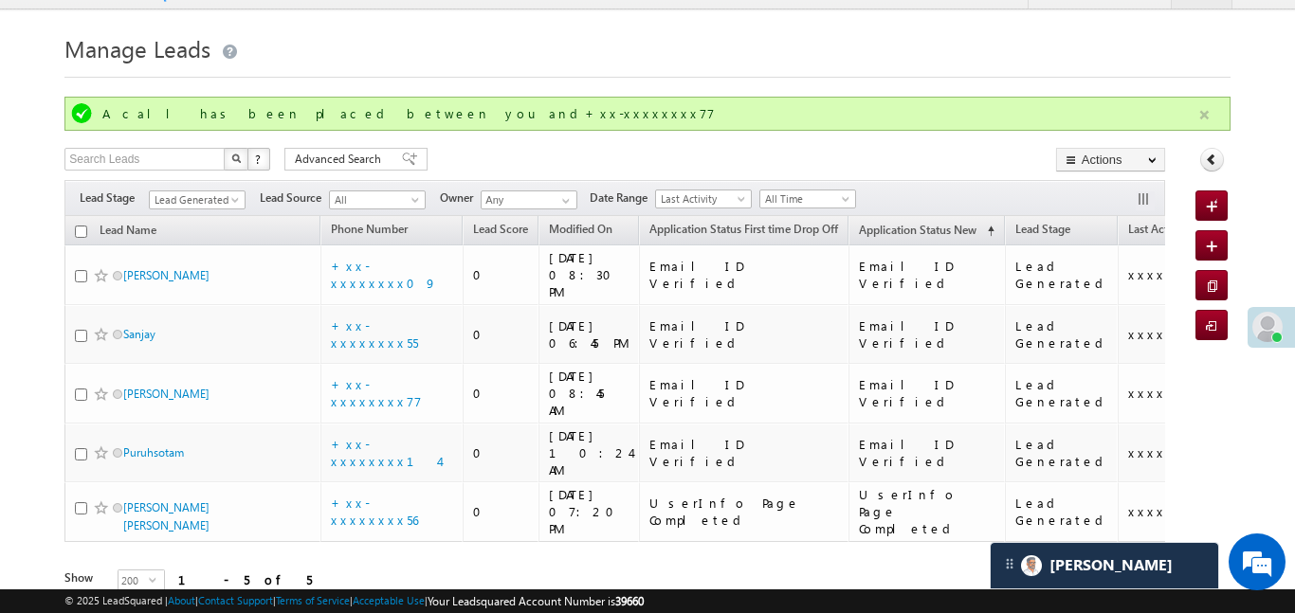
click at [1195, 114] on button "button" at bounding box center [1204, 115] width 24 height 24
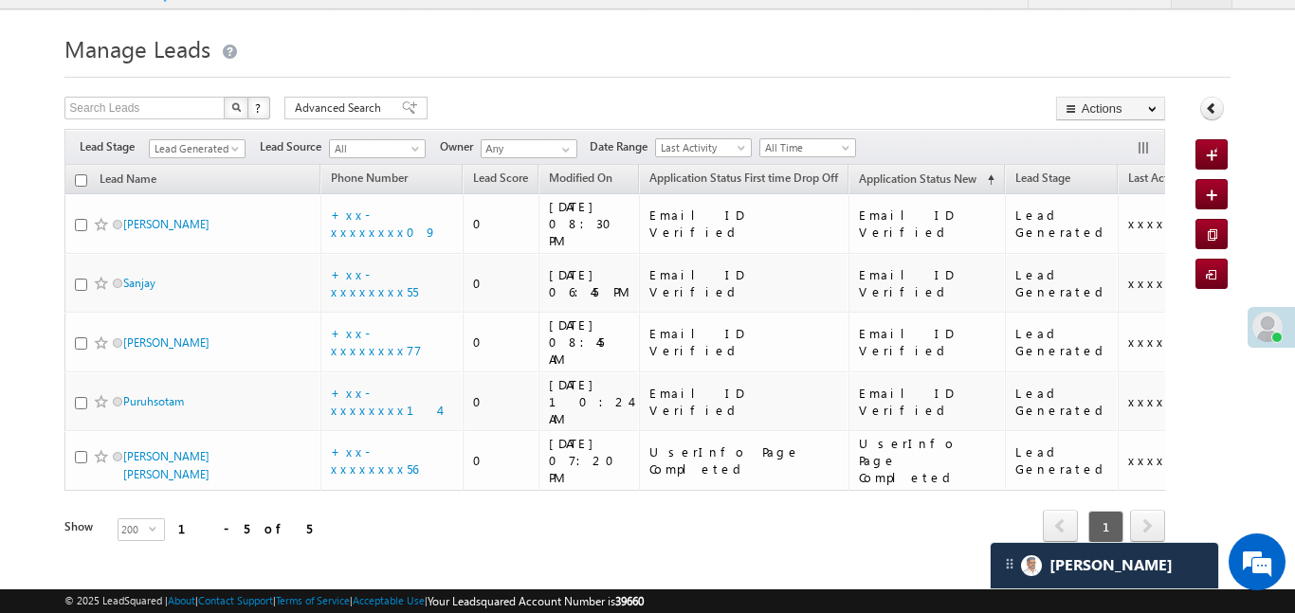
scroll to position [0, 0]
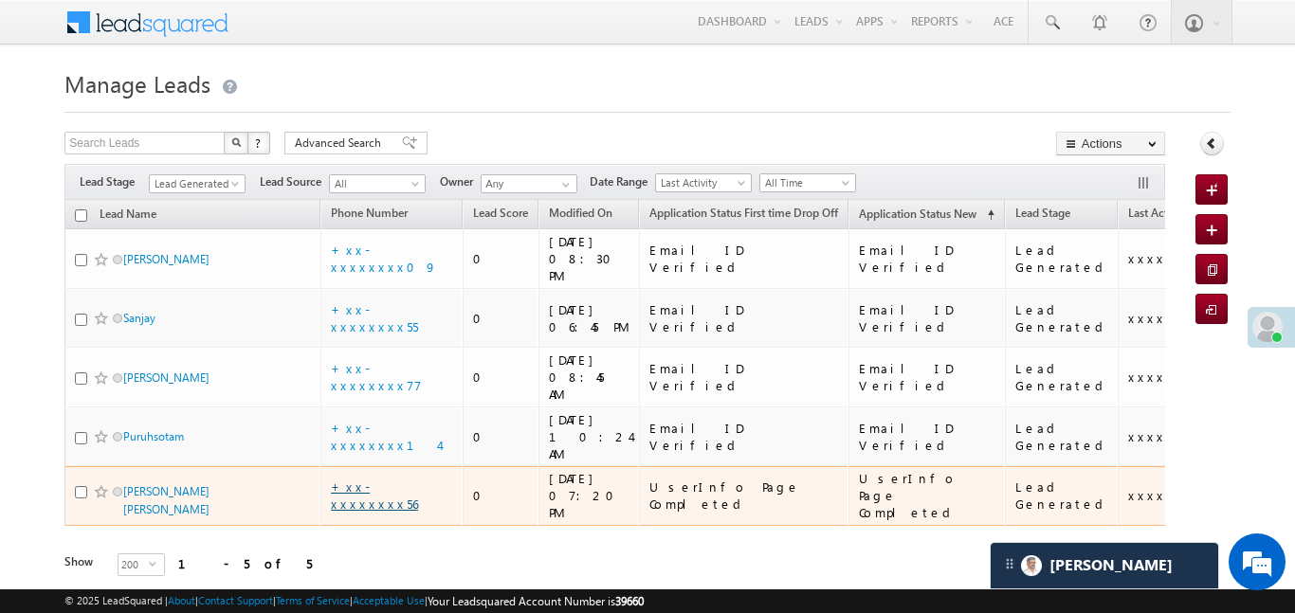
click at [393, 479] on link "+xx-xxxxxxxx56" at bounding box center [374, 495] width 87 height 33
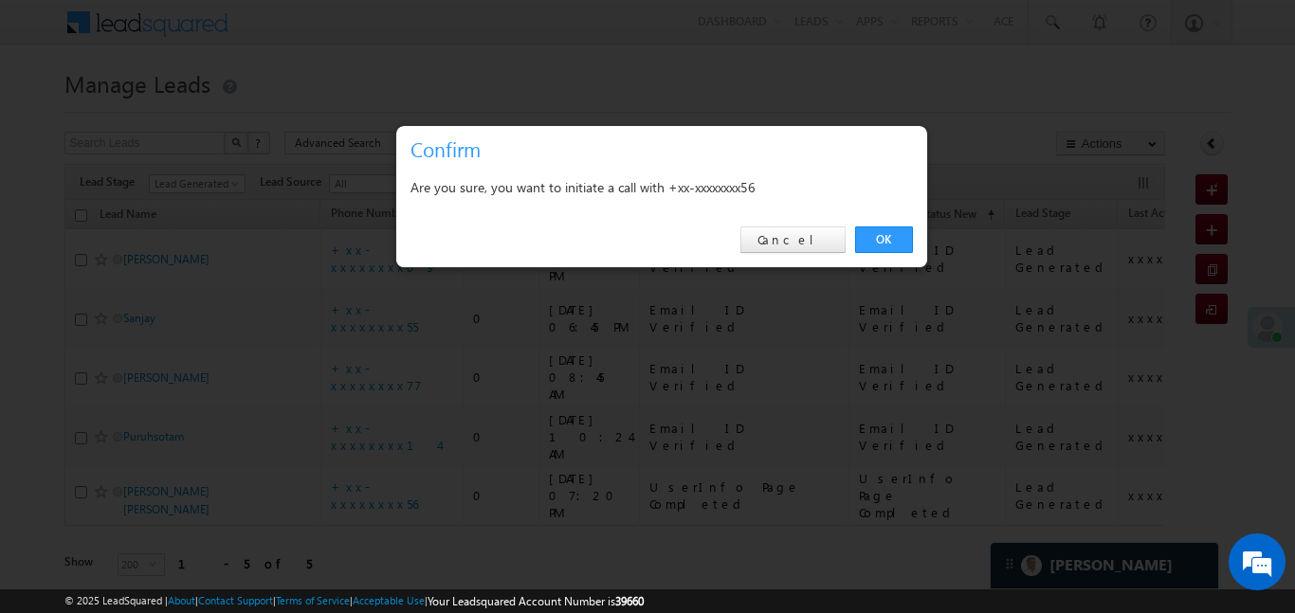
drag, startPoint x: 900, startPoint y: 240, endPoint x: 795, endPoint y: 281, distance: 112.8
click at [900, 240] on link "OK" at bounding box center [884, 240] width 58 height 27
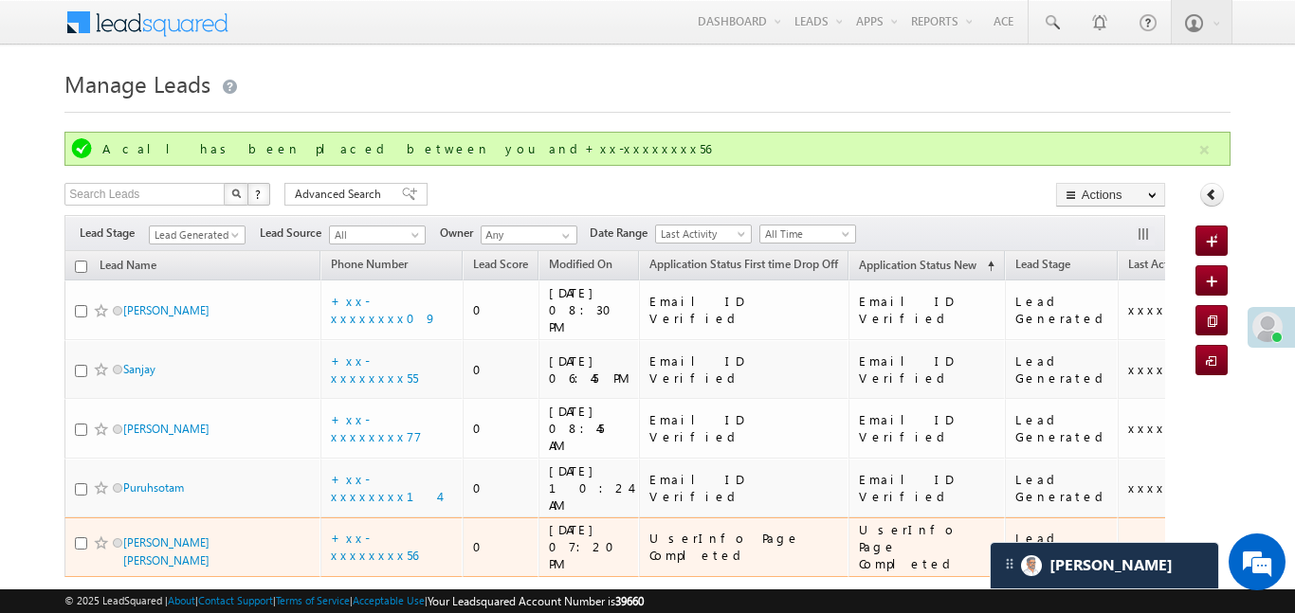
click at [378, 518] on td "+xx-xxxxxxxx56" at bounding box center [391, 548] width 142 height 60
click at [375, 518] on td "+xx-xxxxxxxx56" at bounding box center [391, 548] width 142 height 60
click at [390, 518] on td "+xx-xxxxxxxx56" at bounding box center [391, 548] width 142 height 60
click at [391, 530] on link "+xx-xxxxxxxx56" at bounding box center [374, 546] width 87 height 33
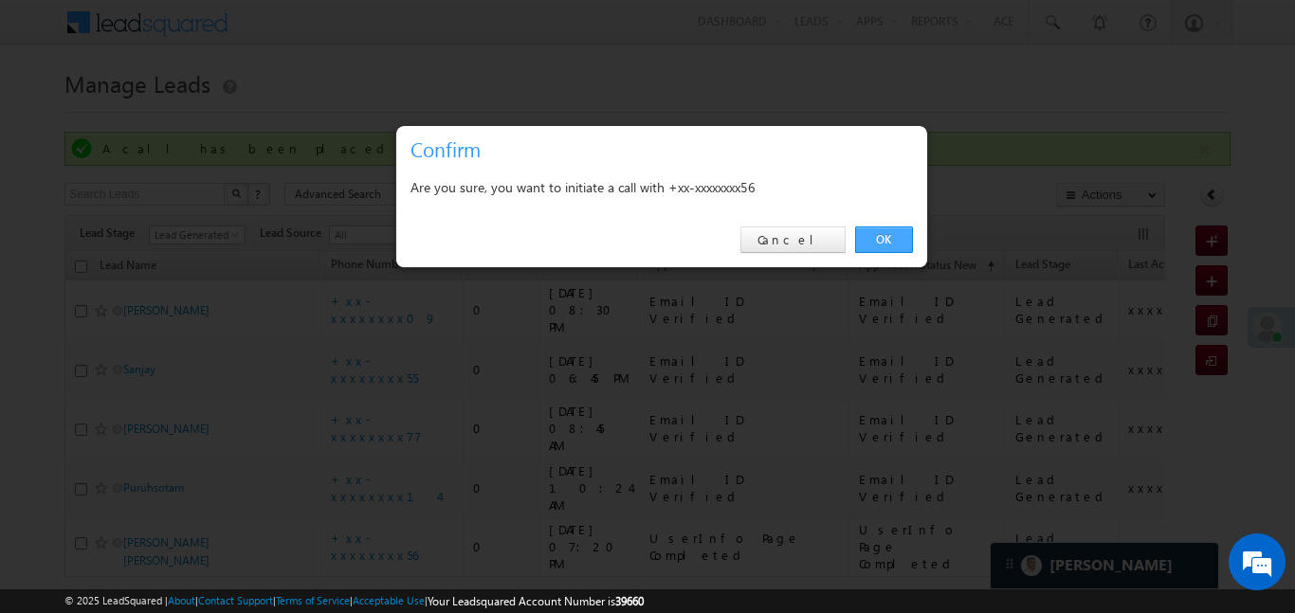
click at [888, 235] on link "OK" at bounding box center [884, 240] width 58 height 27
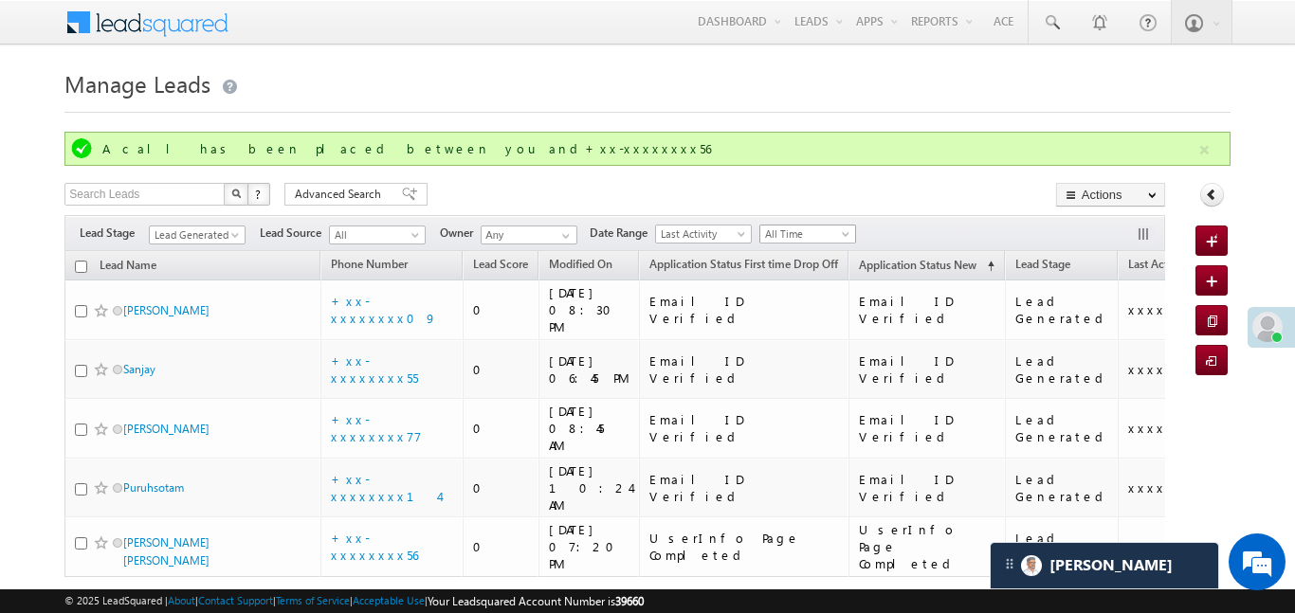
click at [829, 231] on span "All Time" at bounding box center [805, 234] width 90 height 17
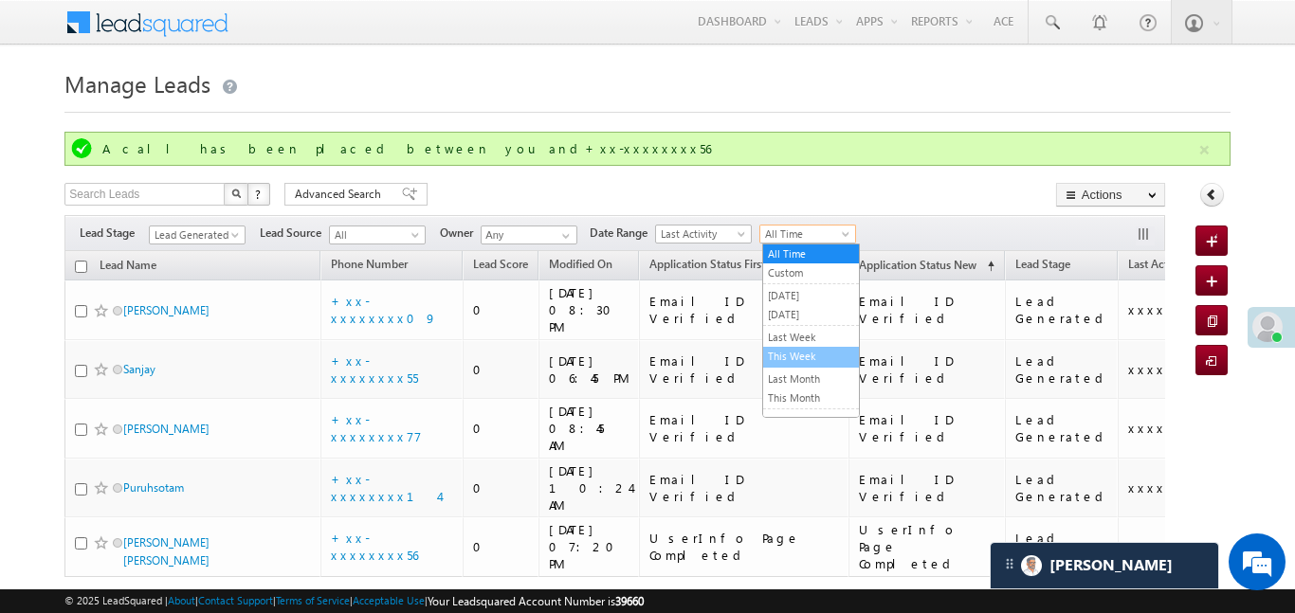
click at [794, 363] on link "This Week" at bounding box center [811, 356] width 96 height 17
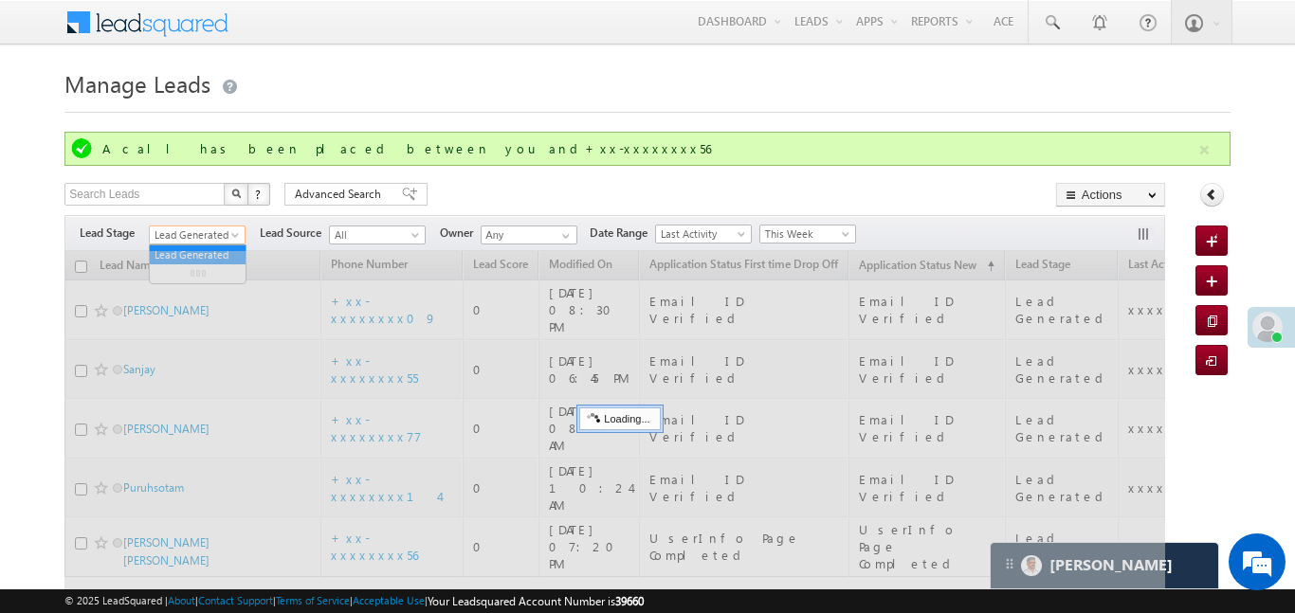
click at [223, 237] on span "Lead Generated" at bounding box center [195, 235] width 90 height 17
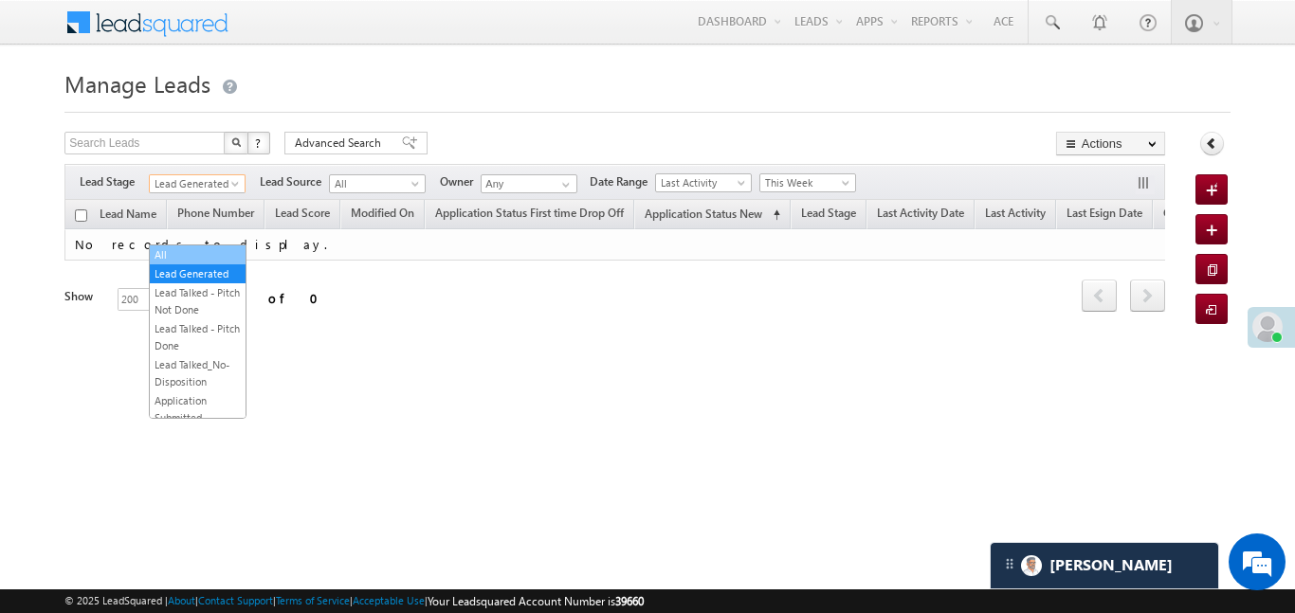
click at [200, 261] on link "All" at bounding box center [198, 254] width 96 height 17
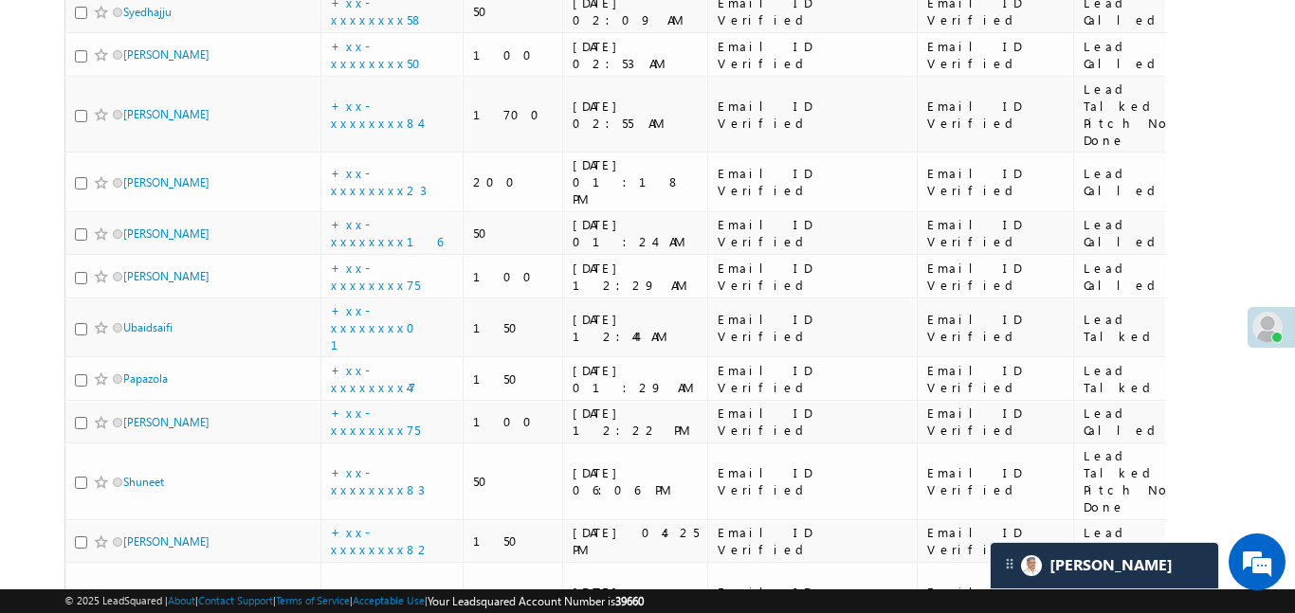
scroll to position [10532, 0]
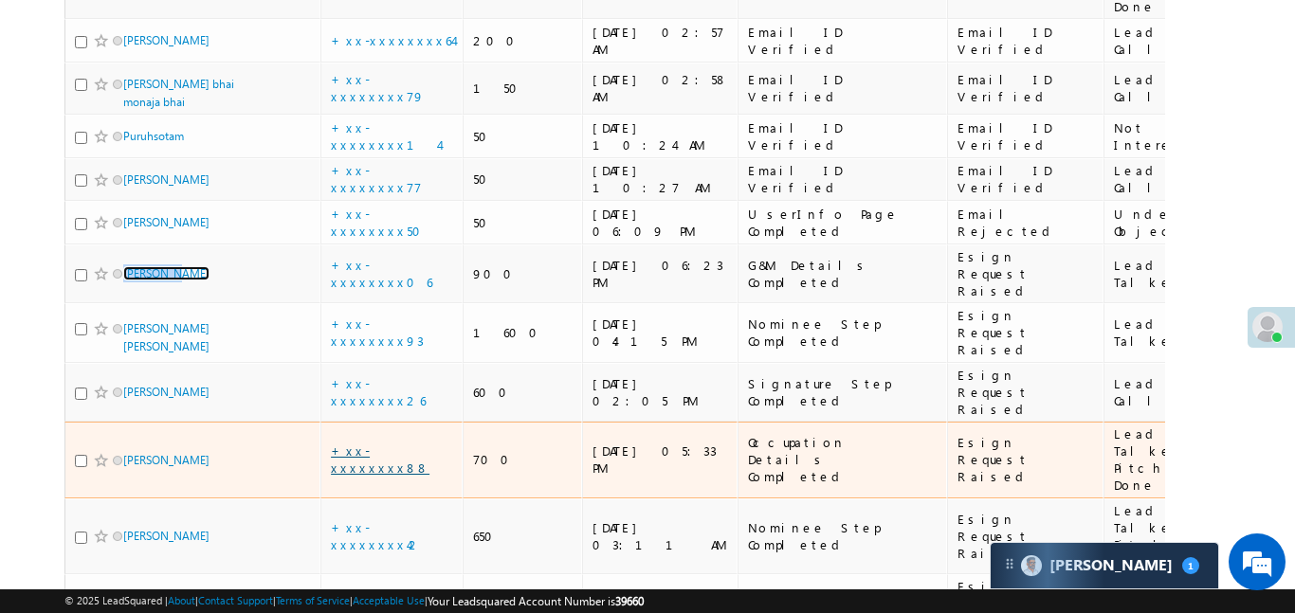
scroll to position [1007, 0]
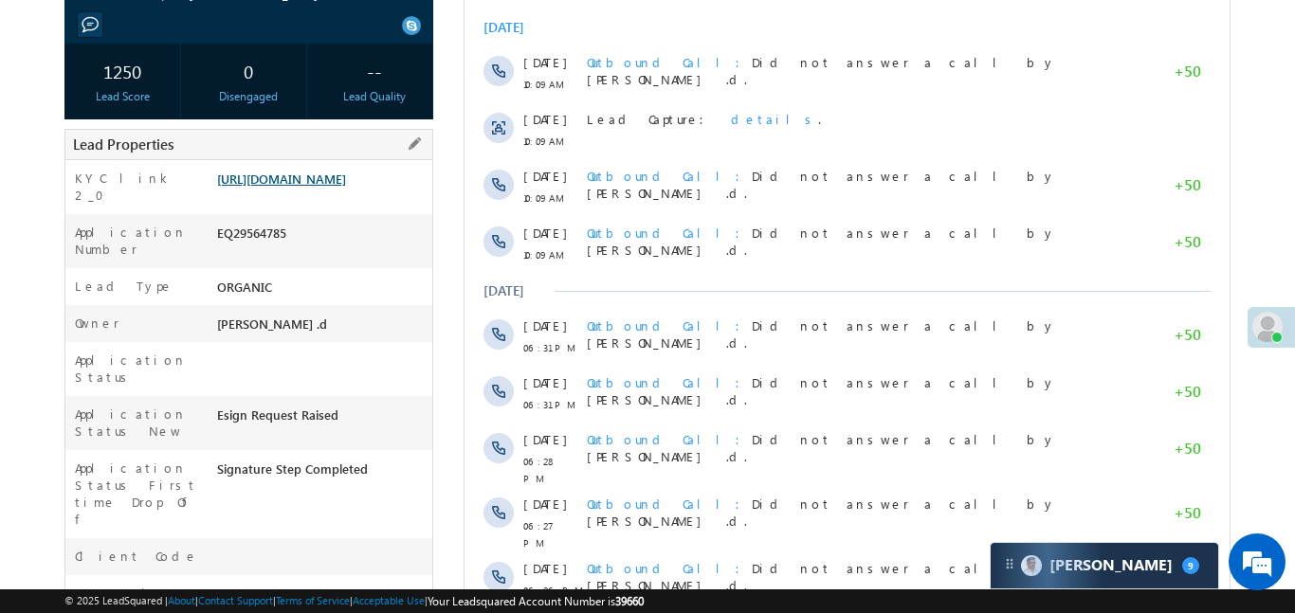
click at [338, 187] on link "[URL][DOMAIN_NAME]" at bounding box center [281, 179] width 129 height 16
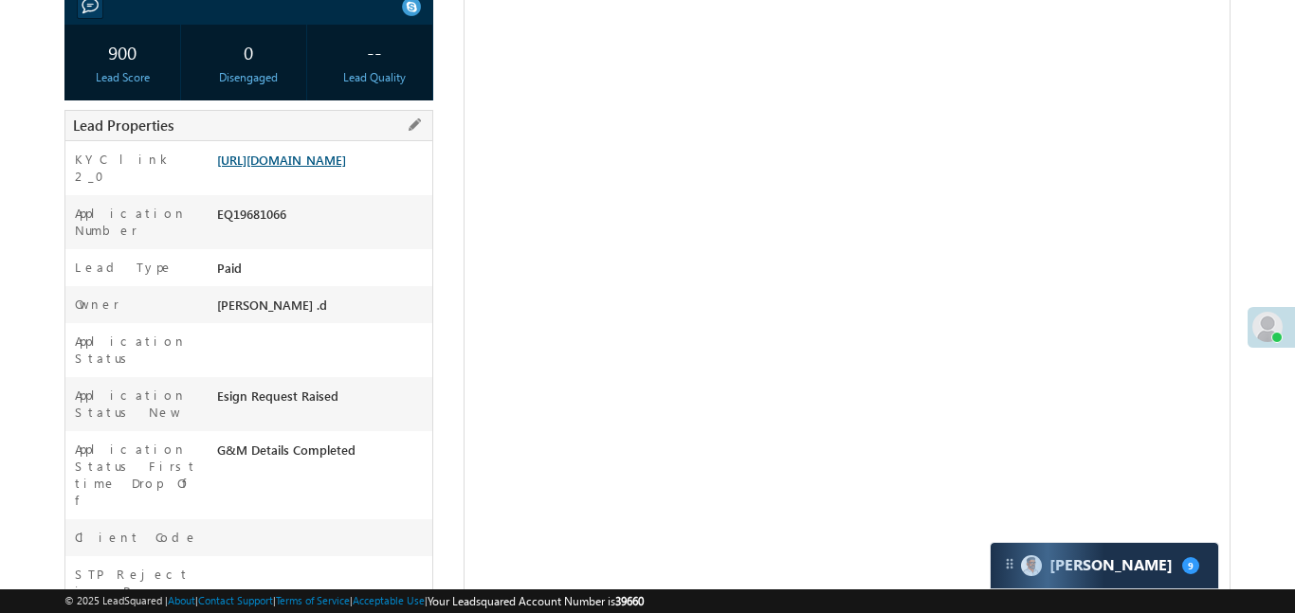
scroll to position [325, 0]
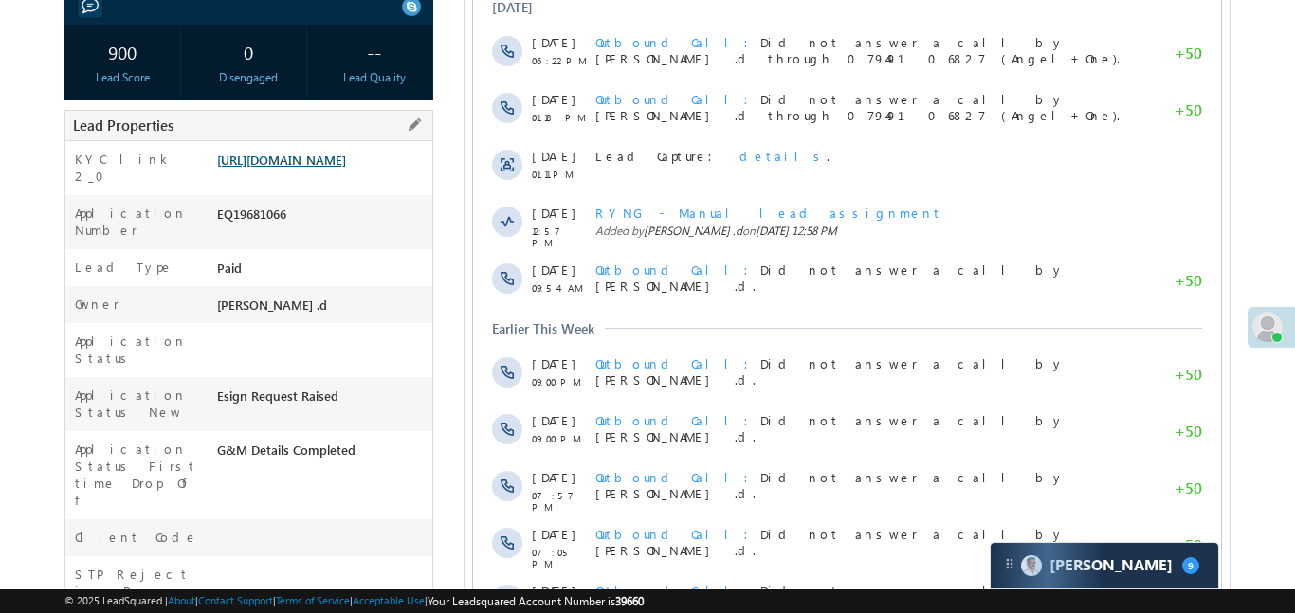
click at [332, 158] on link "[URL][DOMAIN_NAME]" at bounding box center [281, 160] width 129 height 16
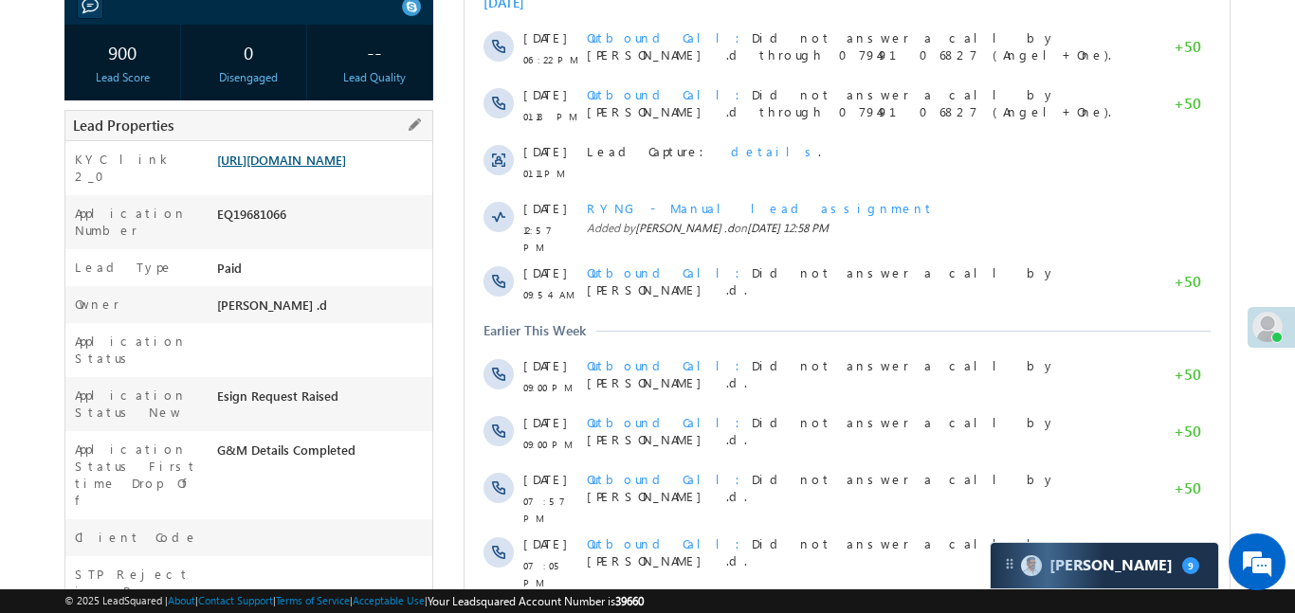
scroll to position [0, 0]
click at [306, 177] on div "[URL][DOMAIN_NAME]" at bounding box center [322, 164] width 220 height 27
click at [321, 158] on link "[URL][DOMAIN_NAME]" at bounding box center [281, 160] width 129 height 16
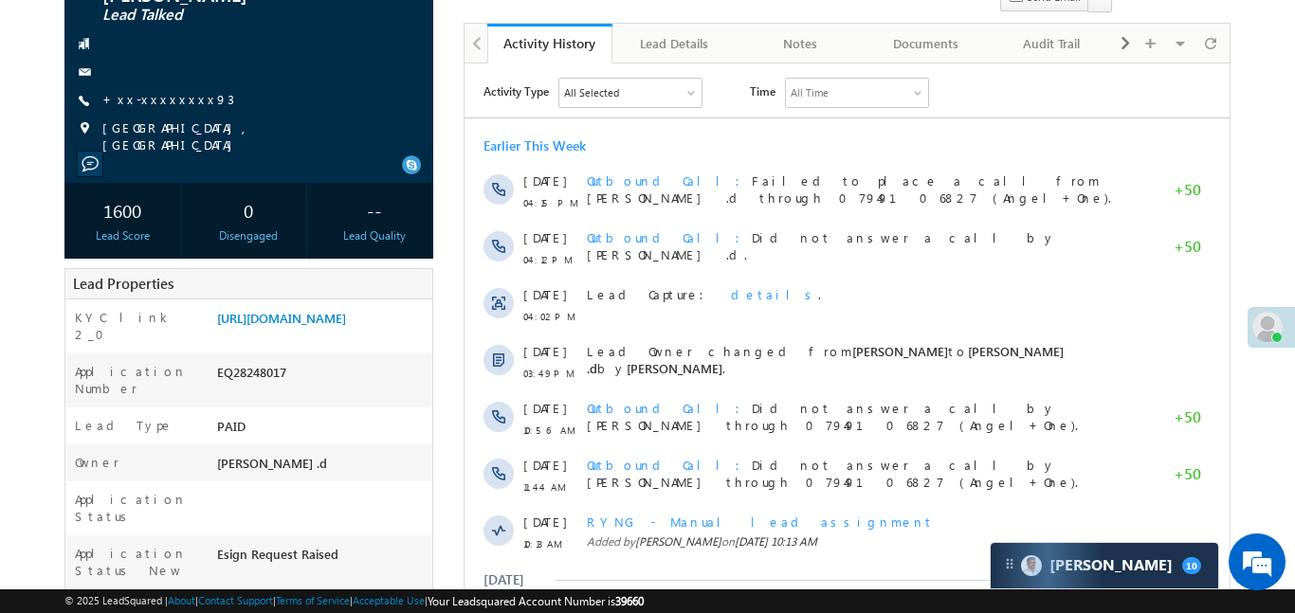
scroll to position [193, 0]
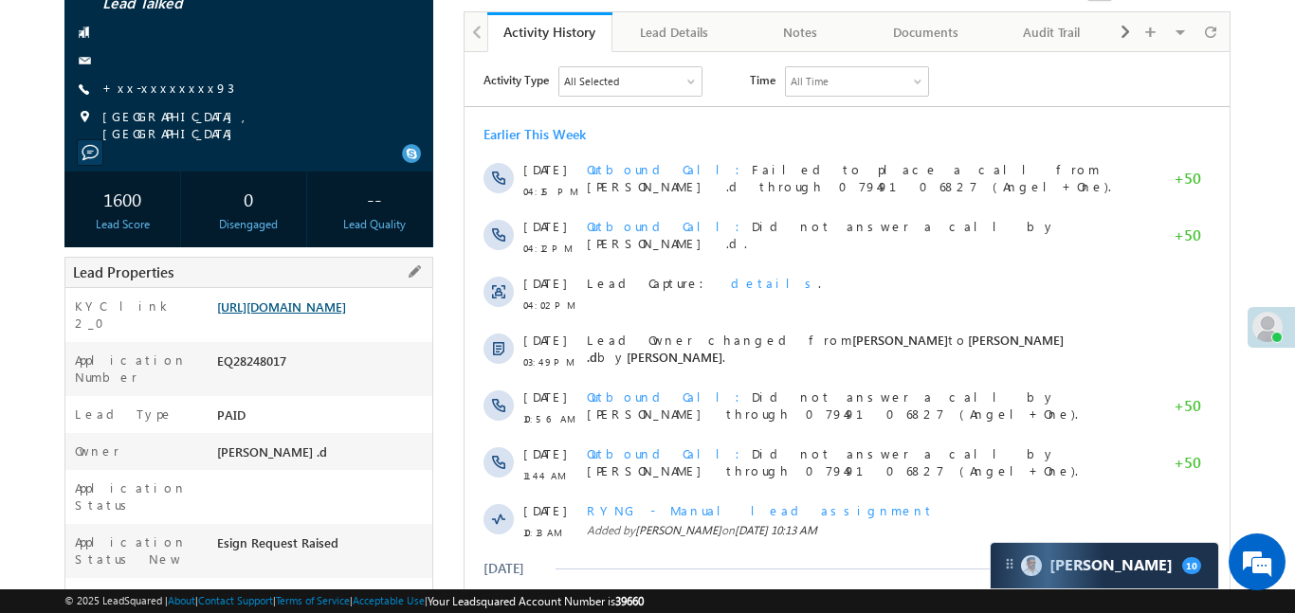
click at [346, 304] on link "[URL][DOMAIN_NAME]" at bounding box center [281, 307] width 129 height 16
